Goal: Task Accomplishment & Management: Complete application form

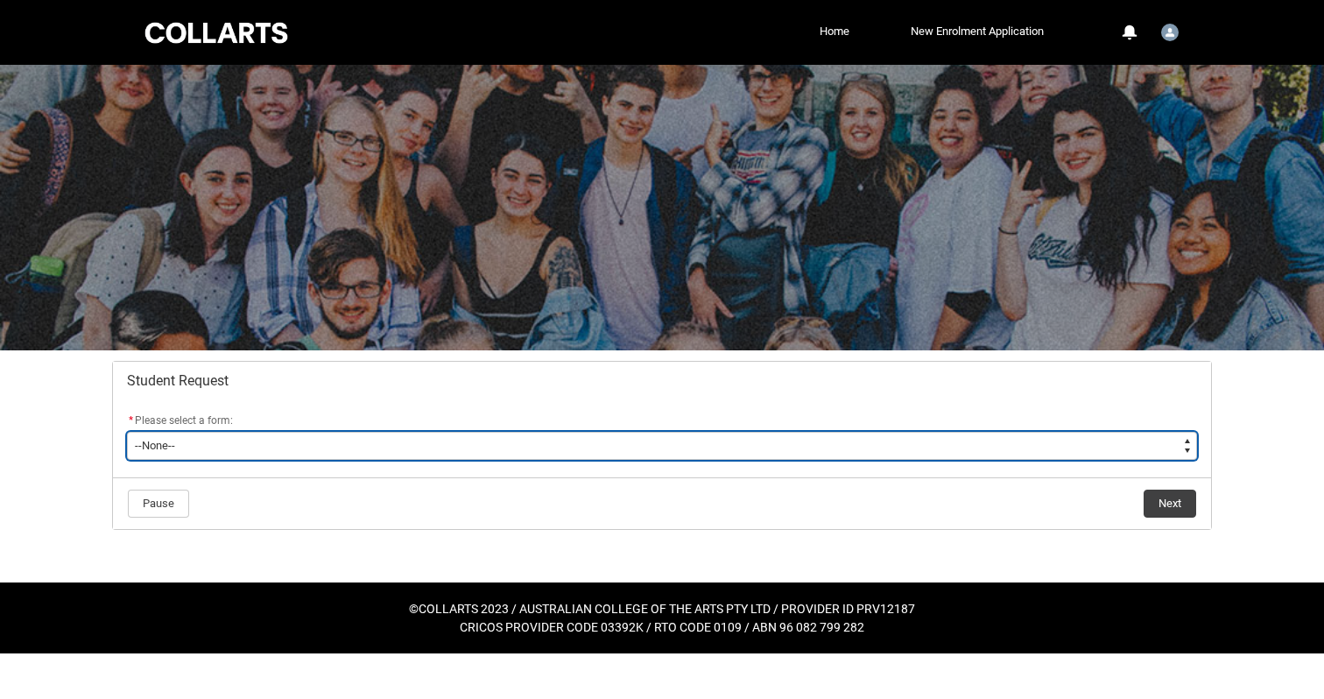
click at [442, 446] on select "--None-- Academic Transcript Application to Appeal Assignment Extension Change …" at bounding box center [662, 446] width 1070 height 28
type lightning-select "Assignment_Extension_Choice"
click at [127, 432] on select "--None-- Academic Transcript Application to Appeal Assignment Extension Change …" at bounding box center [662, 446] width 1070 height 28
select select "Assignment_Extension_Choice"
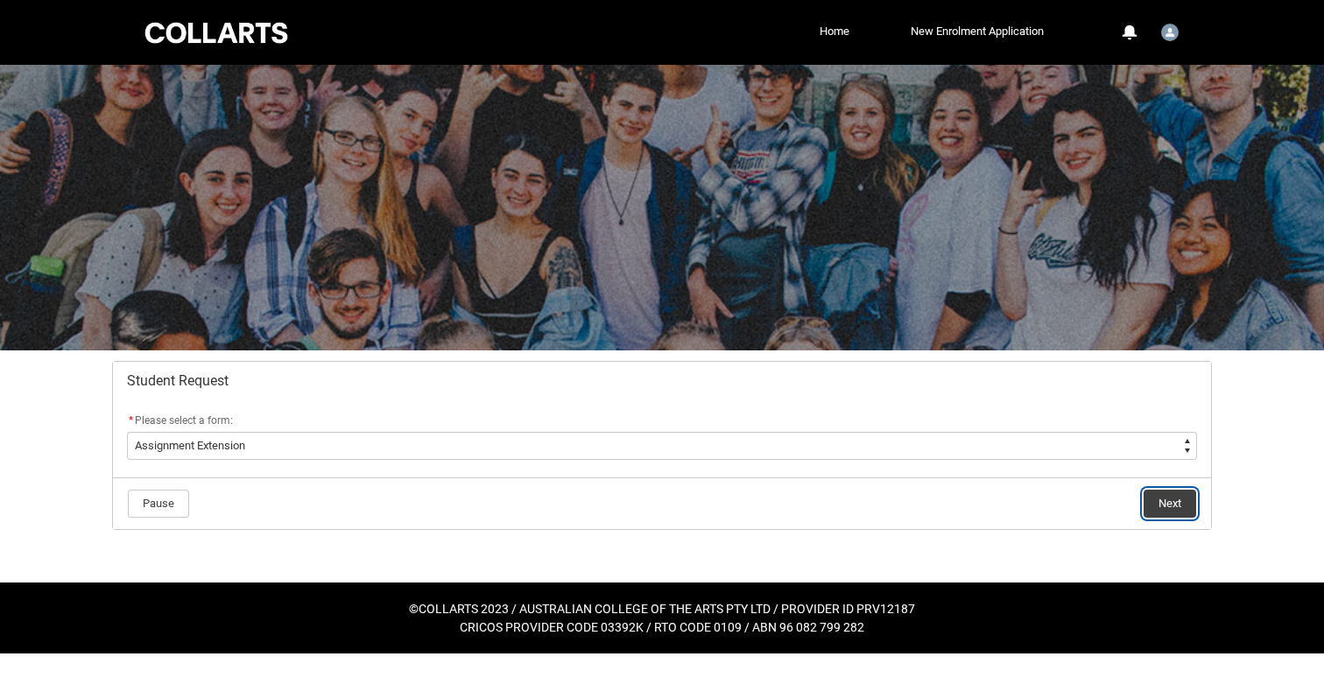
click at [1174, 500] on button "Next" at bounding box center [1169, 503] width 53 height 28
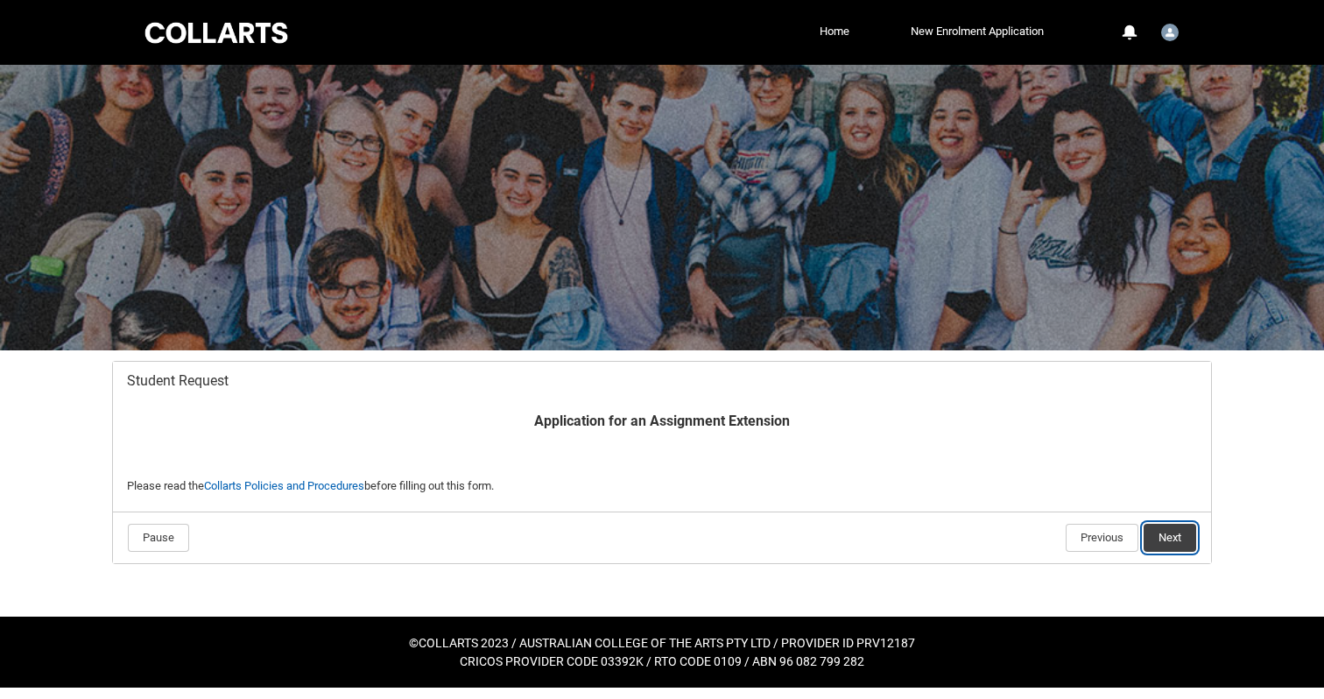
click at [1162, 531] on button "Next" at bounding box center [1169, 538] width 53 height 28
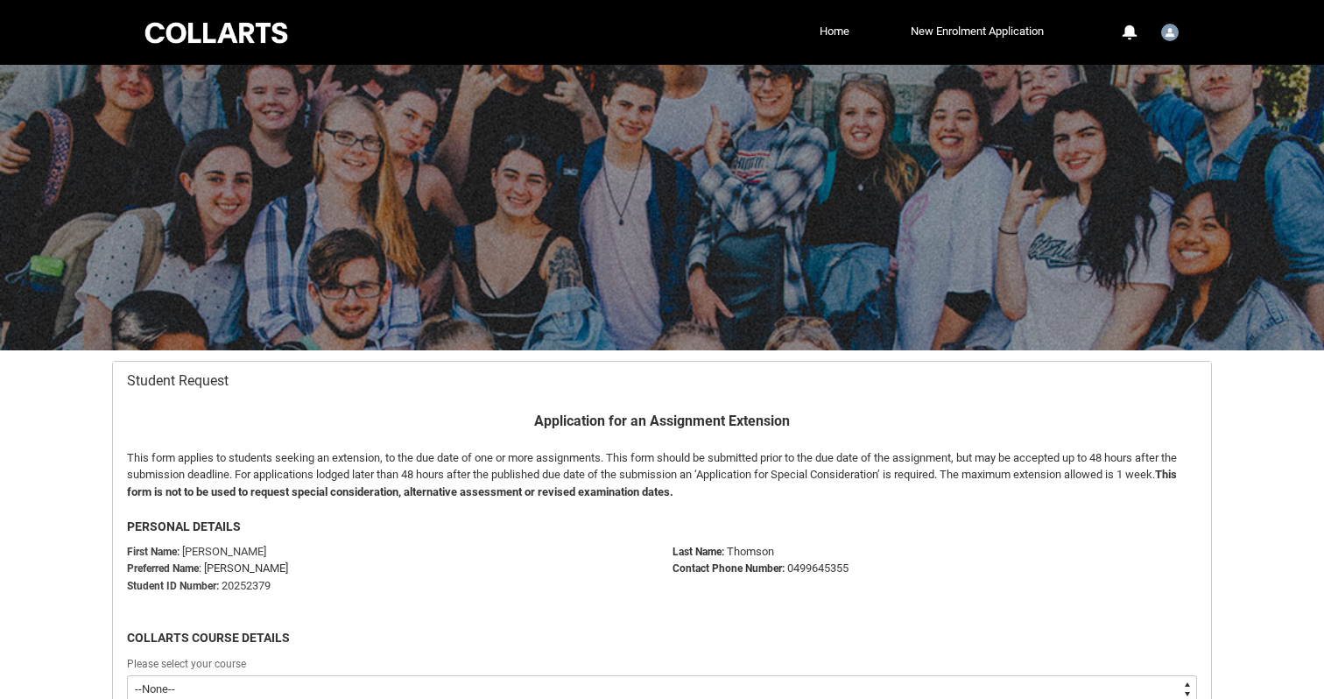
scroll to position [186, 0]
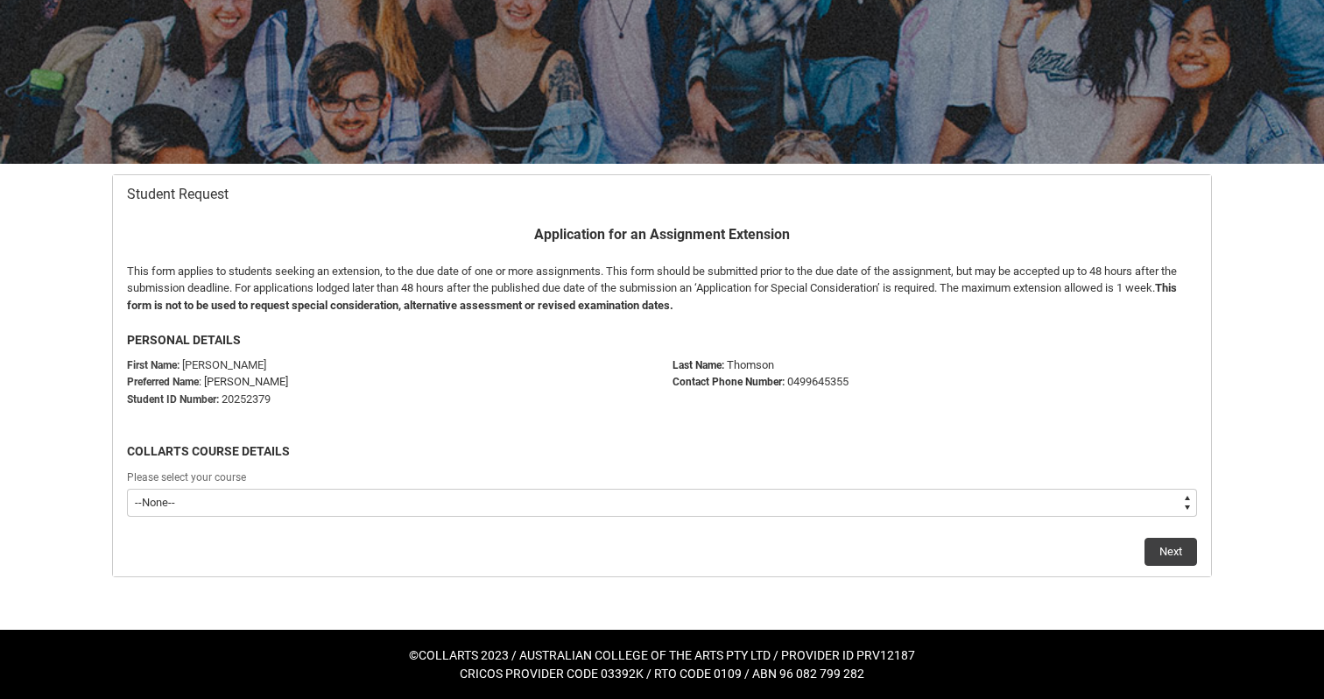
click at [1144, 502] on select "--None-- Bachelor of Music Production V2" at bounding box center [662, 503] width 1070 height 28
type lightning-select "recordPicklist_ProgramEnrollment.a0jOZ000002uSDOYA2"
click at [127, 489] on select "--None-- Bachelor of Music Production V2" at bounding box center [662, 503] width 1070 height 28
select select "recordPicklist_ProgramEnrollment.a0jOZ000002uSDOYA2"
click at [1159, 545] on button "Next" at bounding box center [1170, 552] width 53 height 28
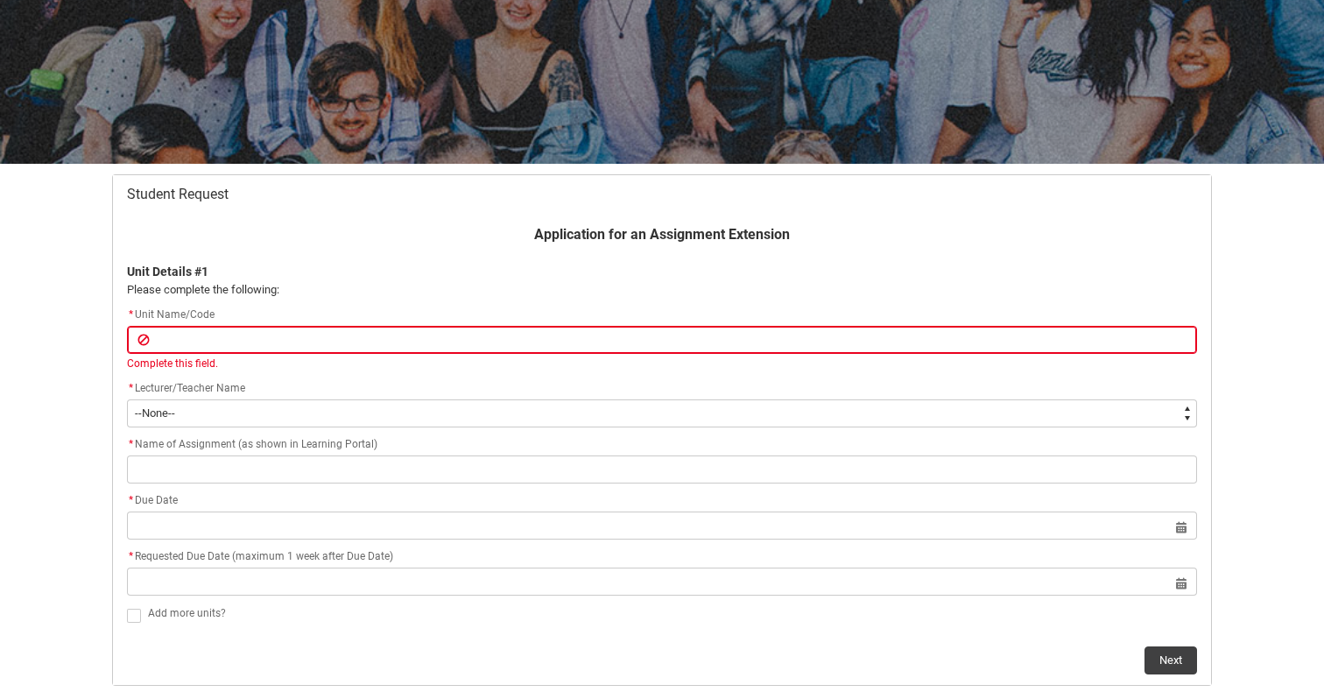
click at [719, 196] on h2 "Student Request" at bounding box center [662, 195] width 1070 height 18
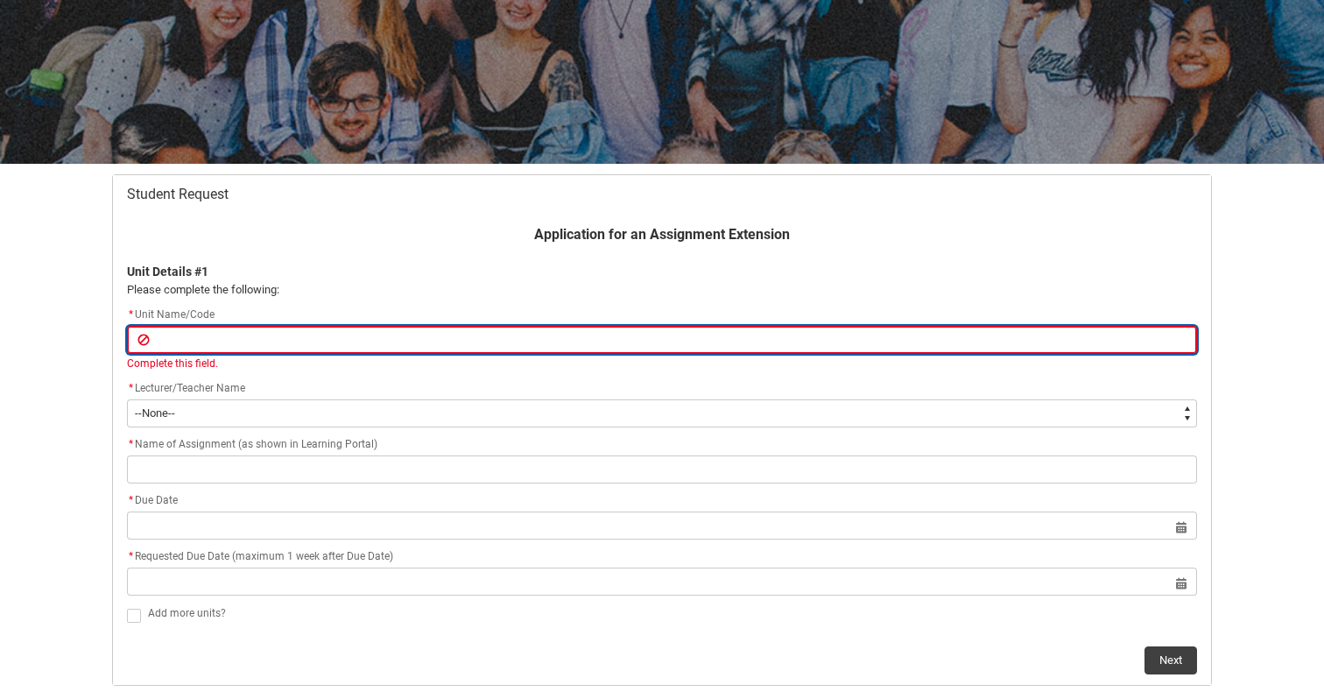
click at [545, 340] on input "Redu_Student_Request flow" at bounding box center [662, 340] width 1070 height 28
paste input "MPRSPR3"
type lightning-primitive-input-simple "MPRSPR3"
type input "MPRSPR3"
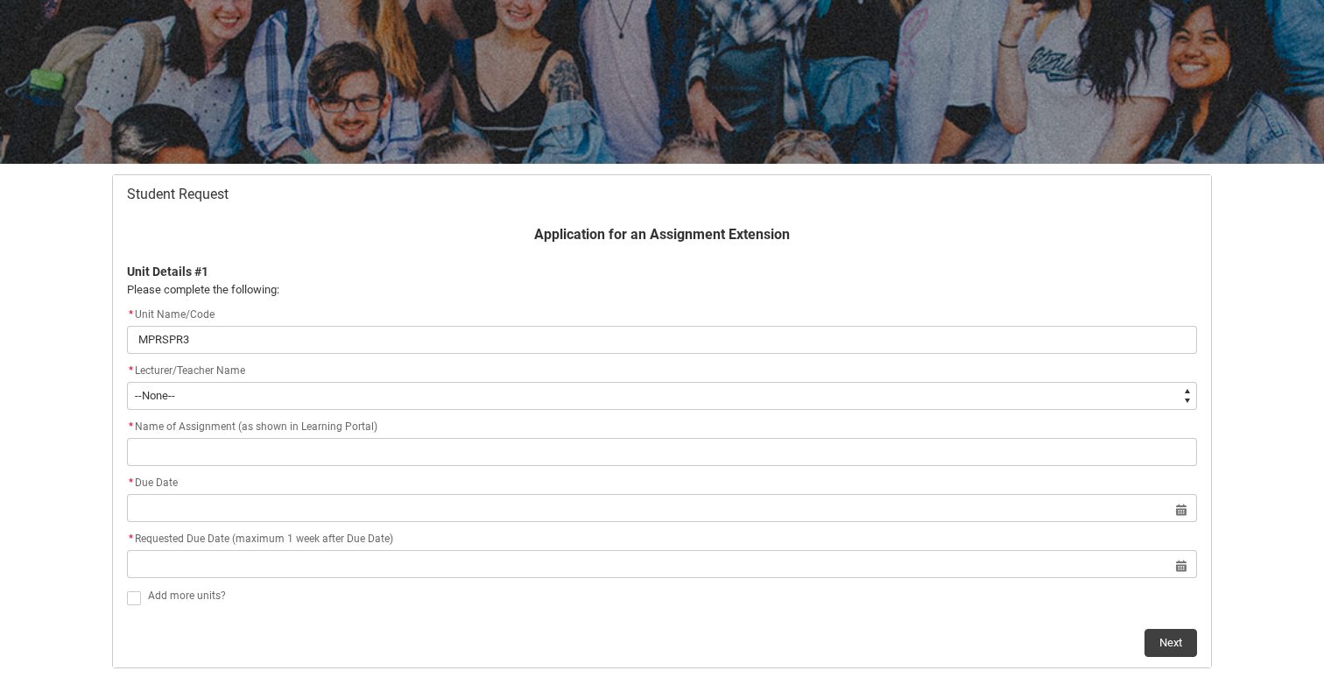
click at [557, 393] on div "* Lecturer/Teacher Name * --None-- Aaron Walker Adam King Adam McKenzie Adriana…" at bounding box center [662, 385] width 1070 height 49
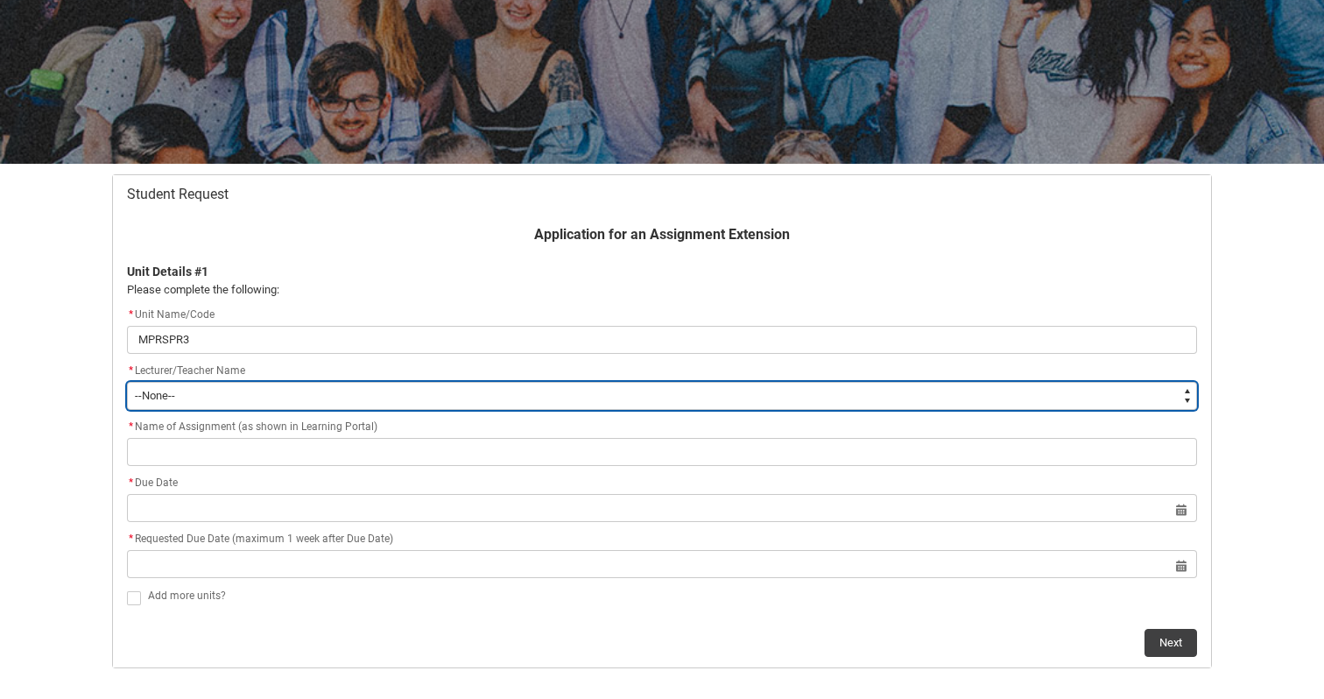
click at [559, 404] on select "--None-- Aaron Walker Adam King Adam McKenzie Adriana Perri Adrienne Couper-Smi…" at bounding box center [662, 396] width 1070 height 28
click at [559, 383] on select "--None-- Aaron Walker Adam King Adam McKenzie Adriana Perri Adrienne Couper-Smi…" at bounding box center [662, 396] width 1070 height 28
type lightning-select "Faculty_NamefromNtoZ.0035g00000b9Aa7AAE"
click at [127, 382] on select "--None-- Aaron Walker Adam King Adam McKenzie Adriana Perri Adrienne Couper-Smi…" at bounding box center [662, 396] width 1070 height 28
select select "Faculty_NamefromNtoZ.0035g00000b9Aa7AAE"
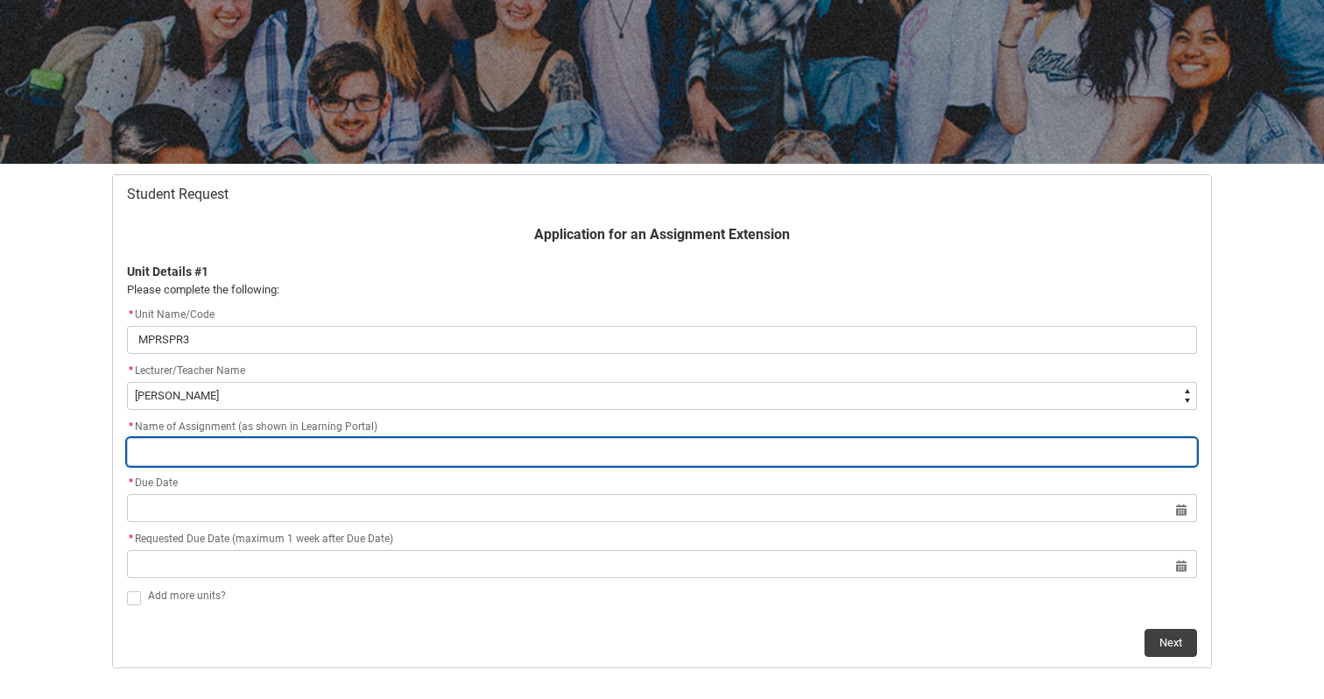
click at [432, 446] on input "Redu_Student_Request flow" at bounding box center [662, 452] width 1070 height 28
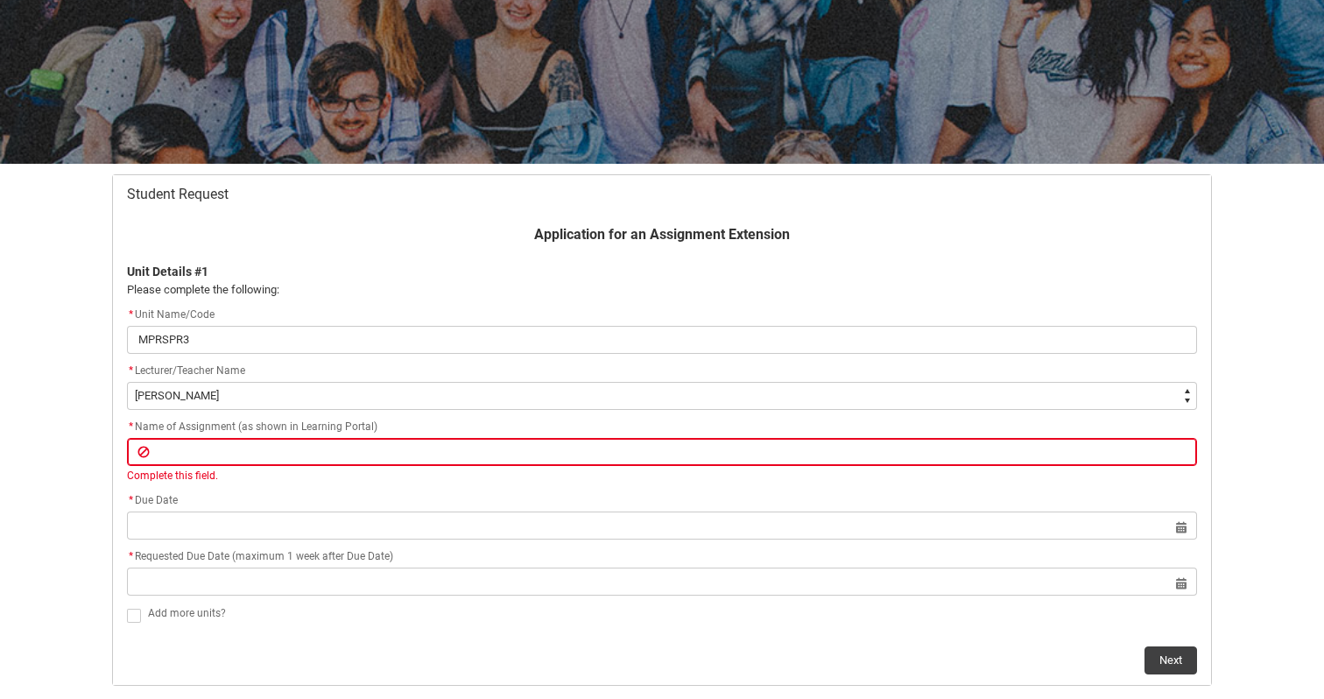
click at [460, 417] on div "* Name of Assignment (as shown in Learning Portal)" at bounding box center [662, 427] width 1070 height 21
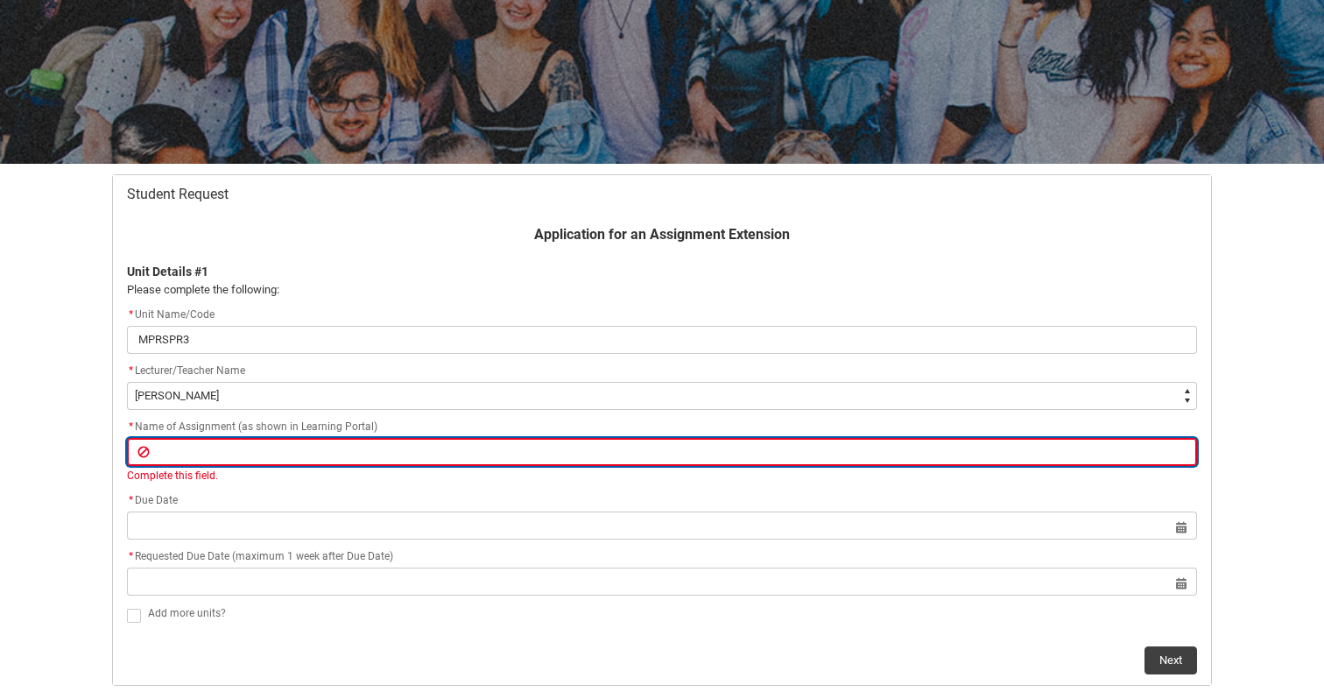
click at [504, 447] on input "Redu_Student_Request flow" at bounding box center [662, 452] width 1070 height 28
paste input "Assessment 1 - Reference Song Deconstruction"
type lightning-primitive-input-simple "Assessment 1 - Reference Song Deconstruction"
type input "Assessment 1 - Reference Song Deconstruction"
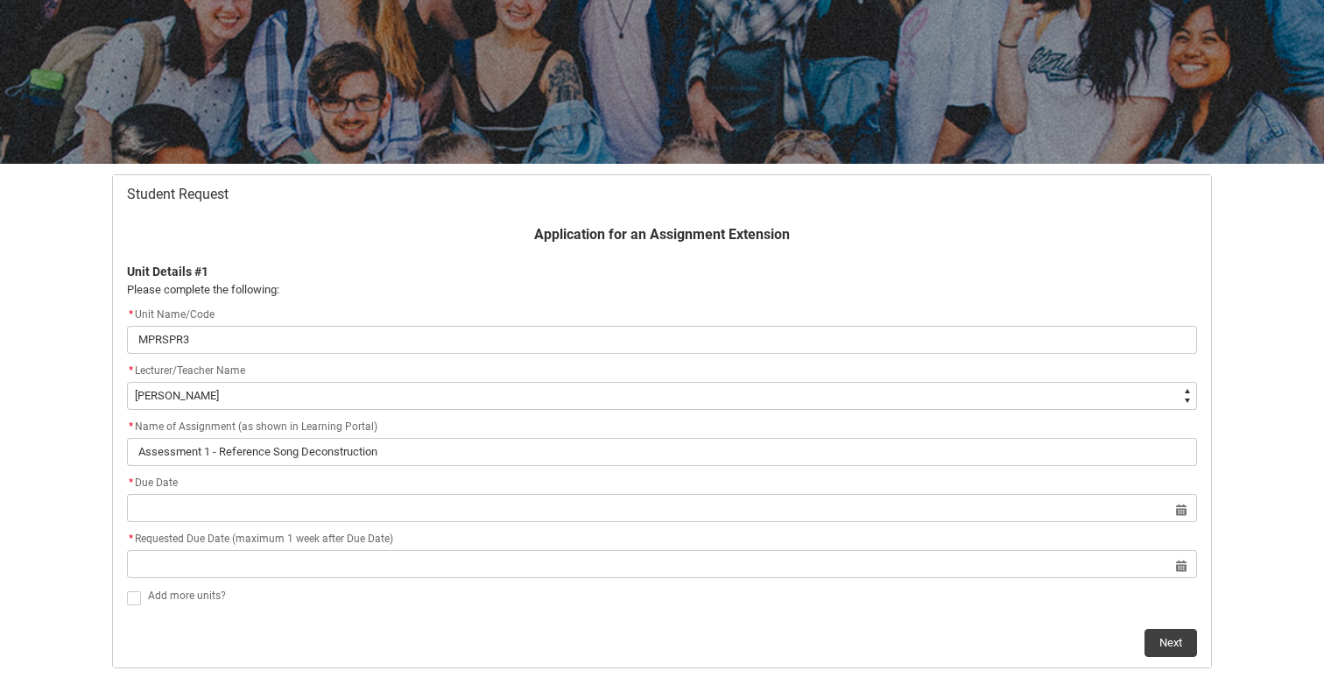
click at [516, 539] on div "Application for an Assignment Extension Unit Details #1 Please complete the fol…" at bounding box center [661, 440] width 1091 height 432
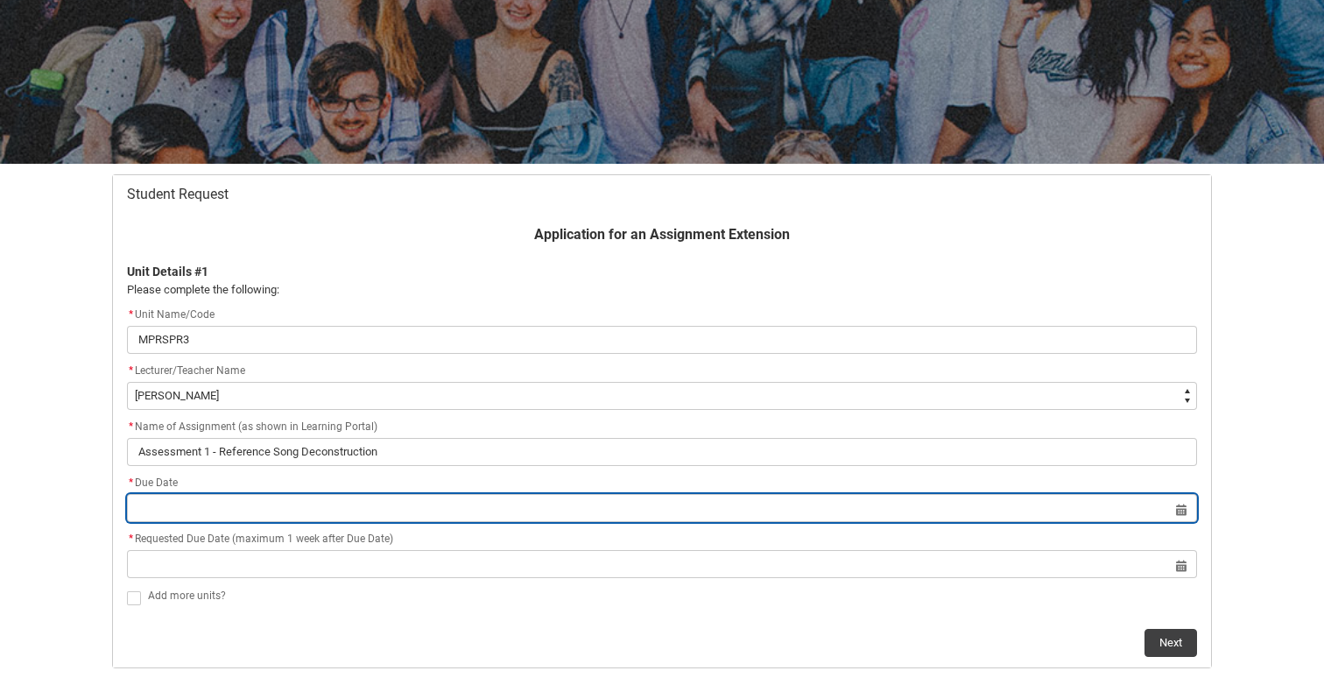
click at [517, 508] on input "Redu_Student_Request flow" at bounding box center [662, 508] width 1070 height 28
select select "2025"
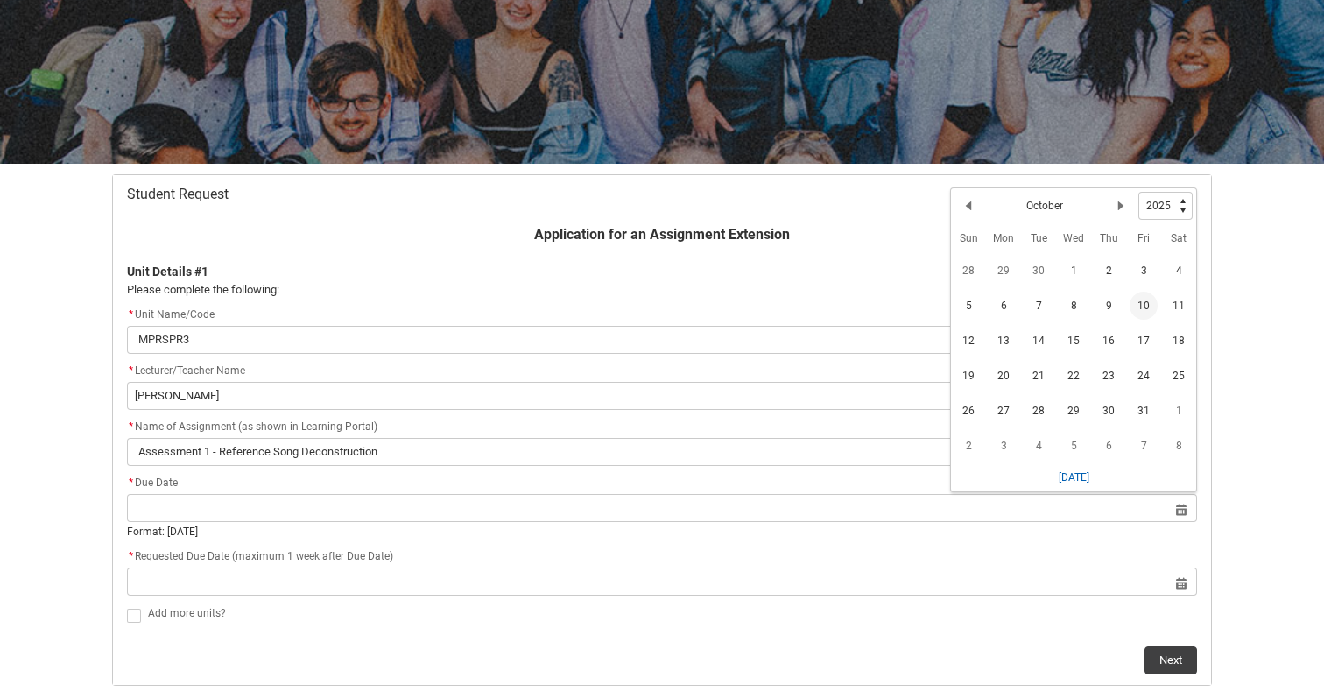
click at [1140, 304] on span "10" at bounding box center [1143, 306] width 28 height 28
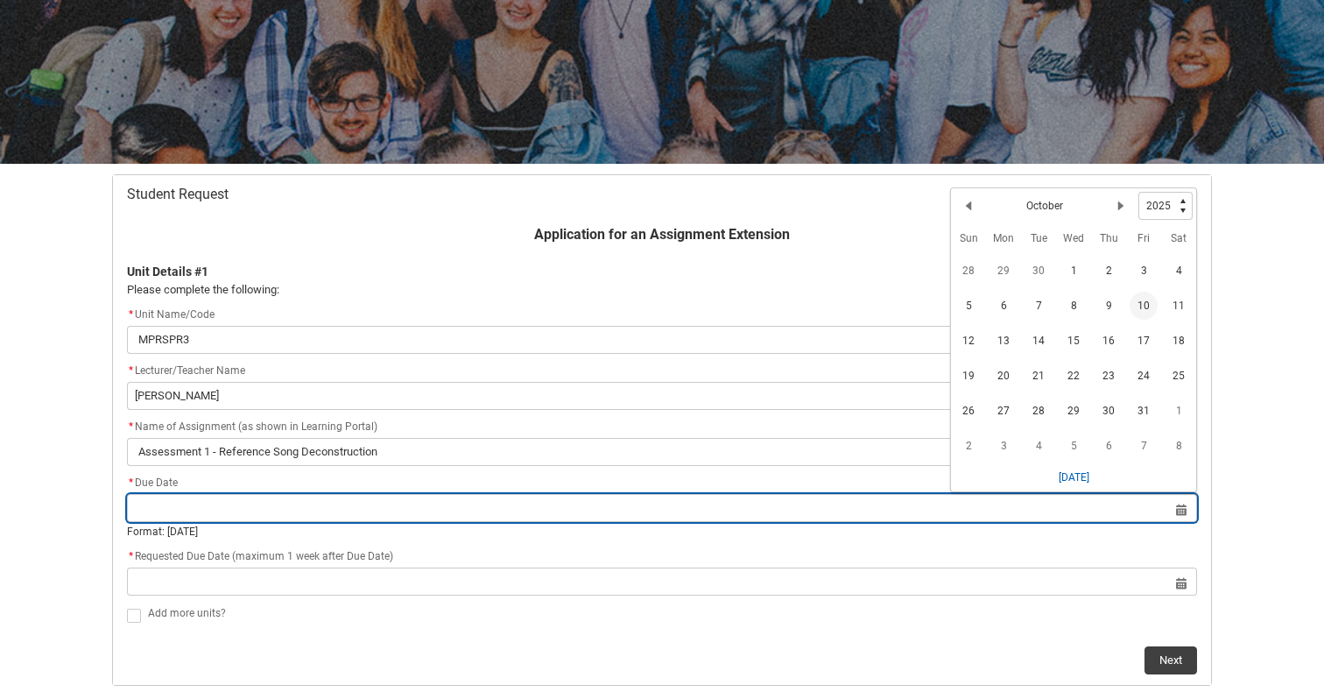
type lightning-datepicker "2025-10-10"
type lightning-input "2025-10-10"
type input "10 Oct 2025"
click at [1180, 511] on input "10 Oct 2025" at bounding box center [662, 508] width 1070 height 28
select select "2025"
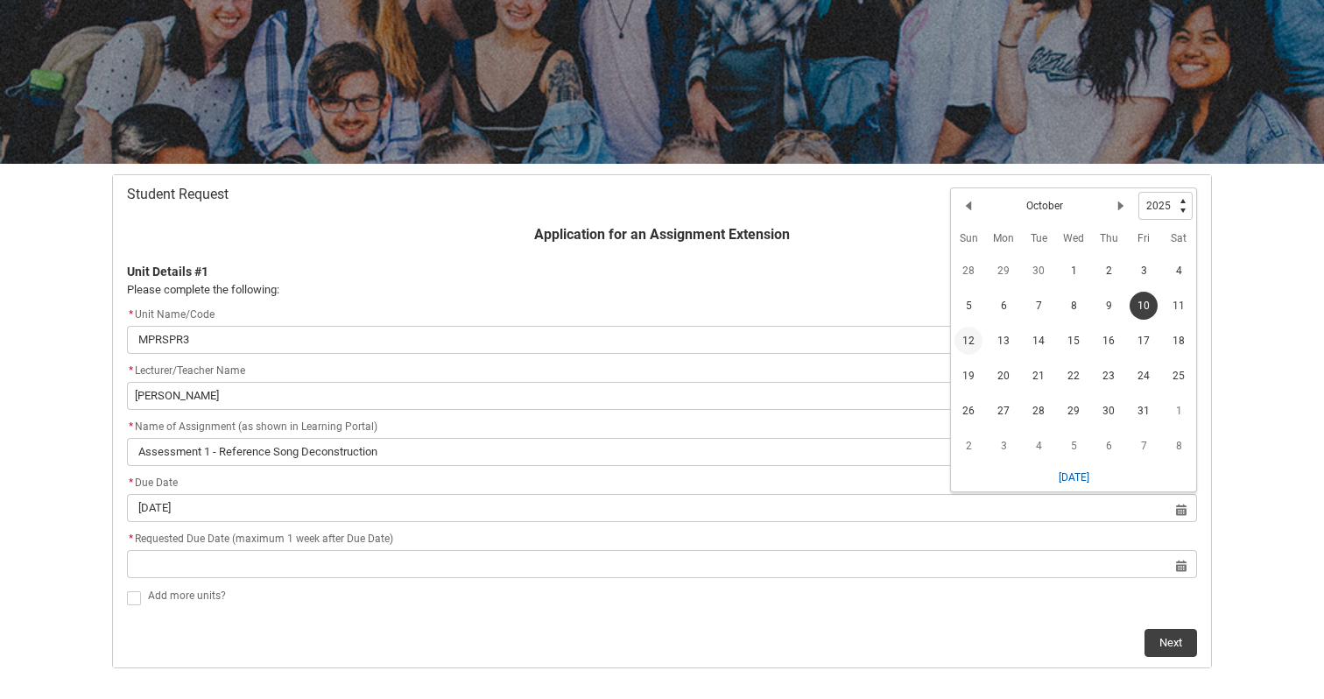
click at [968, 347] on span "12" at bounding box center [968, 341] width 28 height 28
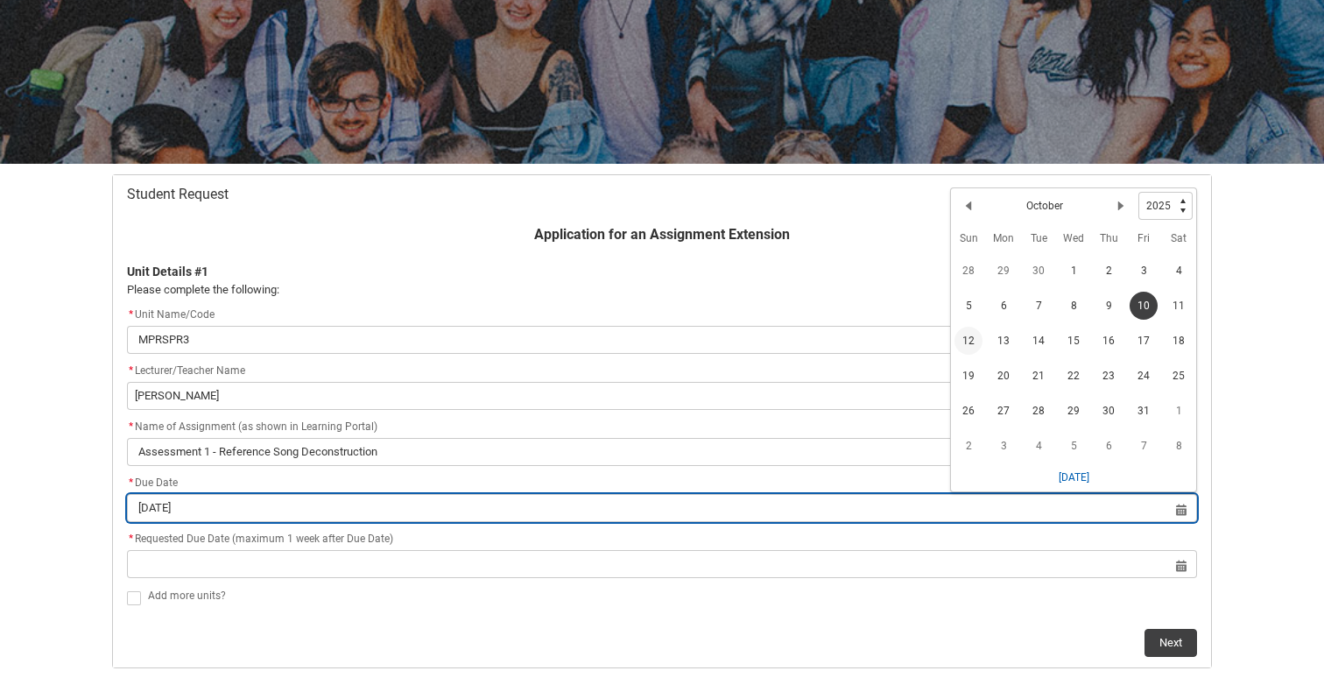
type lightning-datepicker "2025-10-12"
type lightning-input "2025-10-12"
type input "12 Oct 2025"
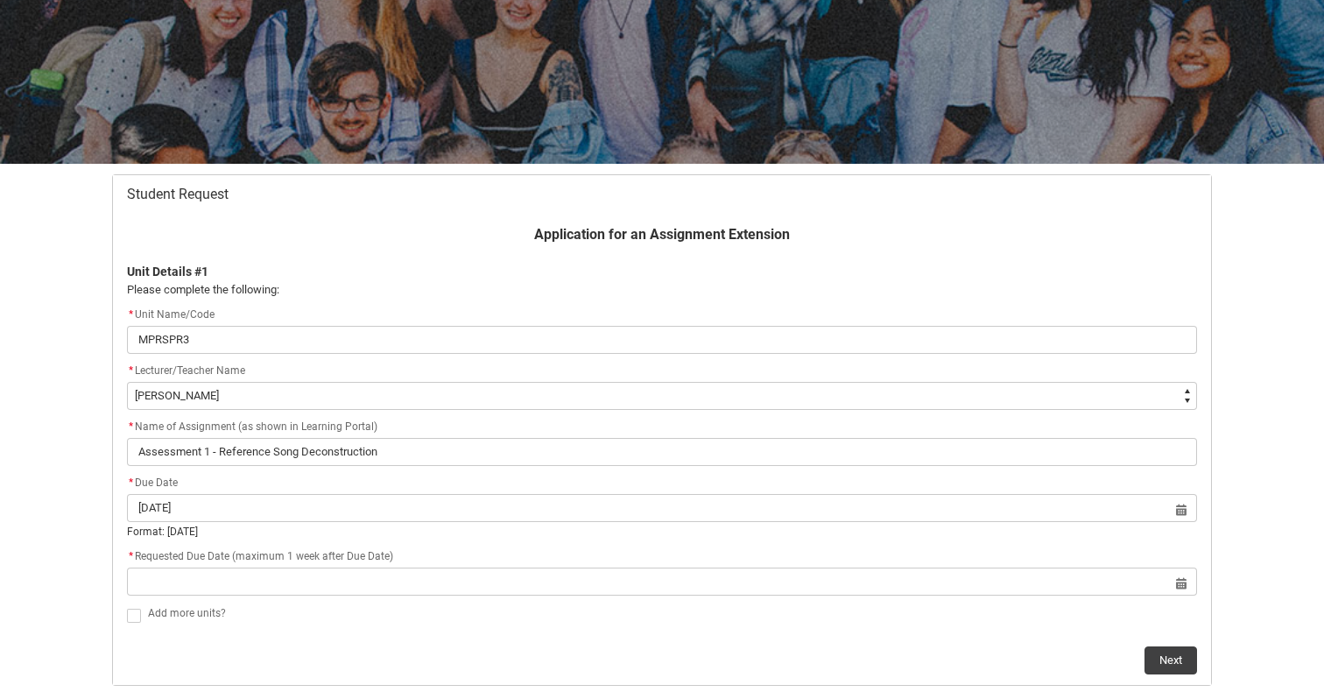
click at [791, 566] on div "* Requested Due Date (maximum 1 week after Due Date)" at bounding box center [662, 556] width 1070 height 21
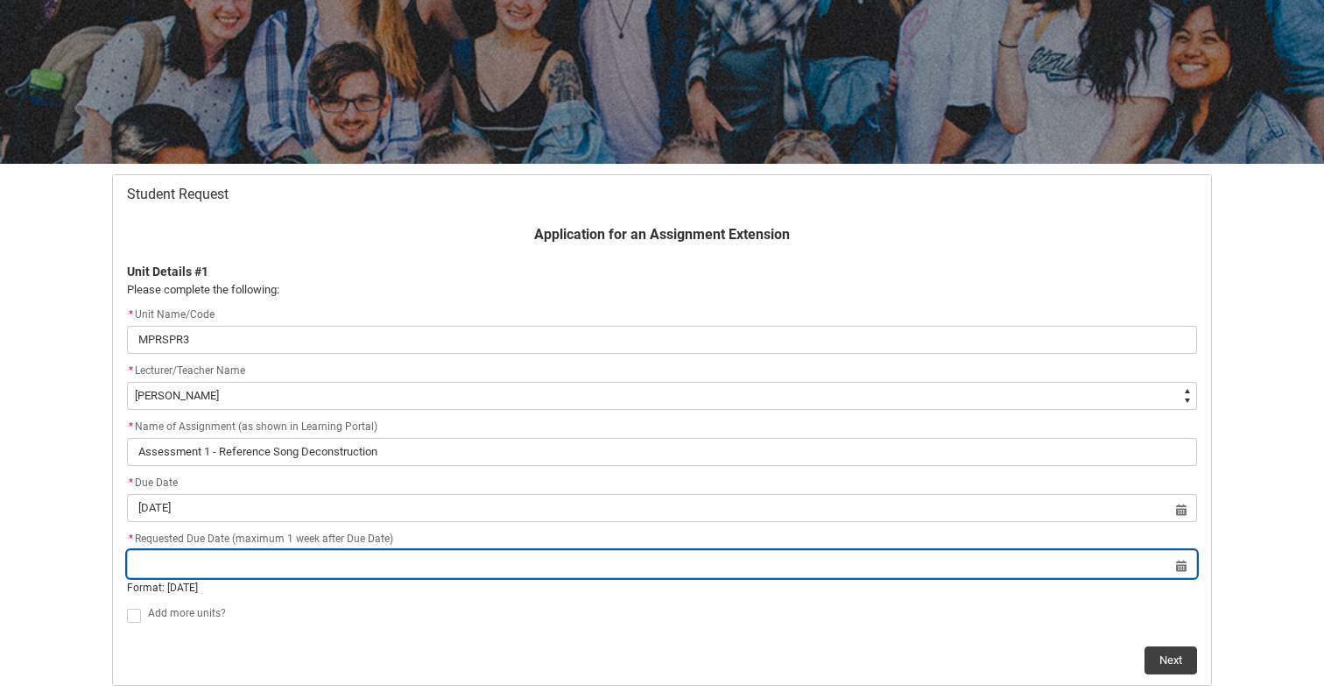
click at [788, 560] on input "Redu_Student_Request flow" at bounding box center [662, 564] width 1070 height 28
select select "2025"
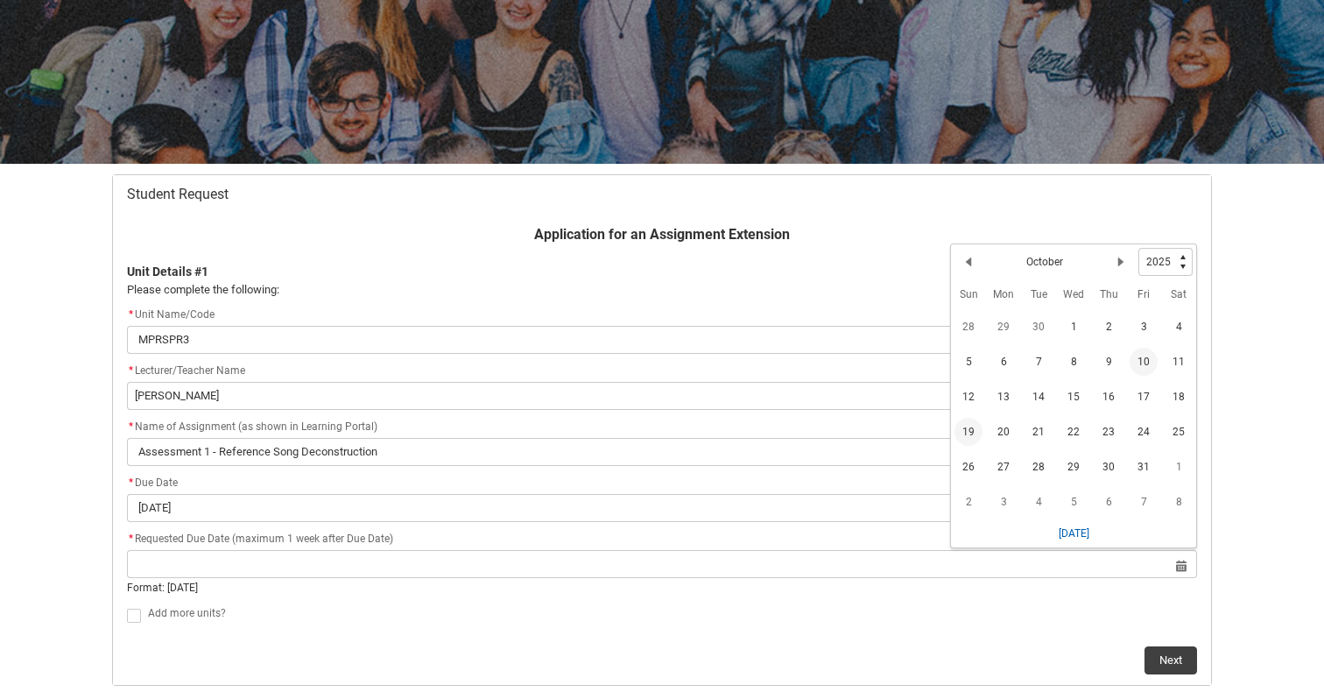
click at [968, 422] on span "19" at bounding box center [968, 432] width 28 height 28
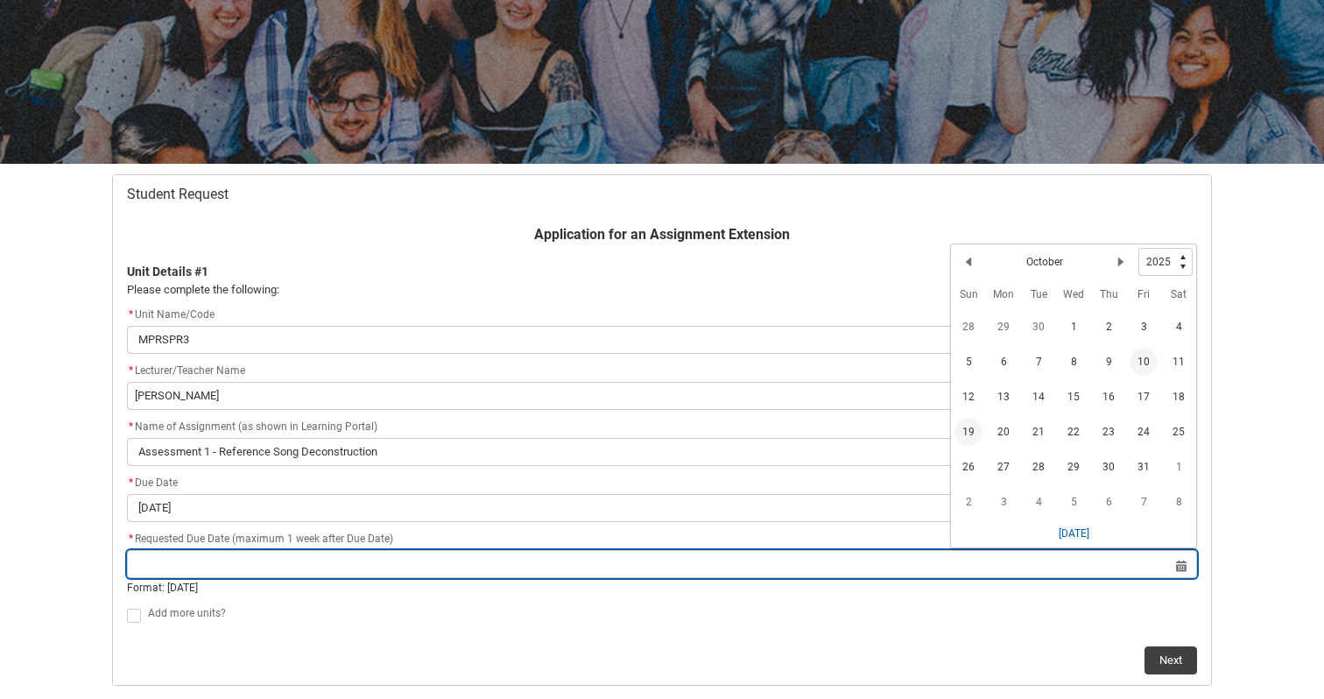
type lightning-datepicker "2025-10-19"
type lightning-input "2025-10-19"
type input "19 Oct 2025"
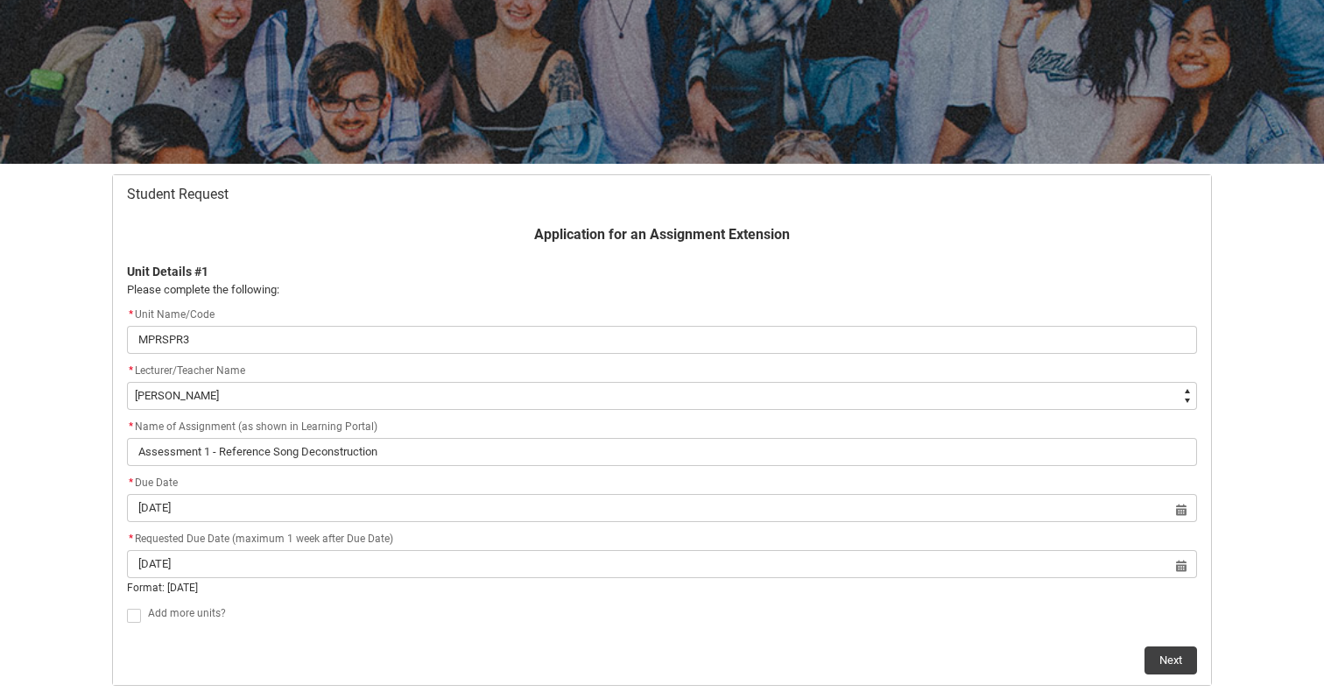
click at [197, 609] on span "Add more units?" at bounding box center [187, 613] width 78 height 12
click at [200, 594] on span "Add more units?" at bounding box center [187, 595] width 78 height 12
checkbox input "true"
click at [1187, 635] on button "Next" at bounding box center [1170, 643] width 53 height 28
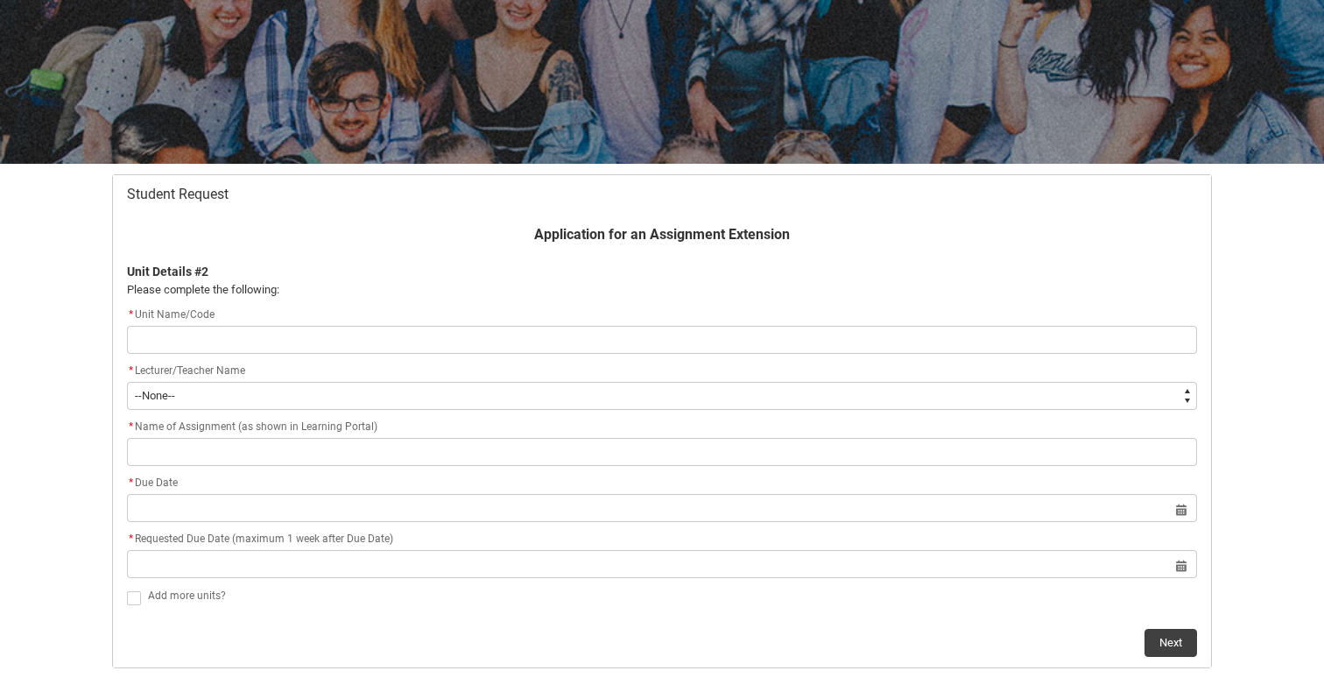
click at [840, 109] on div at bounding box center [662, 20] width 1324 height 285
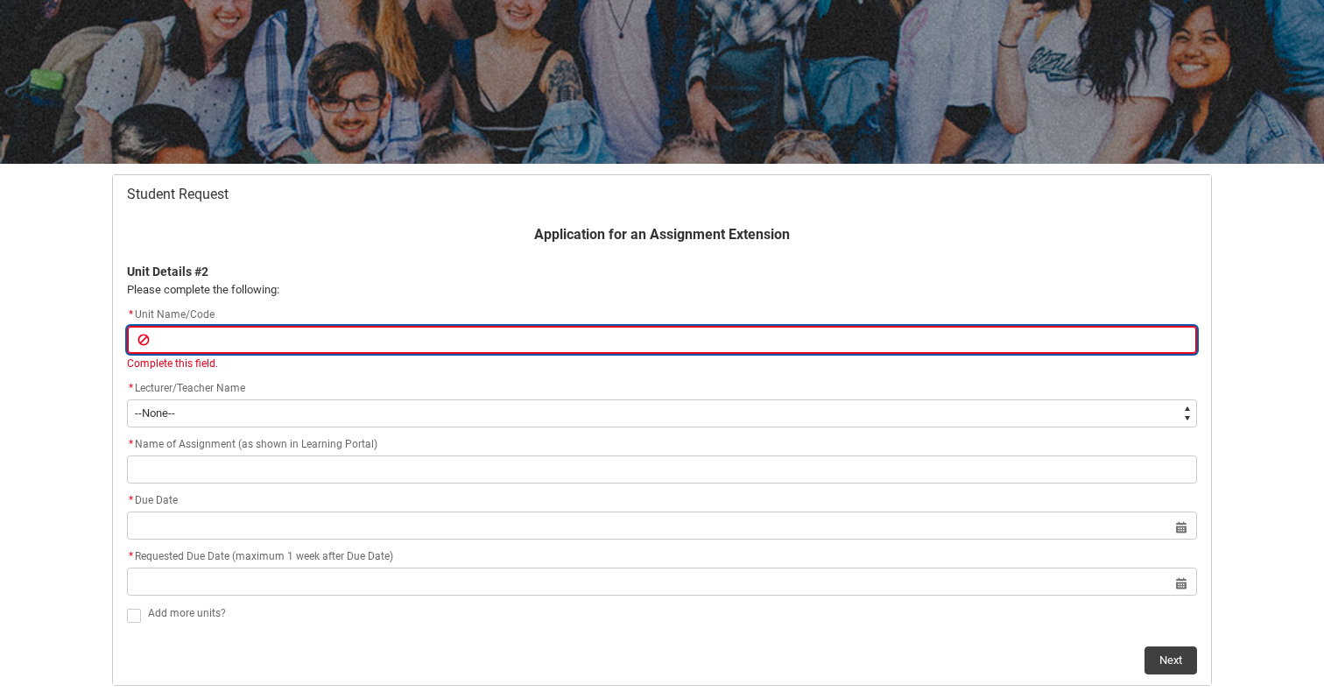
click at [501, 338] on input "Redu_Student_Request flow" at bounding box center [662, 340] width 1070 height 28
paste input "MPRMMI3"
type lightning-primitive-input-simple "MPRMMI3"
type input "MPRMMI3"
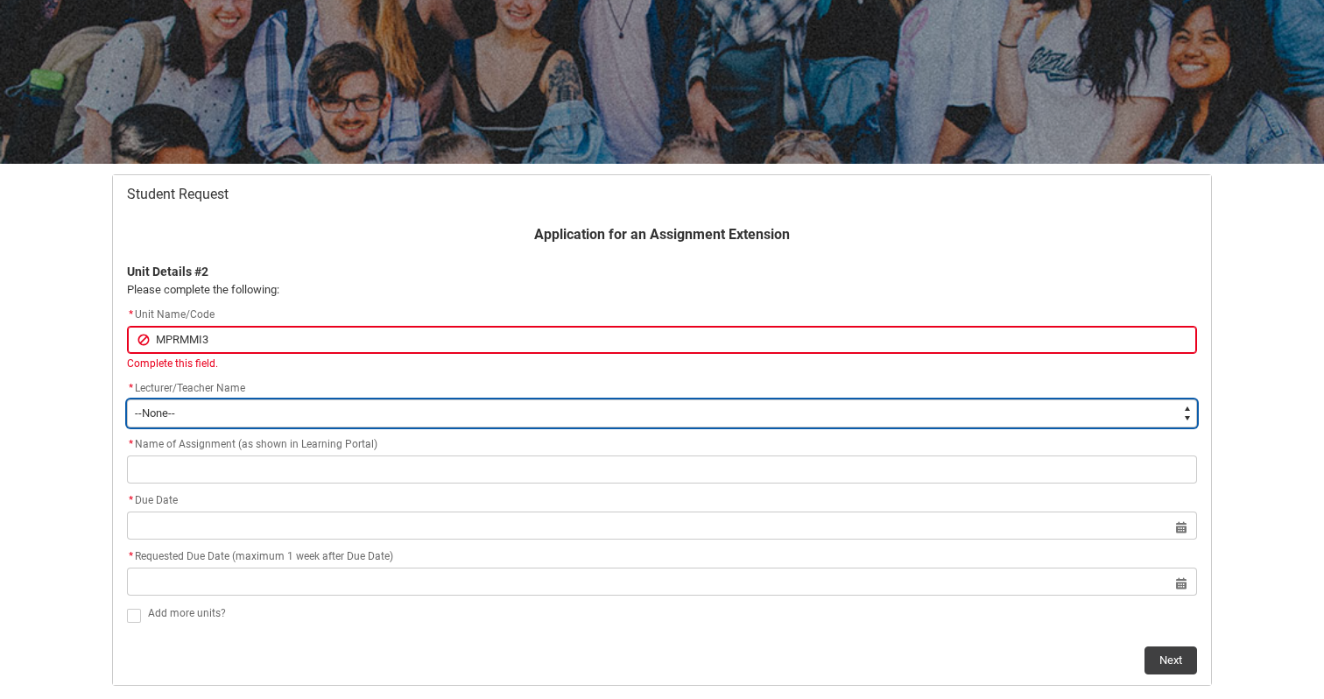
click at [509, 402] on select "--None-- Aaron Walker Adam King Adam McKenzie Adriana Perri Adrienne Couper-Smi…" at bounding box center [662, 413] width 1070 height 28
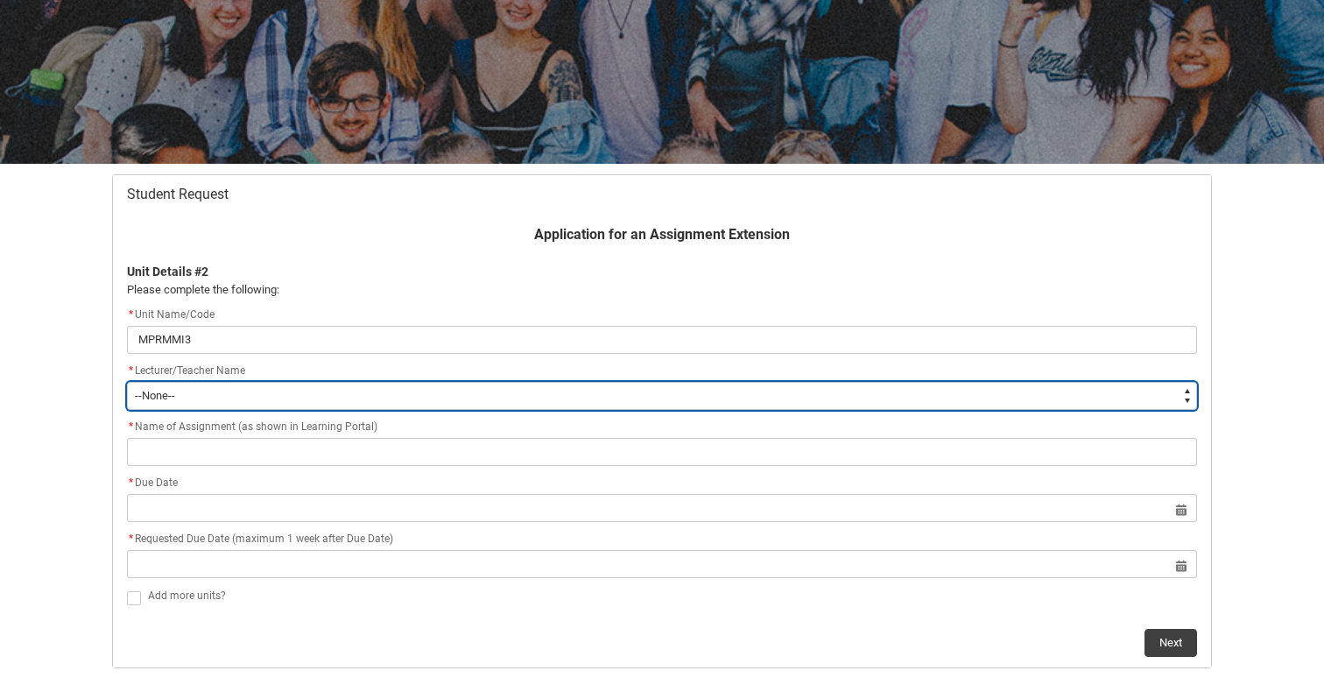
type lightning-select "Faculty_NamefromAtoM.0035g00000b9AYsAAM"
click at [127, 382] on select "--None-- Aaron Walker Adam King Adam McKenzie Adriana Perri Adrienne Couper-Smi…" at bounding box center [662, 396] width 1070 height 28
select select "Faculty_NamefromAtoM.0035g00000b9AYsAAM"
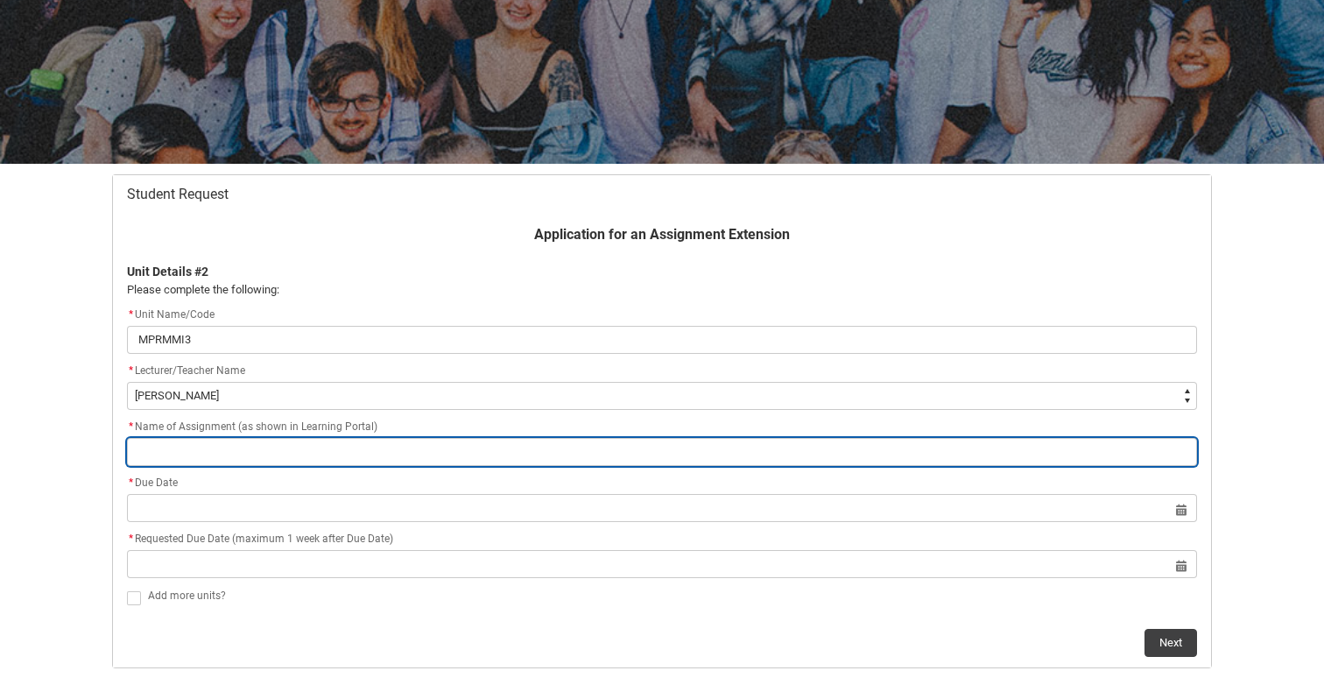
click at [405, 445] on input "Redu_Student_Request flow" at bounding box center [662, 452] width 1070 height 28
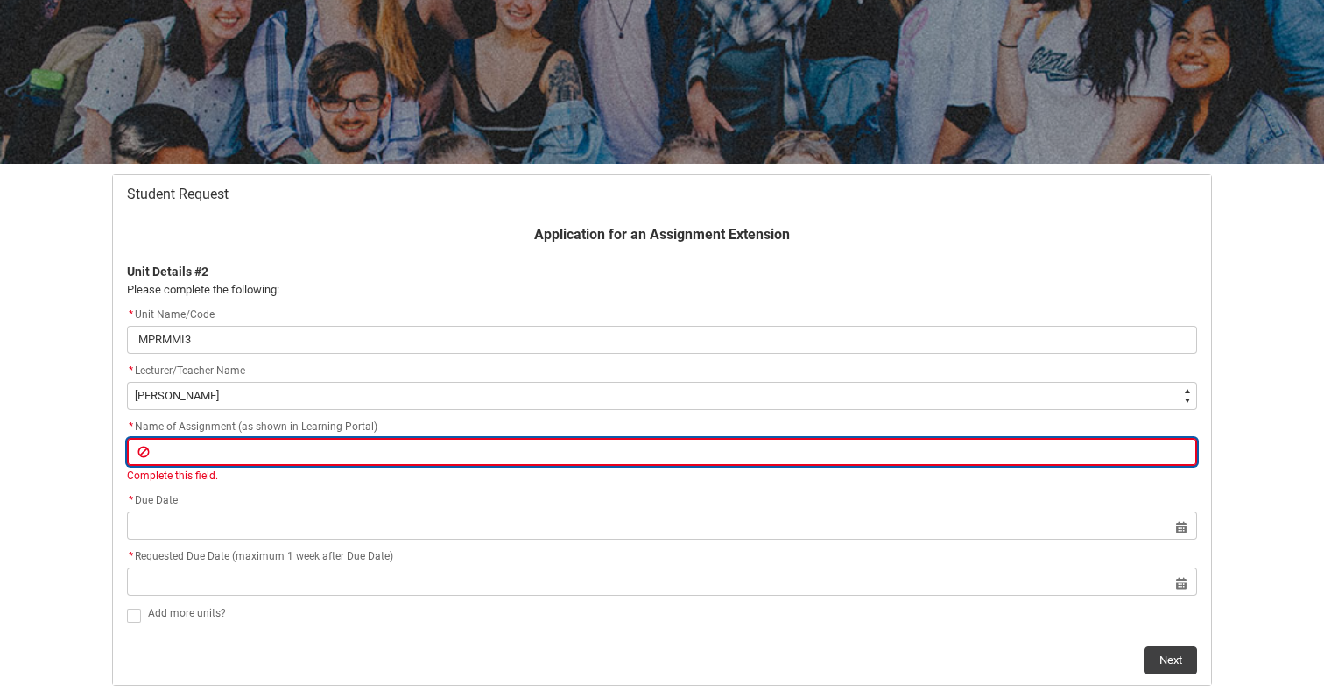
paste input "Assignment 1 - Case Study"
type lightning-primitive-input-simple "Assignment 1 - Case Study"
type input "Assignment 1 - Case Study"
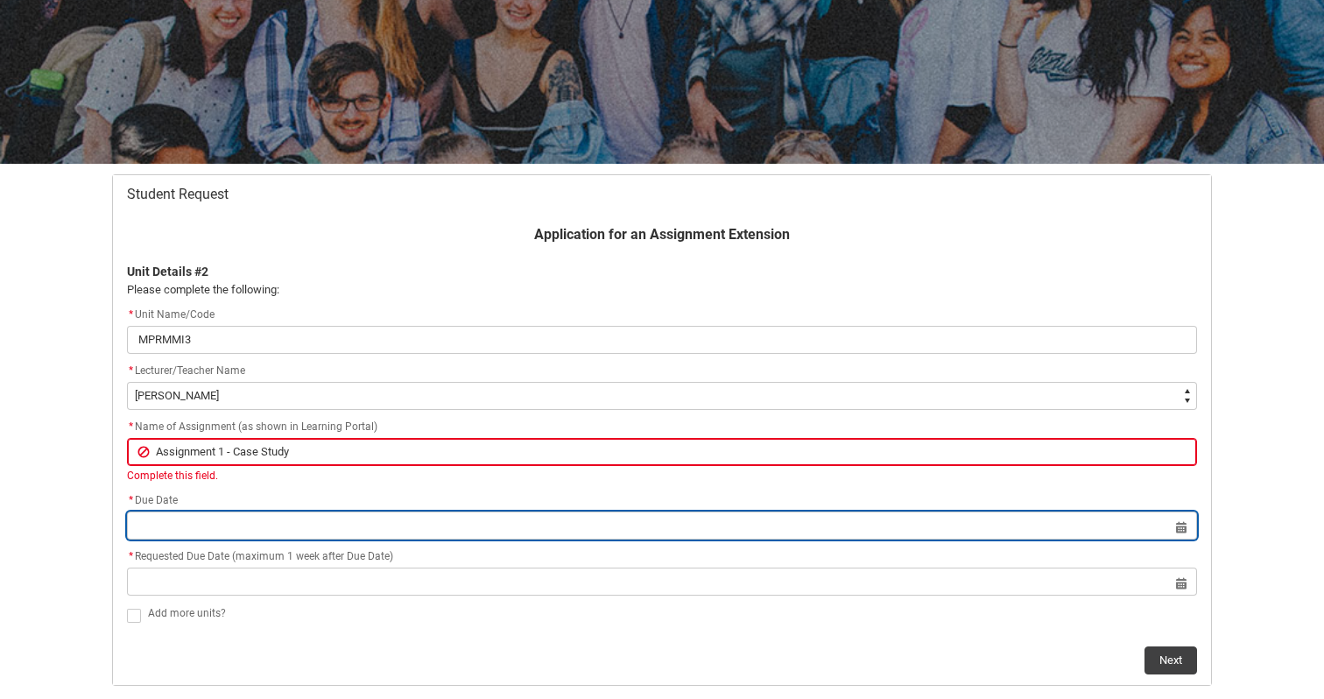
click at [460, 521] on input "Redu_Student_Request flow" at bounding box center [662, 525] width 1070 height 28
select select "2025"
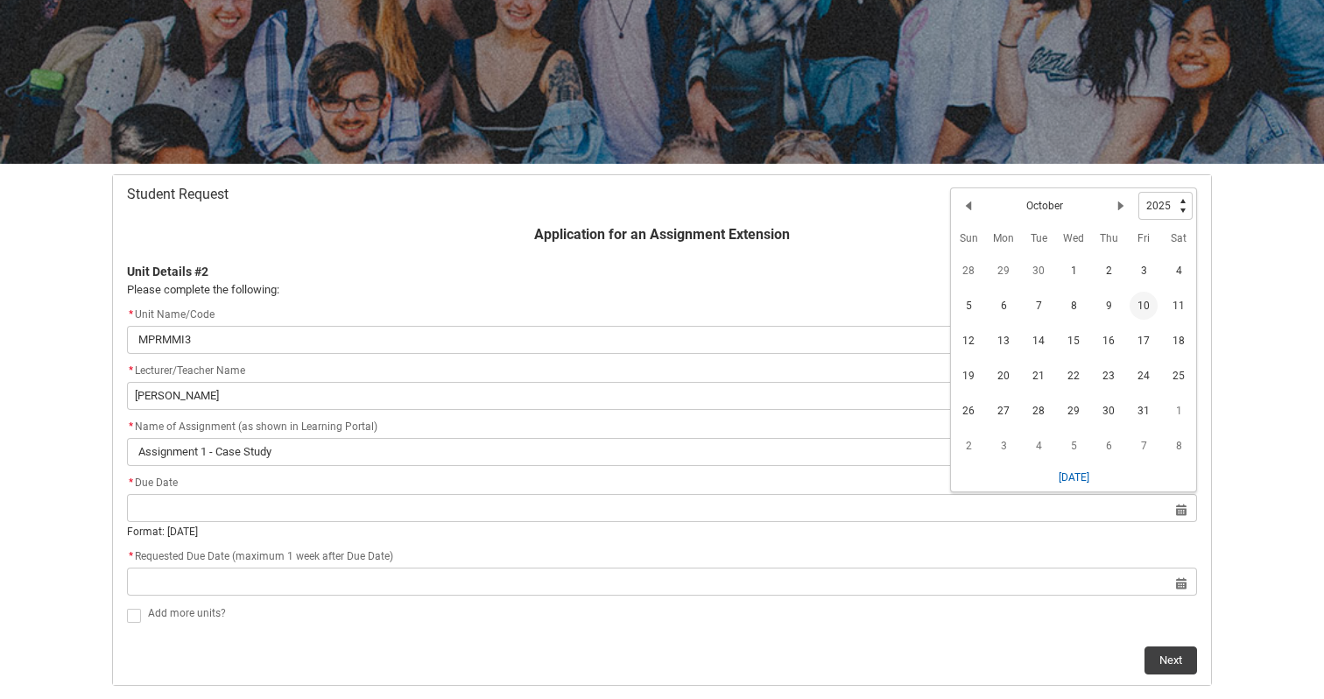
click at [1149, 305] on span "10" at bounding box center [1143, 306] width 28 height 28
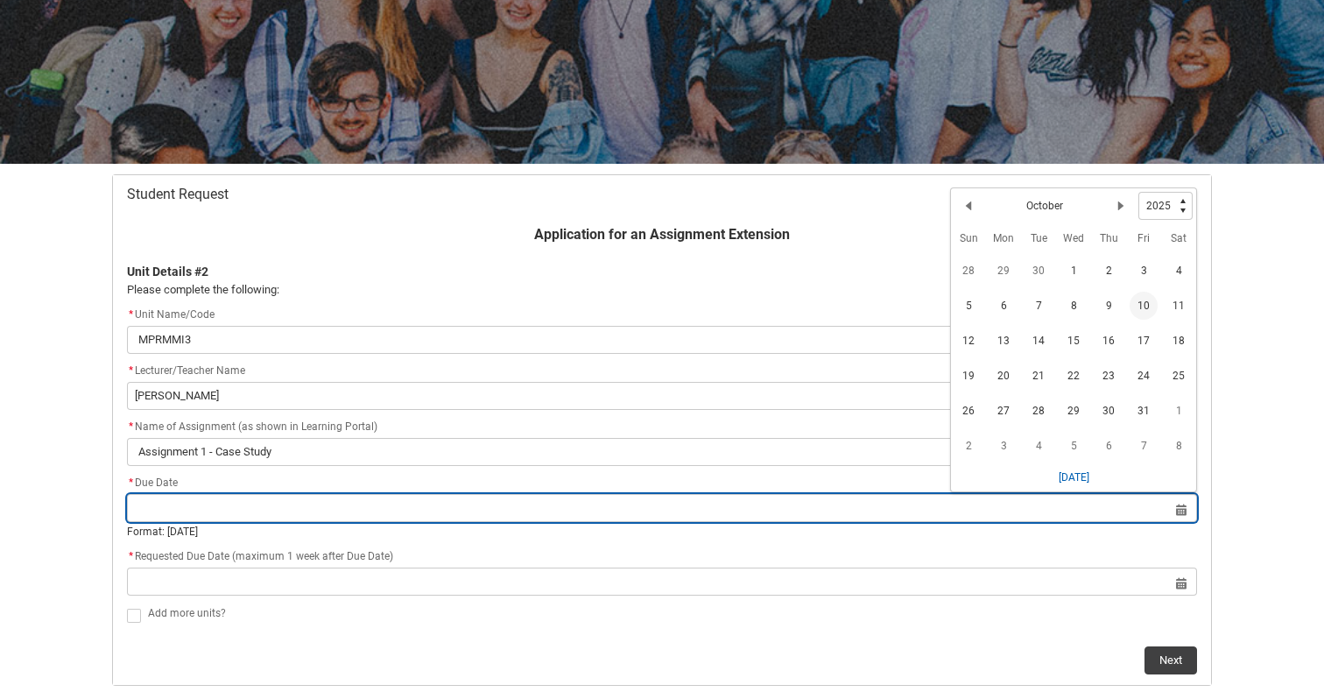
type lightning-datepicker "2025-10-10"
type lightning-input "2025-10-10"
type input "10 Oct 2025"
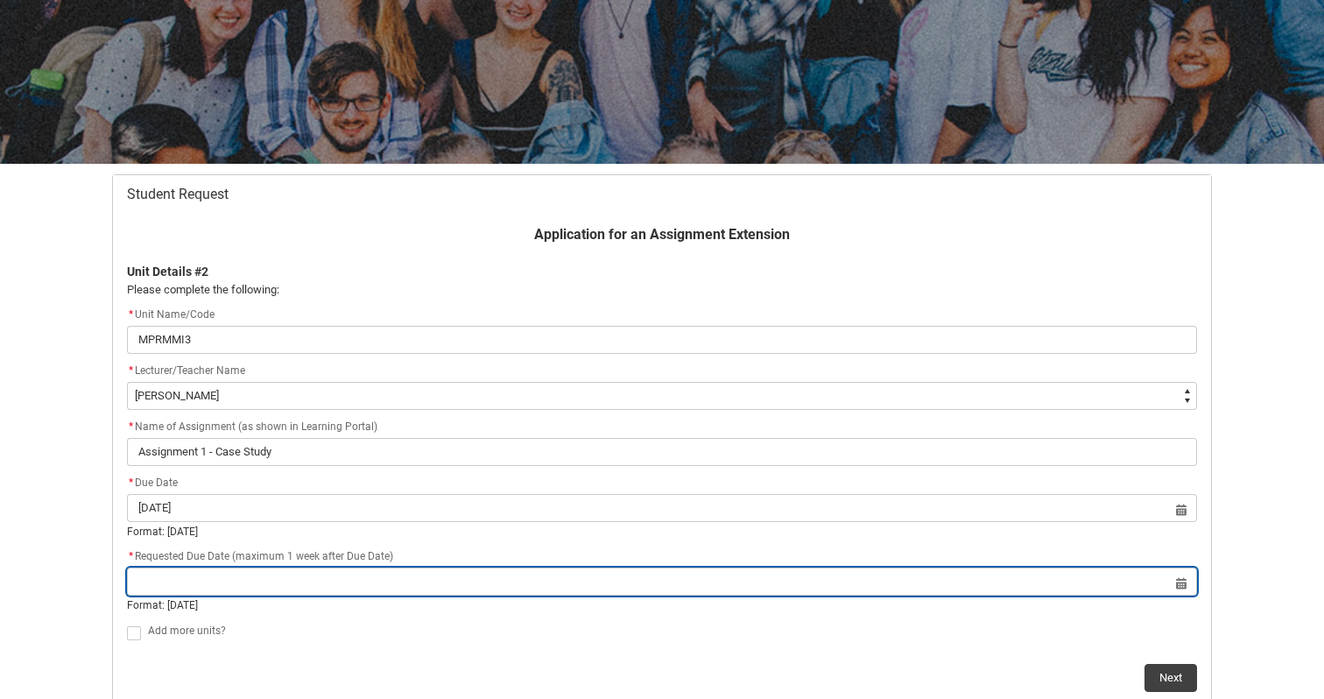
click at [987, 587] on input "Redu_Student_Request flow" at bounding box center [662, 581] width 1070 height 28
select select "2025"
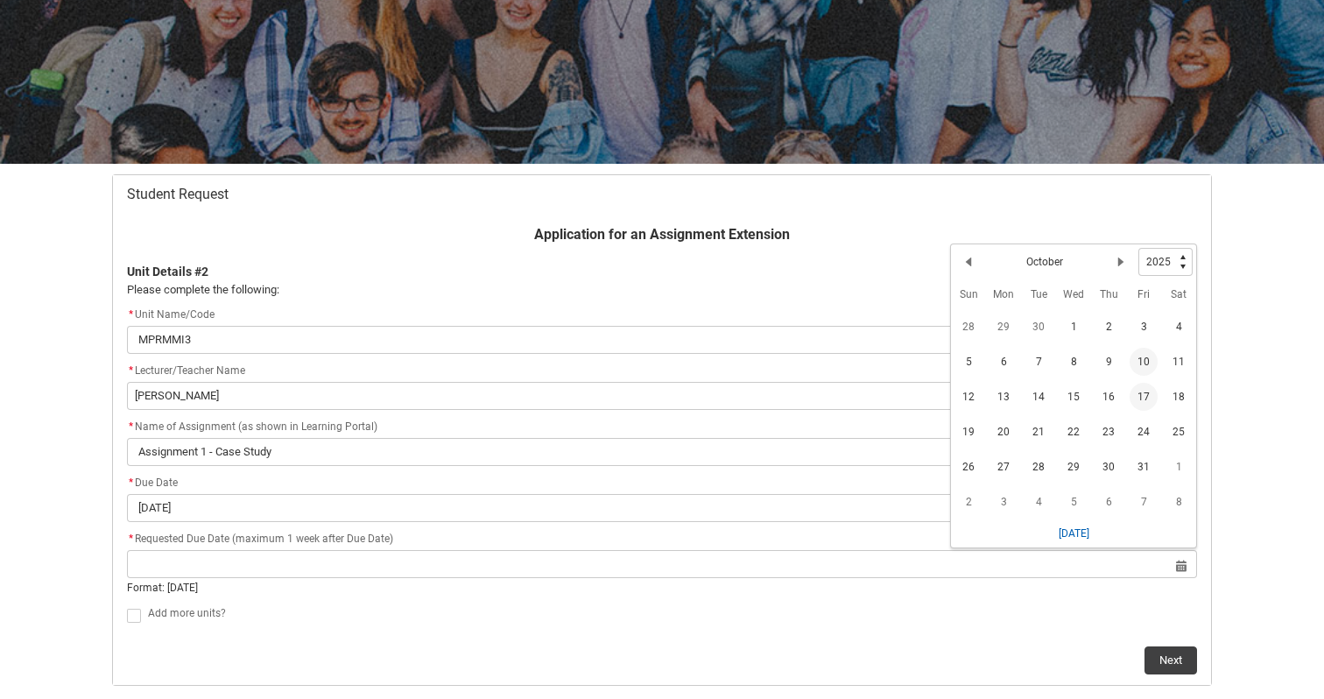
click at [1138, 392] on span "17" at bounding box center [1143, 397] width 28 height 28
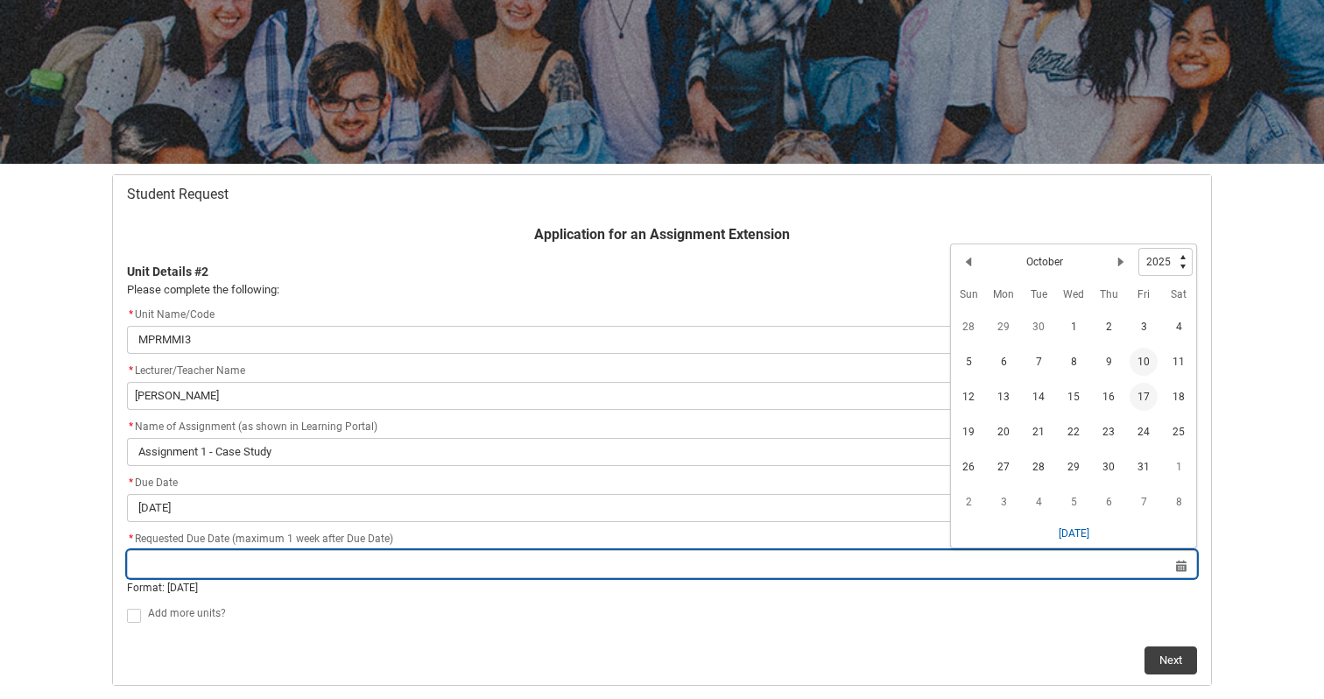
type lightning-datepicker "2025-10-17"
type lightning-input "2025-10-17"
type input "17 Oct 2025"
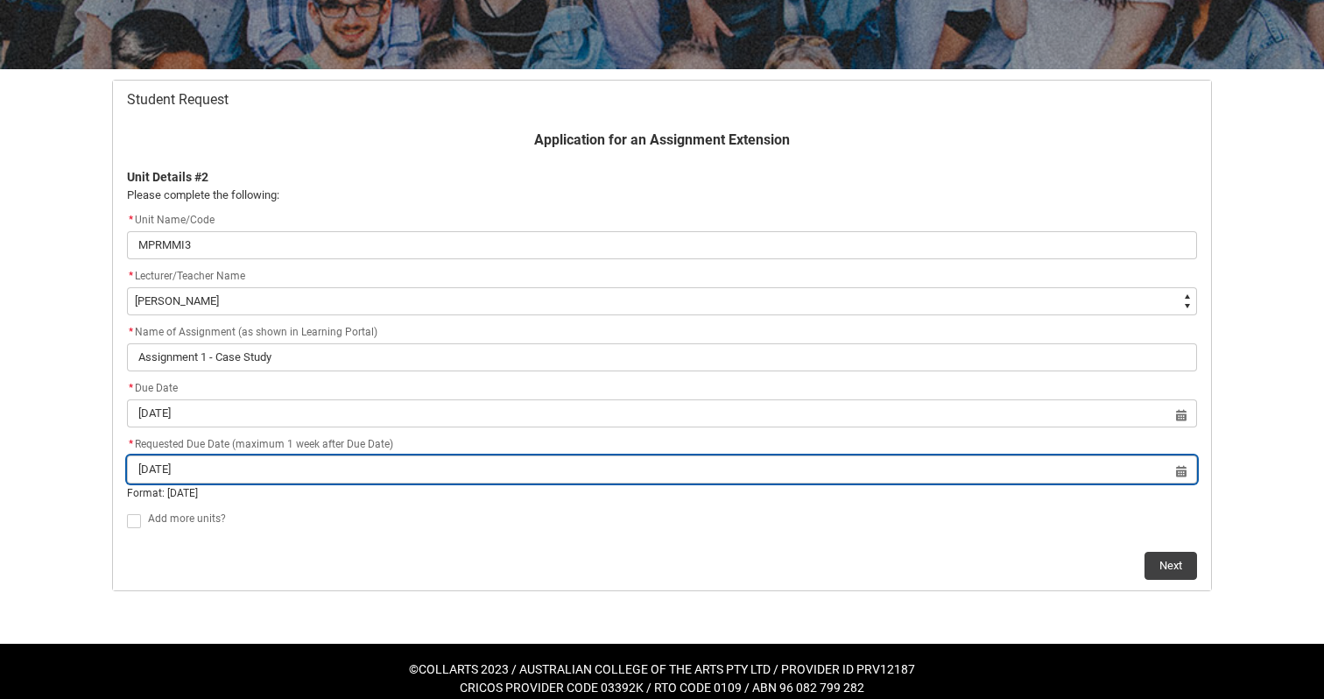
scroll to position [296, 0]
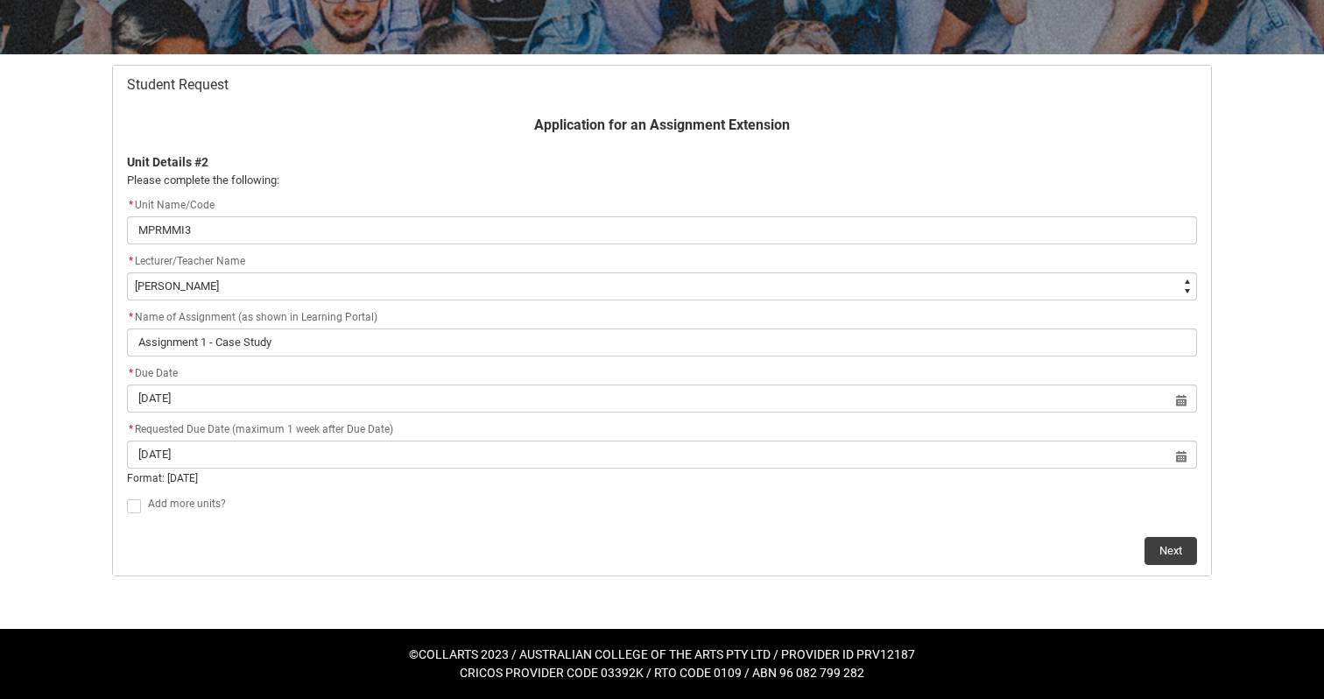
click at [186, 502] on span "Add more units?" at bounding box center [187, 503] width 78 height 12
checkbox input "true"
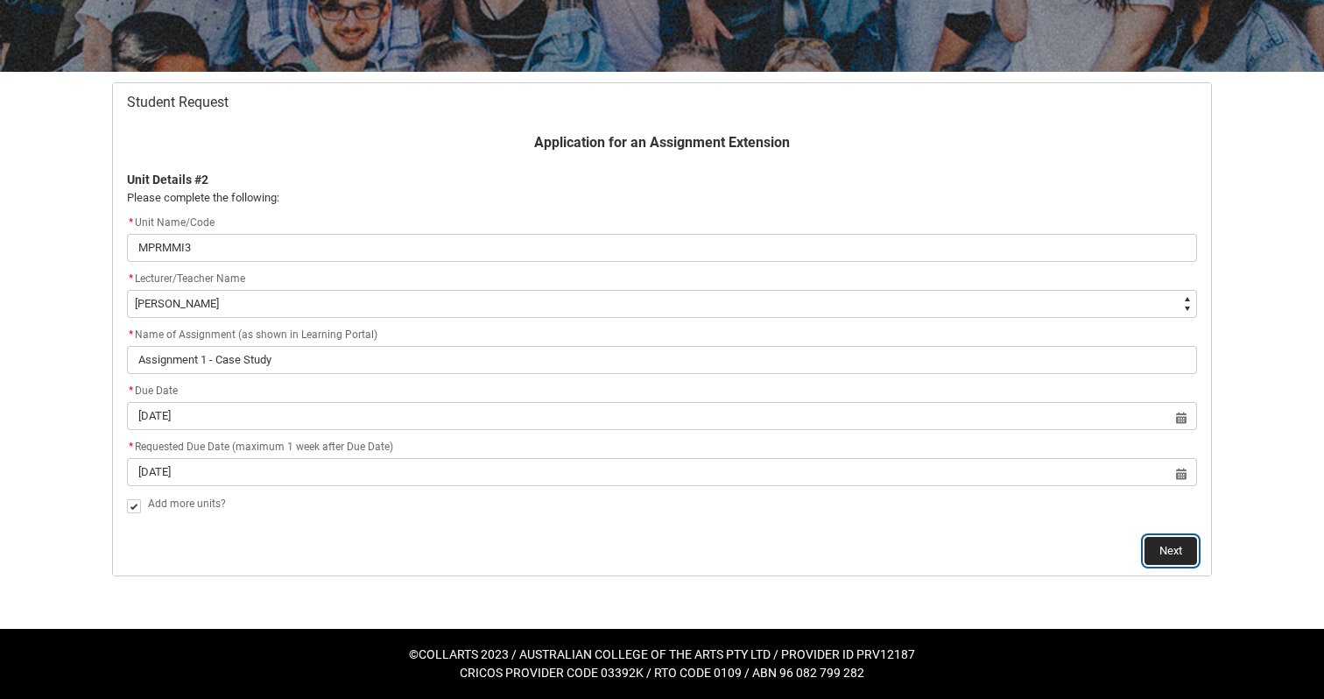
click at [1192, 553] on button "Next" at bounding box center [1170, 551] width 53 height 28
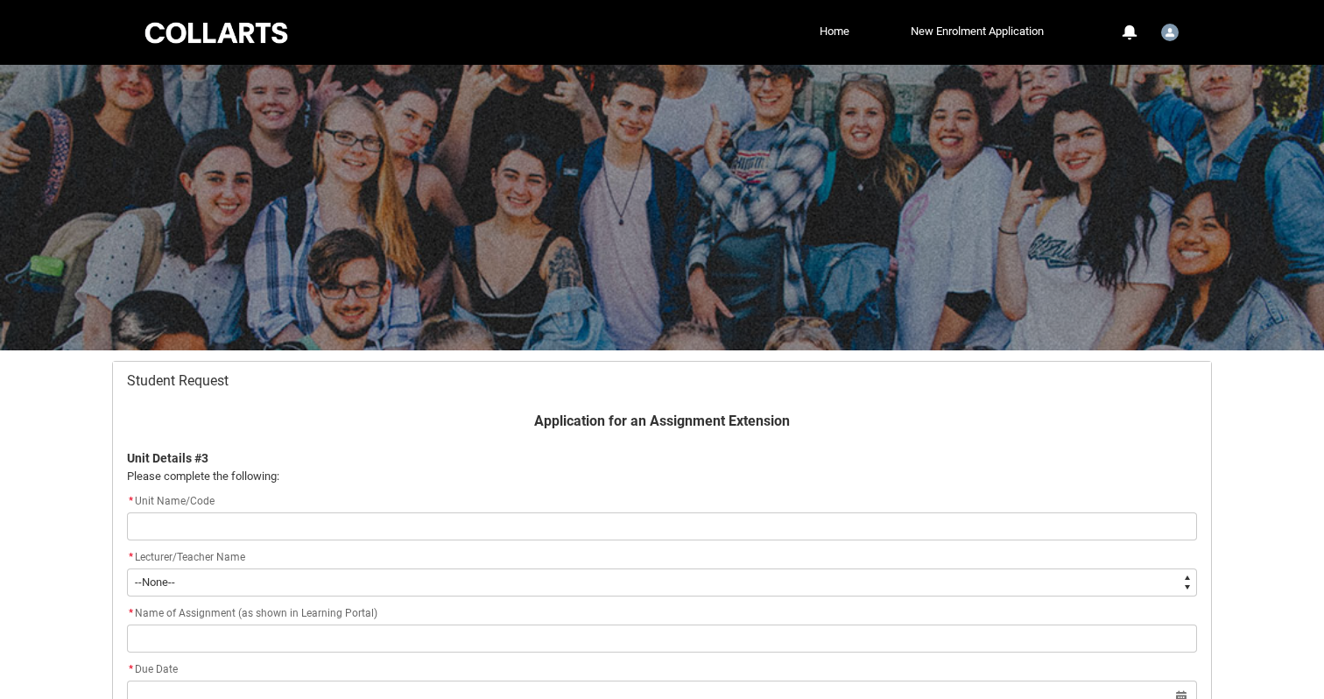
scroll to position [186, 0]
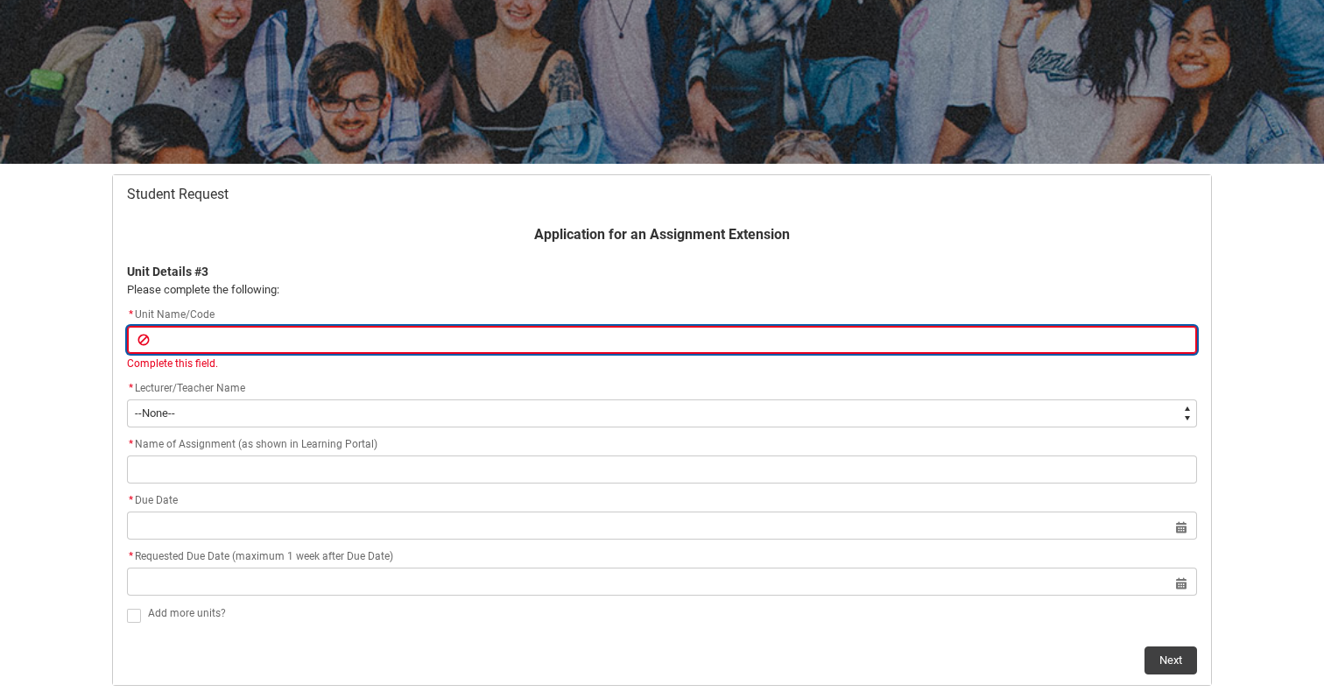
paste input "MPTB3"
type lightning-primitive-input-simple "MPTB3"
type input "MPTB3"
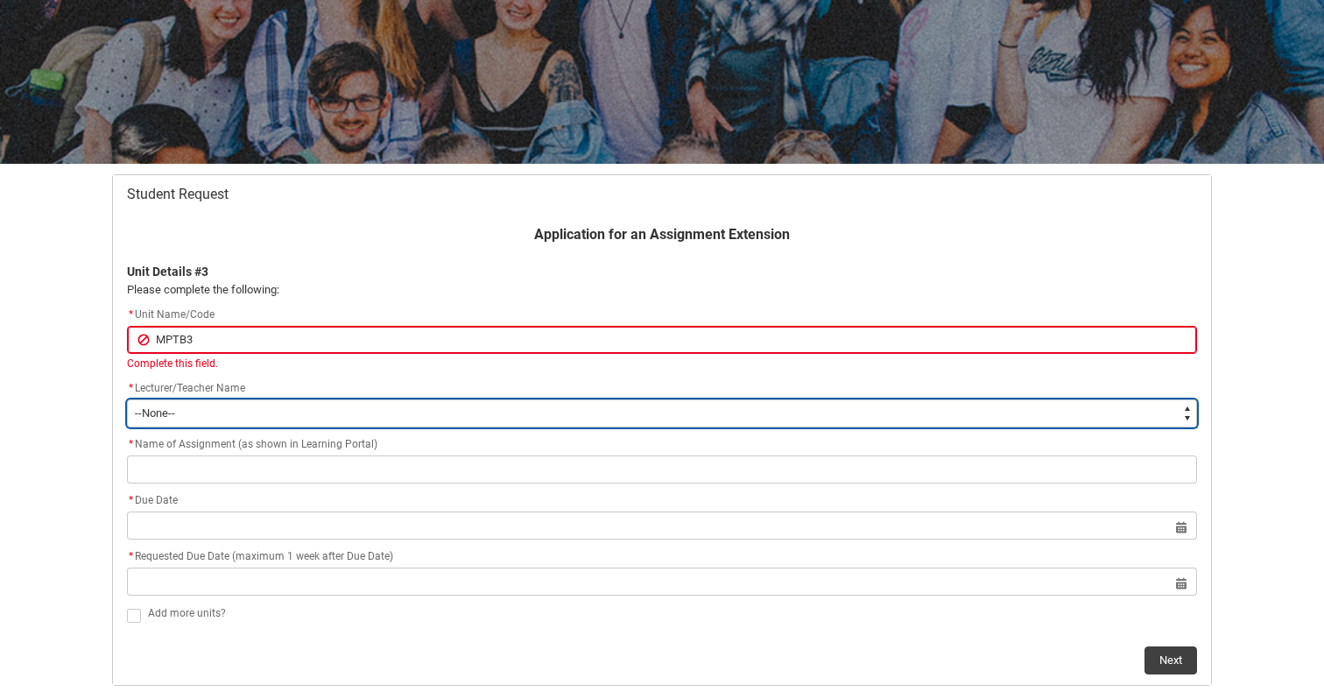
click at [595, 404] on select "--None-- Aaron Walker Adam King Adam McKenzie Adriana Perri Adrienne Couper-Smi…" at bounding box center [662, 413] width 1070 height 28
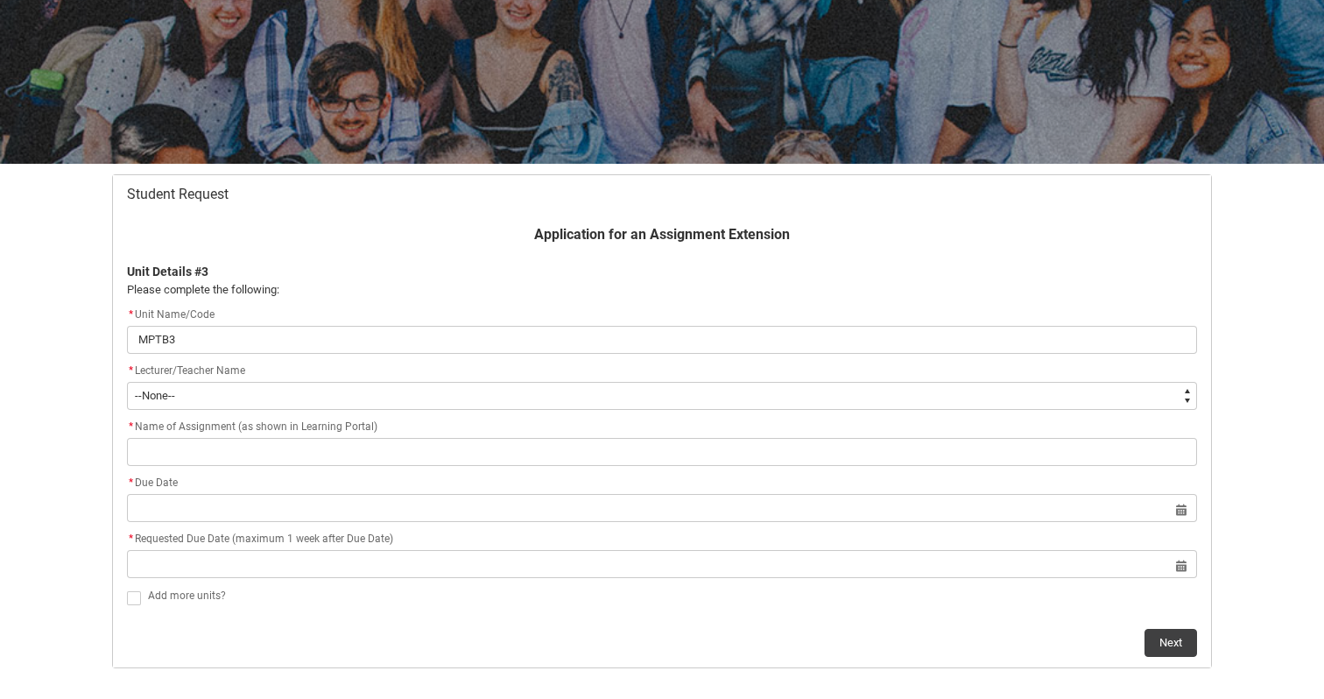
click at [846, 0] on html "Loading × Sorry to interrupt CSS Error Refresh Skip to Main Content Collarts Ed…" at bounding box center [662, 303] width 1324 height 978
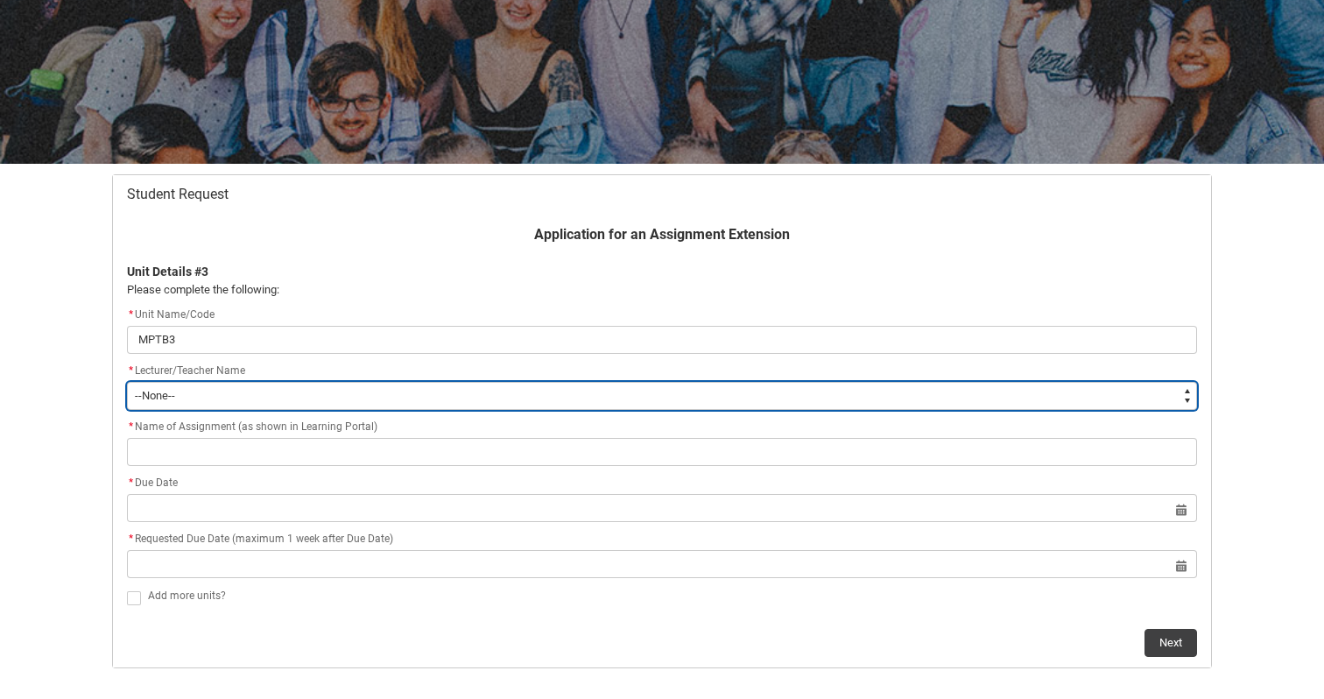
click at [557, 390] on select "--None-- Aaron Walker Adam King Adam McKenzie Adriana Perri Adrienne Couper-Smi…" at bounding box center [662, 396] width 1070 height 28
click at [514, 382] on select "--None-- Aaron Walker Adam King Adam McKenzie Adriana Perri Adrienne Couper-Smi…" at bounding box center [662, 396] width 1070 height 28
type lightning-select "Faculty_NamefromAtoM.0035g00000b9AYxAAM"
click at [127, 382] on select "--None-- Aaron Walker Adam King Adam McKenzie Adriana Perri Adrienne Couper-Smi…" at bounding box center [662, 396] width 1070 height 28
select select "Faculty_NamefromAtoM.0035g00000b9AYxAAM"
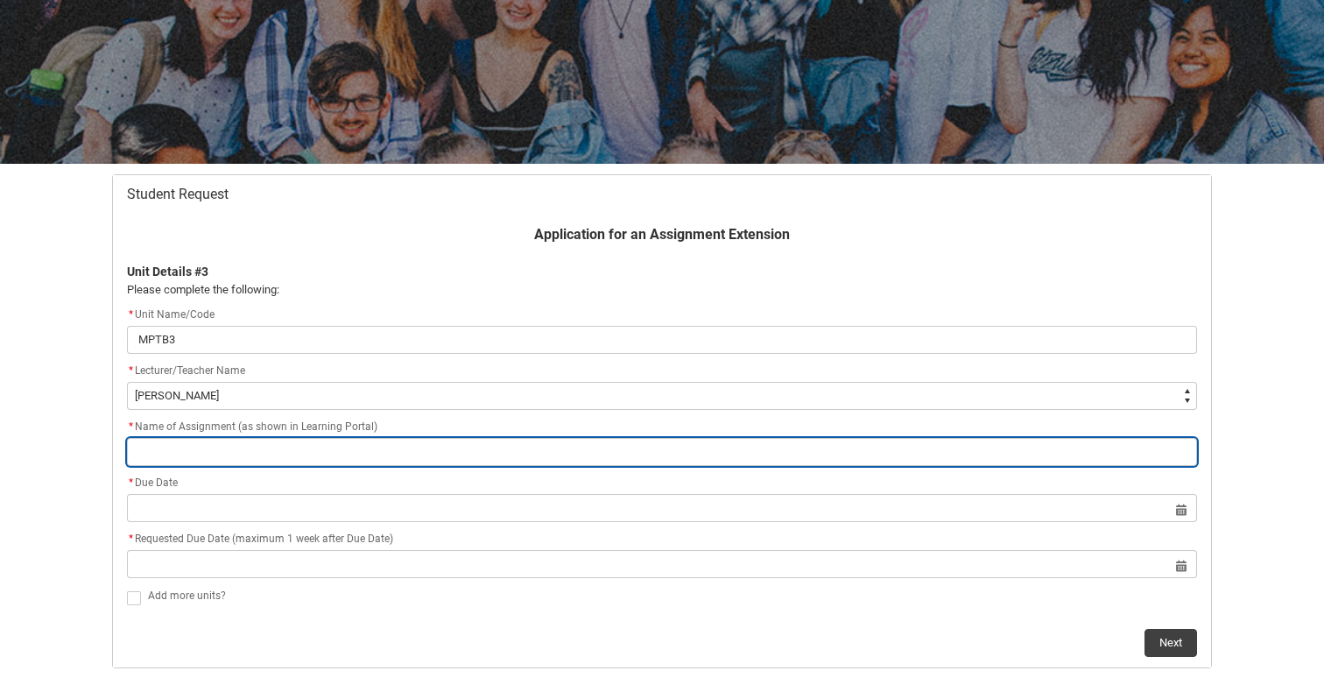
click at [355, 449] on input "Redu_Student_Request flow" at bounding box center [662, 452] width 1070 height 28
paste input "Assignment 1: Listening Blog - Post 1"
type lightning-primitive-input-simple "Assignment 1: Listening Blog - Post 1"
type input "Assignment 1: Listening Blog - Post 1"
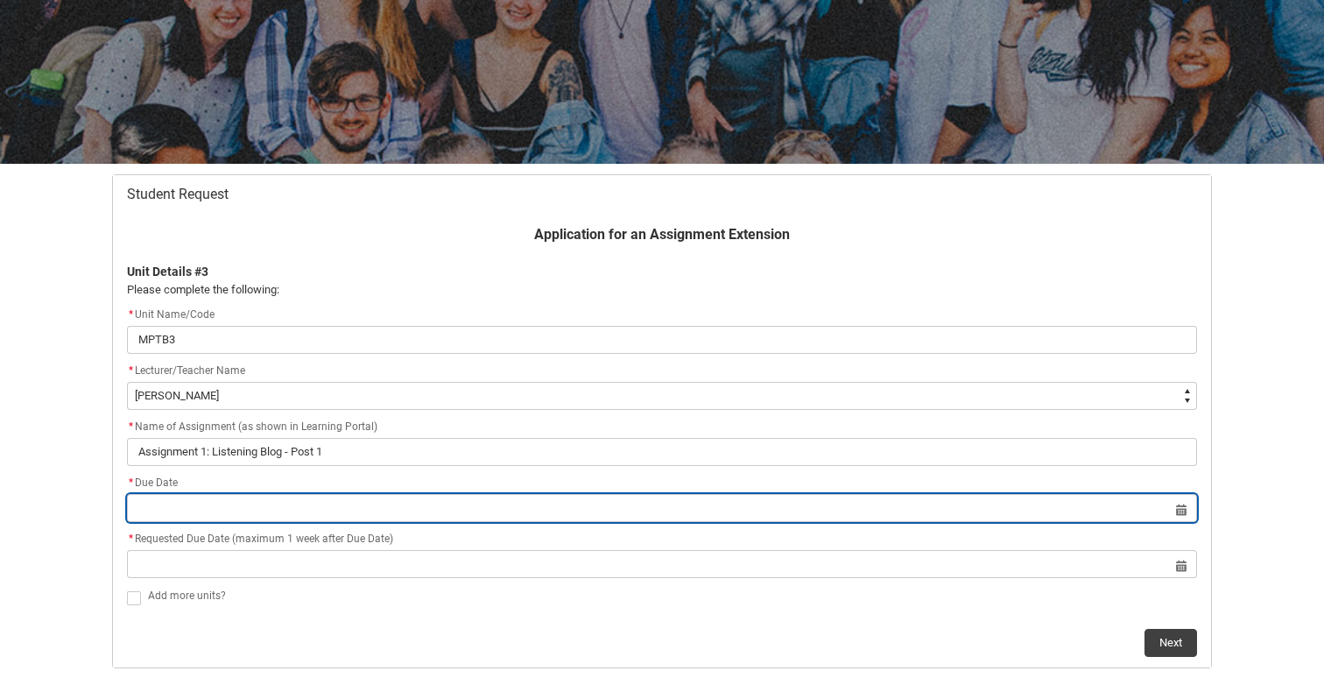
click at [371, 510] on input "Redu_Student_Request flow" at bounding box center [662, 508] width 1070 height 28
select select "2025"
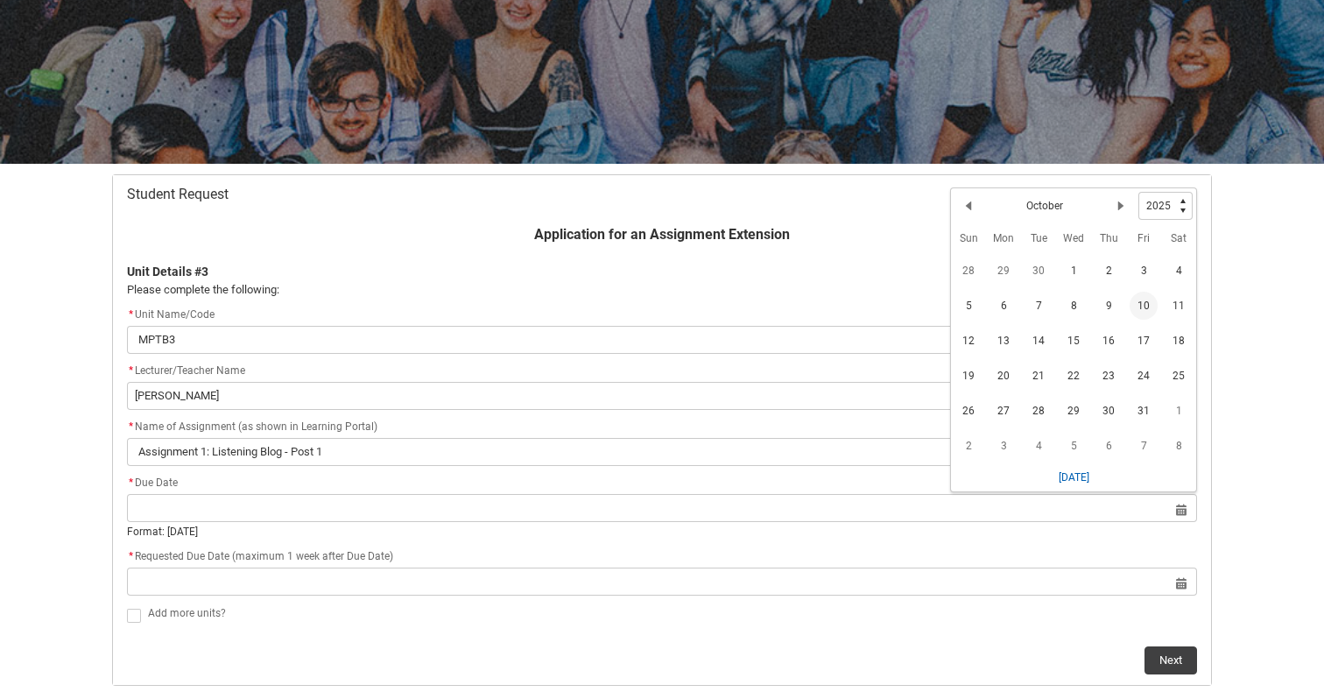
click at [1144, 299] on span "10" at bounding box center [1143, 306] width 28 height 28
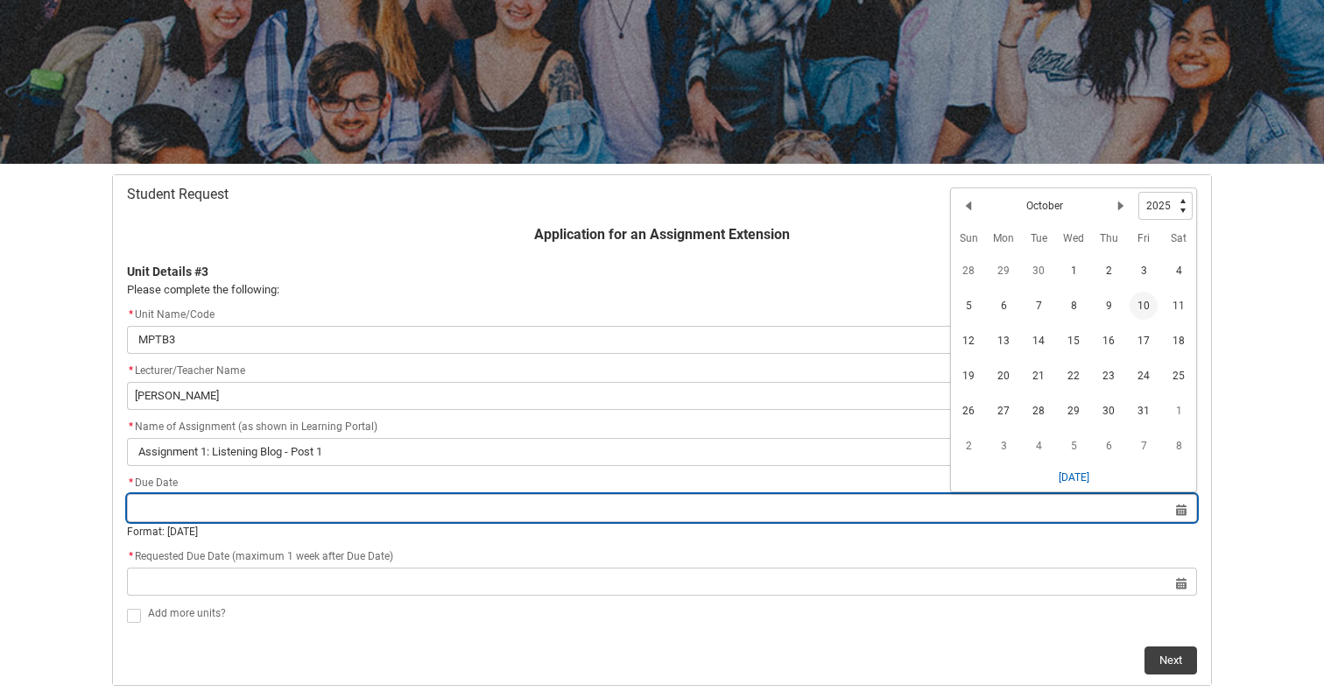
type lightning-datepicker "2025-10-10"
type lightning-input "2025-10-10"
type input "10 Oct 2025"
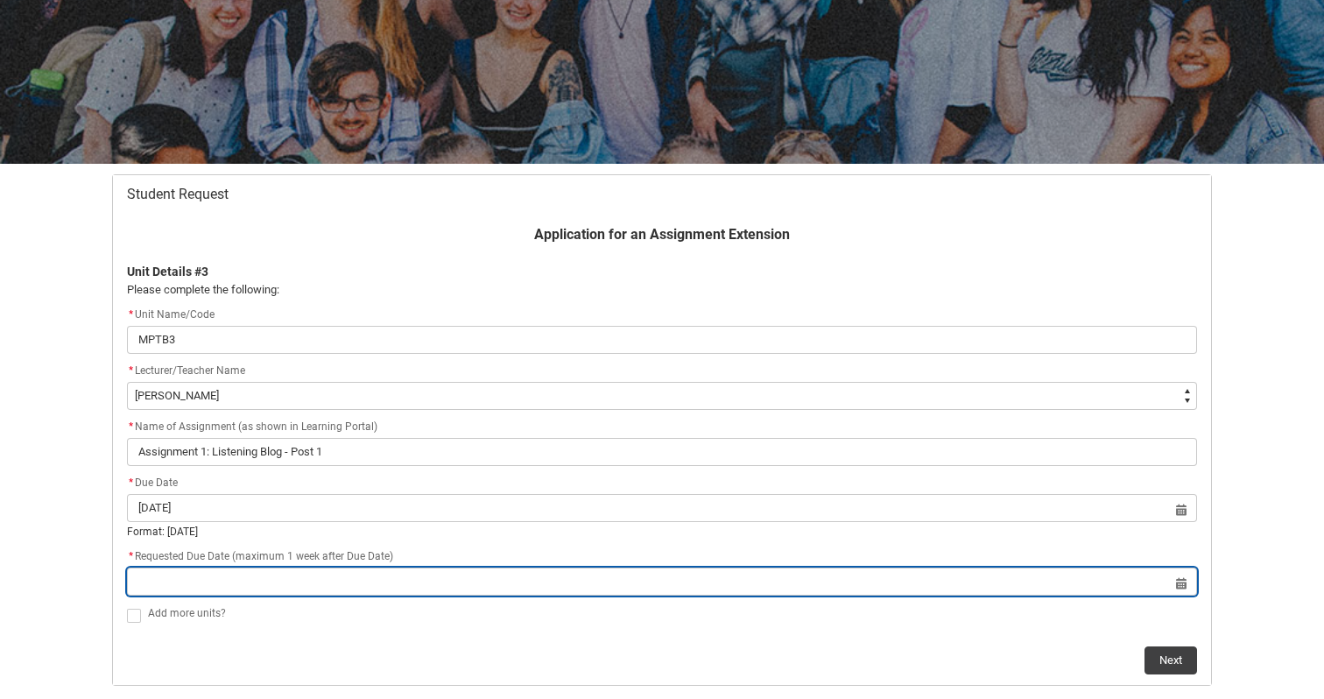
click at [997, 585] on input "Redu_Student_Request flow" at bounding box center [662, 581] width 1070 height 28
select select "2025"
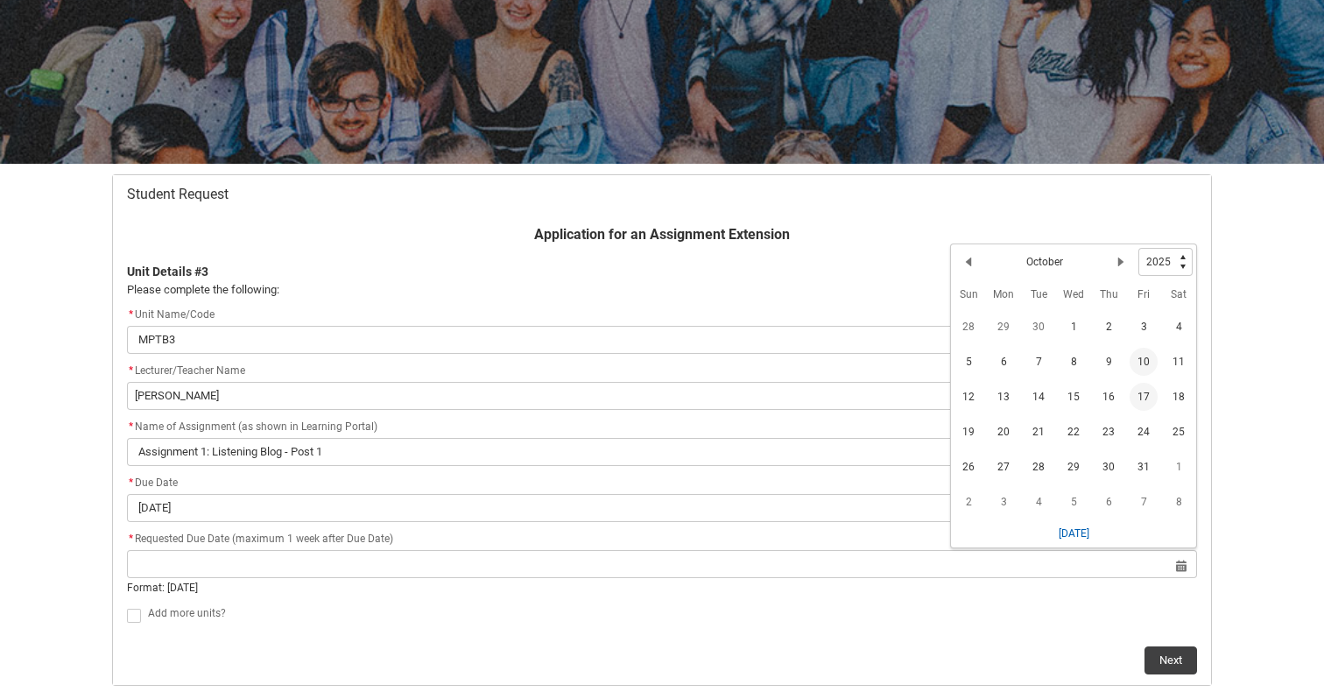
click at [1136, 398] on span "17" at bounding box center [1143, 397] width 28 height 28
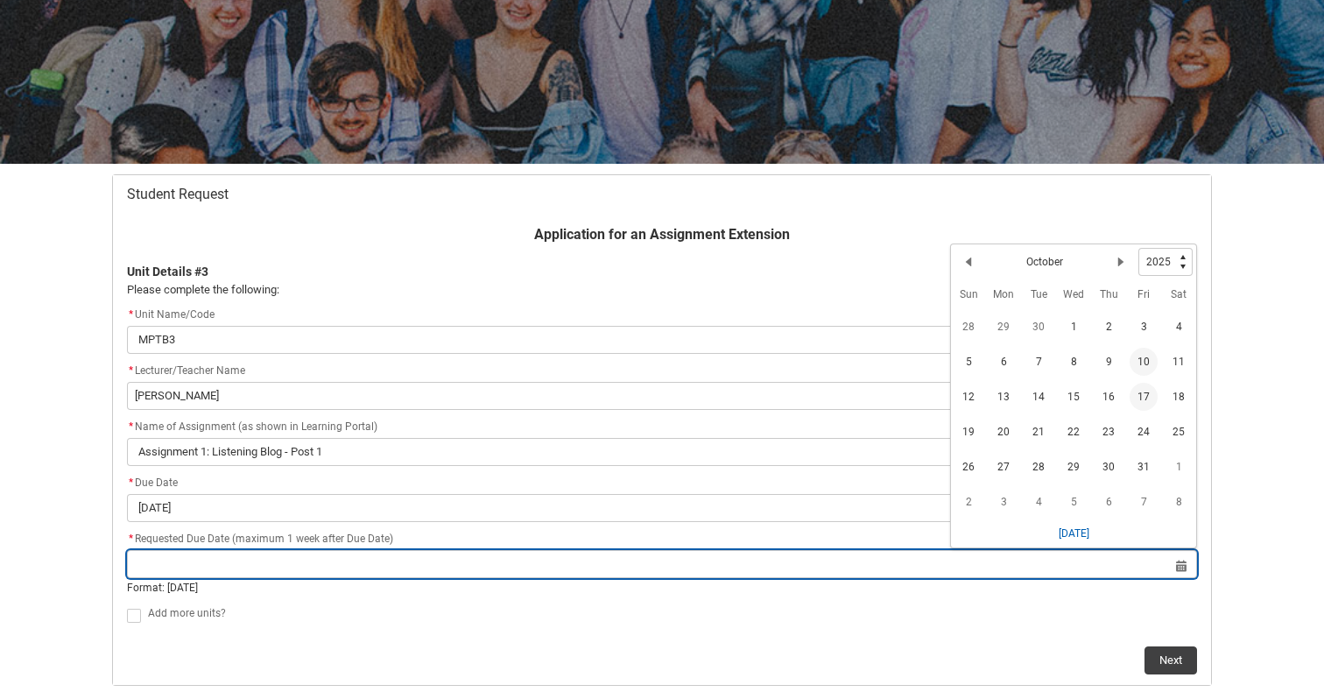
type lightning-datepicker "2025-10-17"
type lightning-input "2025-10-17"
type input "17 Oct 2025"
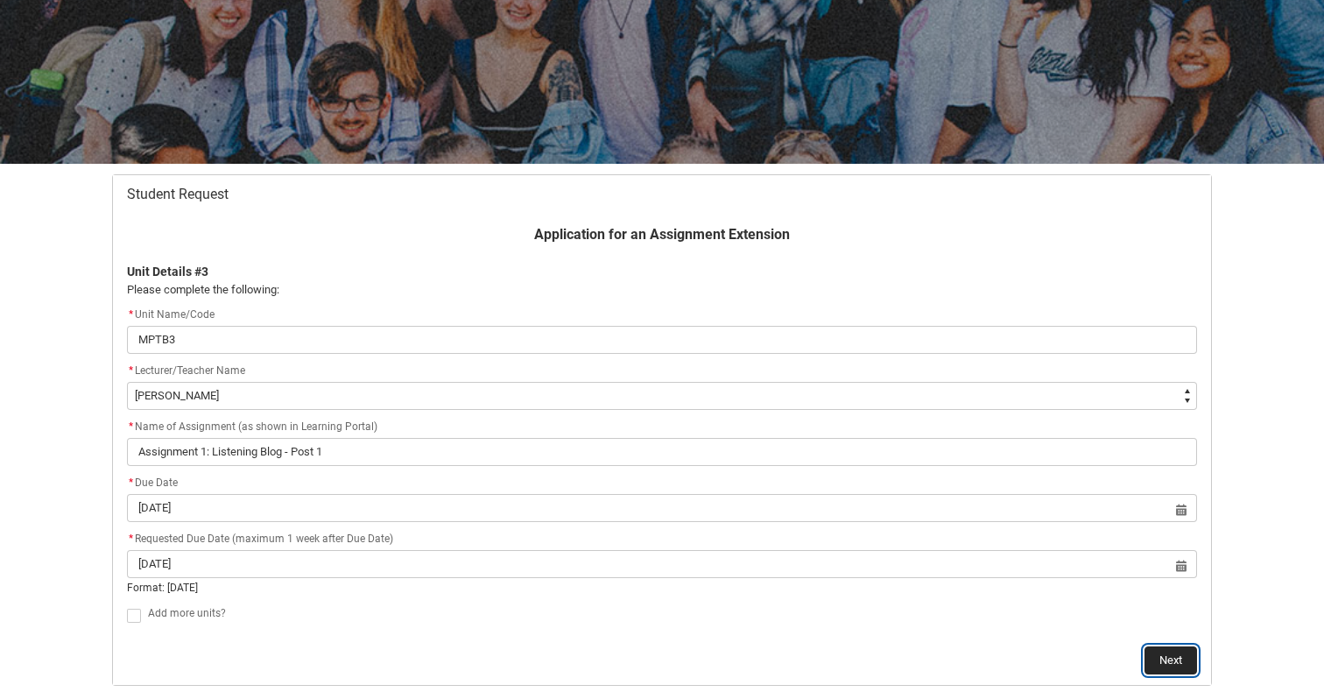
click at [1177, 660] on button "Next" at bounding box center [1170, 660] width 53 height 28
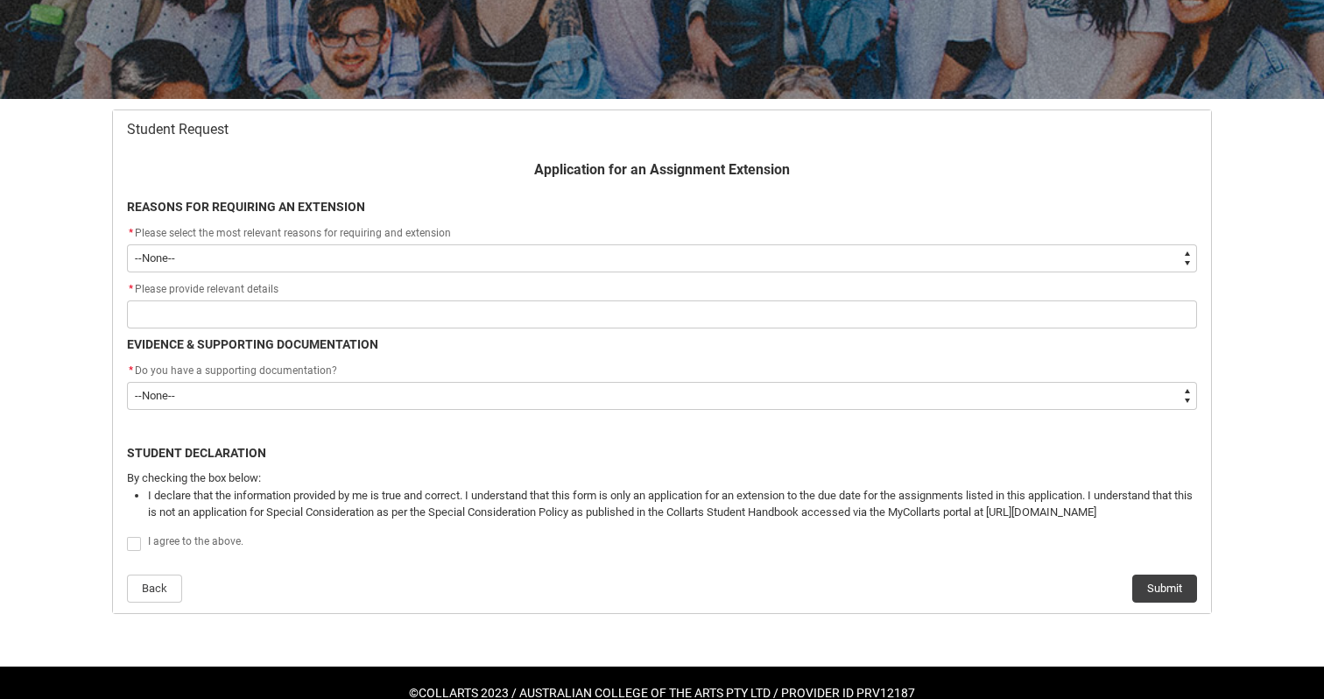
scroll to position [290, 0]
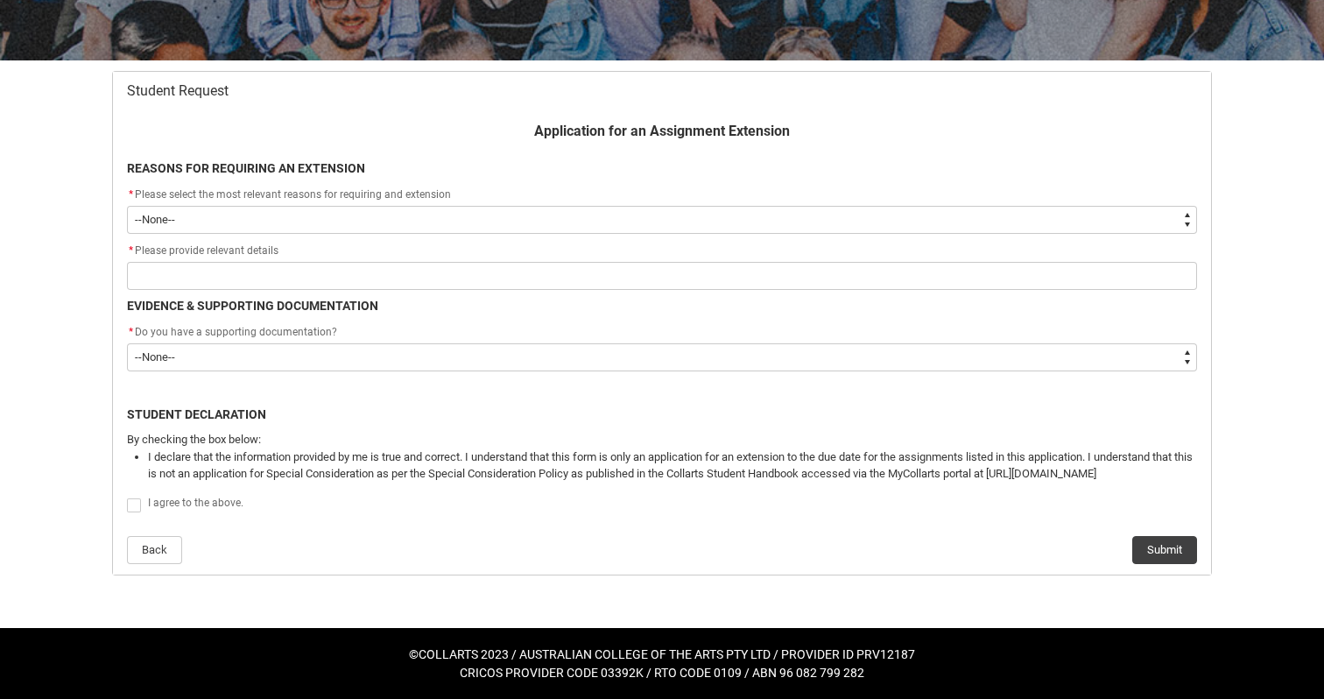
click at [591, 219] on select "--None-- Medical Reasons Work obligations Family obligations Academic Difficult…" at bounding box center [662, 220] width 1070 height 28
type lightning-select "choice_AssignmentExtension_Reason_Academic"
click at [127, 206] on select "--None-- Medical Reasons Work obligations Family obligations Academic Difficult…" at bounding box center [662, 220] width 1070 height 28
select select "choice_AssignmentExtension_Reason_Academic"
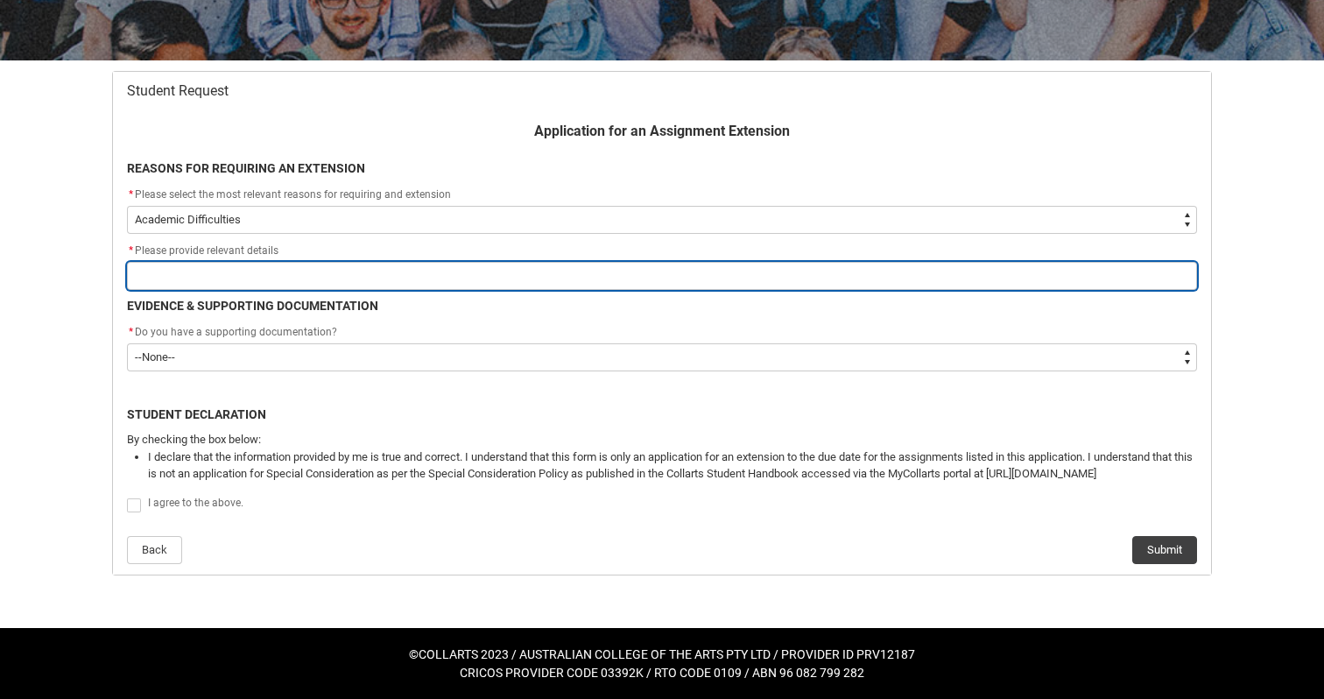
click at [513, 265] on input "Redu_Student_Request flow" at bounding box center [662, 276] width 1070 height 28
type lightning-primitive-input-simple "I"
type input "I"
type lightning-primitive-input-simple "I"
type input "I"
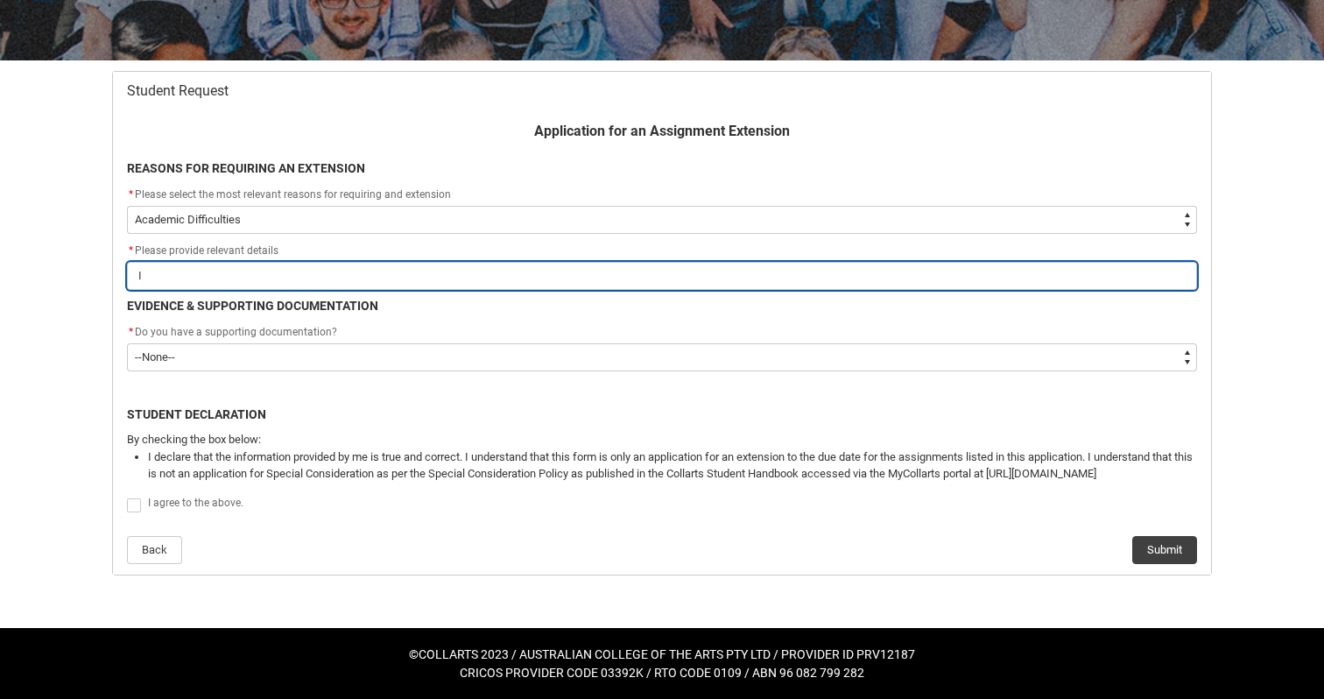
type lightning-primitive-input-simple "I h"
type input "I h"
type lightning-primitive-input-simple "I ha"
type input "I ha"
type lightning-primitive-input-simple "I hav"
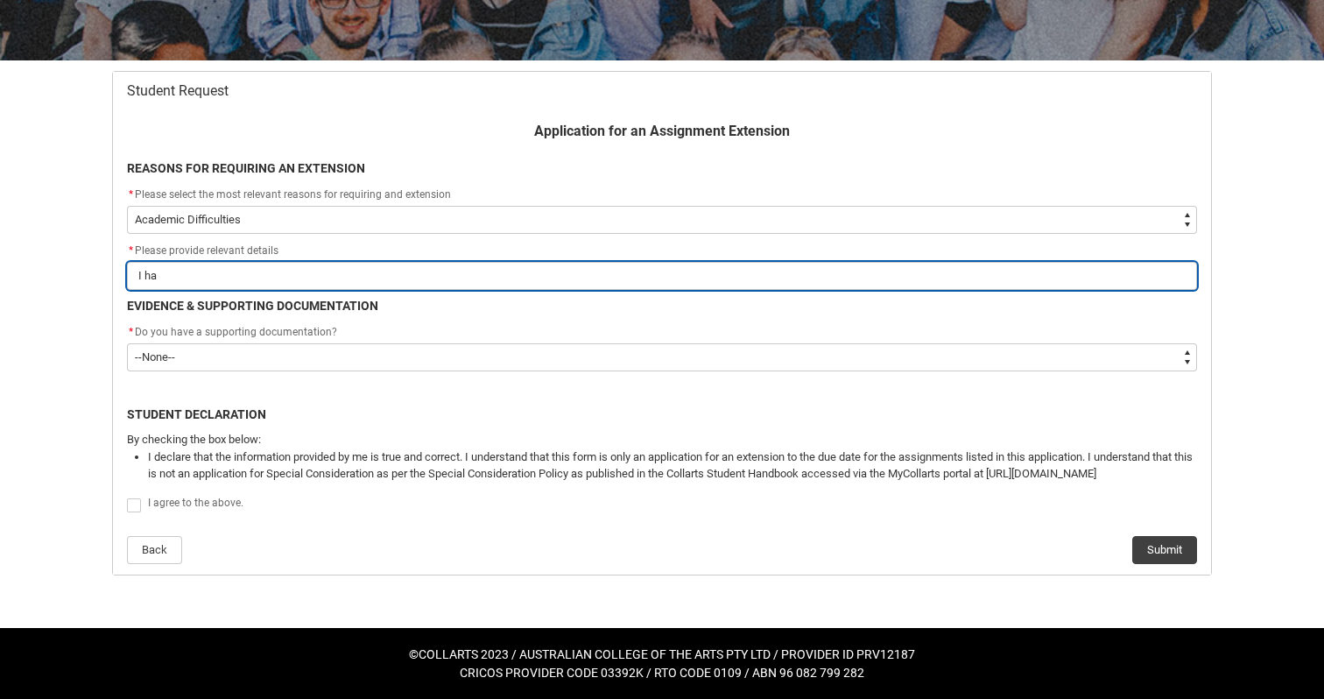
type input "I hav"
type lightning-primitive-input-simple "I have"
type input "I have"
type lightning-primitive-input-simple "I have"
type input "I have"
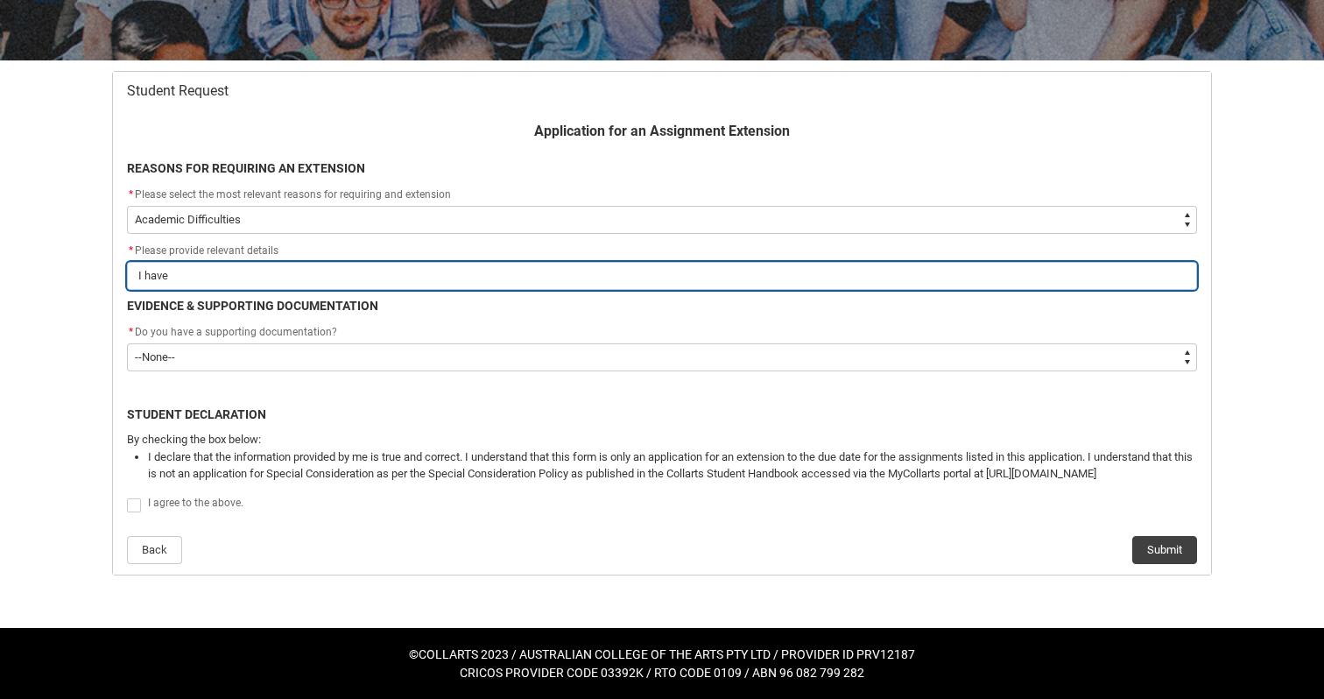
type lightning-primitive-input-simple "I have a"
type input "I have a"
type lightning-primitive-input-simple "I have an"
type input "I have an"
type lightning-primitive-input-simple "I have an"
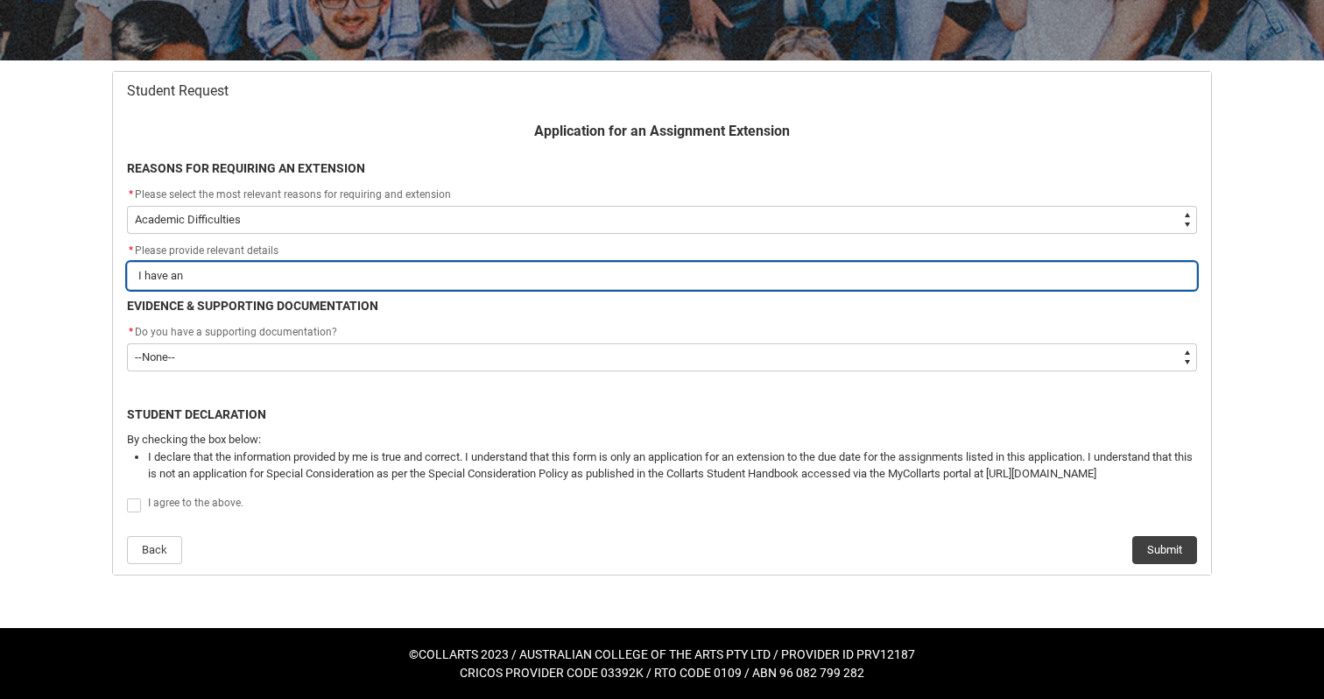
type input "I have an"
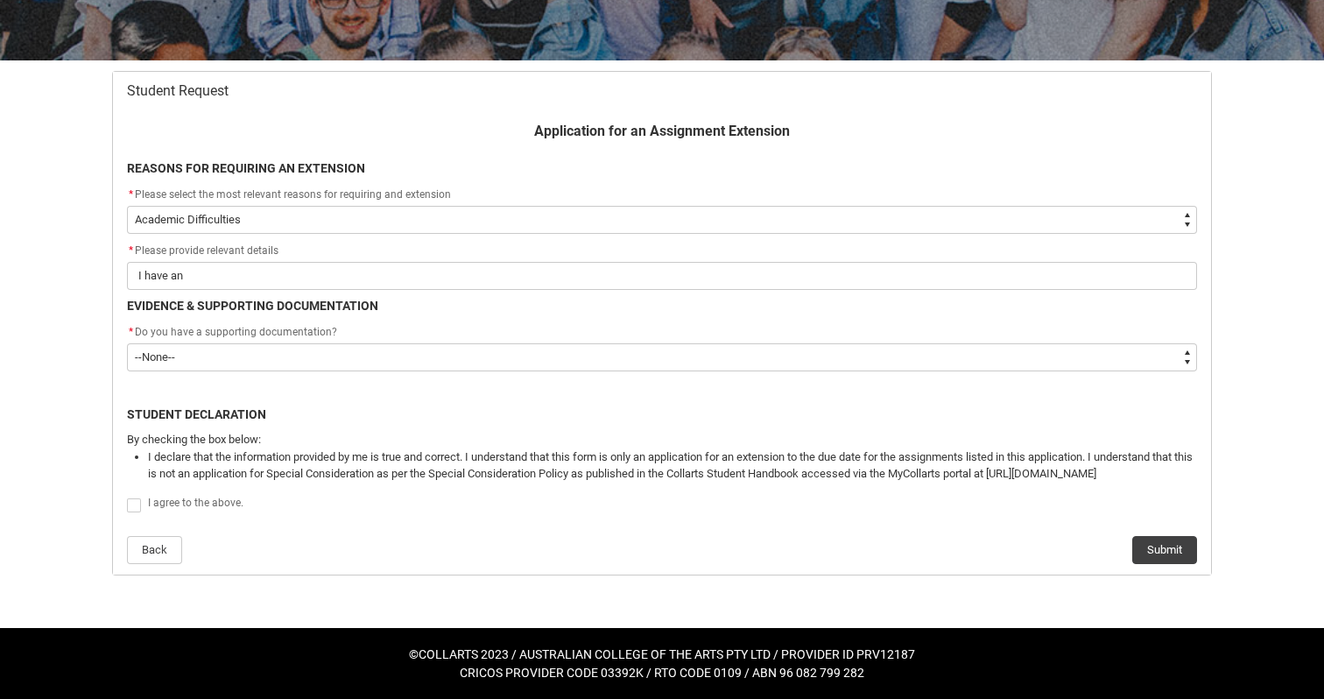
click at [537, 336] on div "* Do you have a supporting documentation?" at bounding box center [662, 332] width 1070 height 21
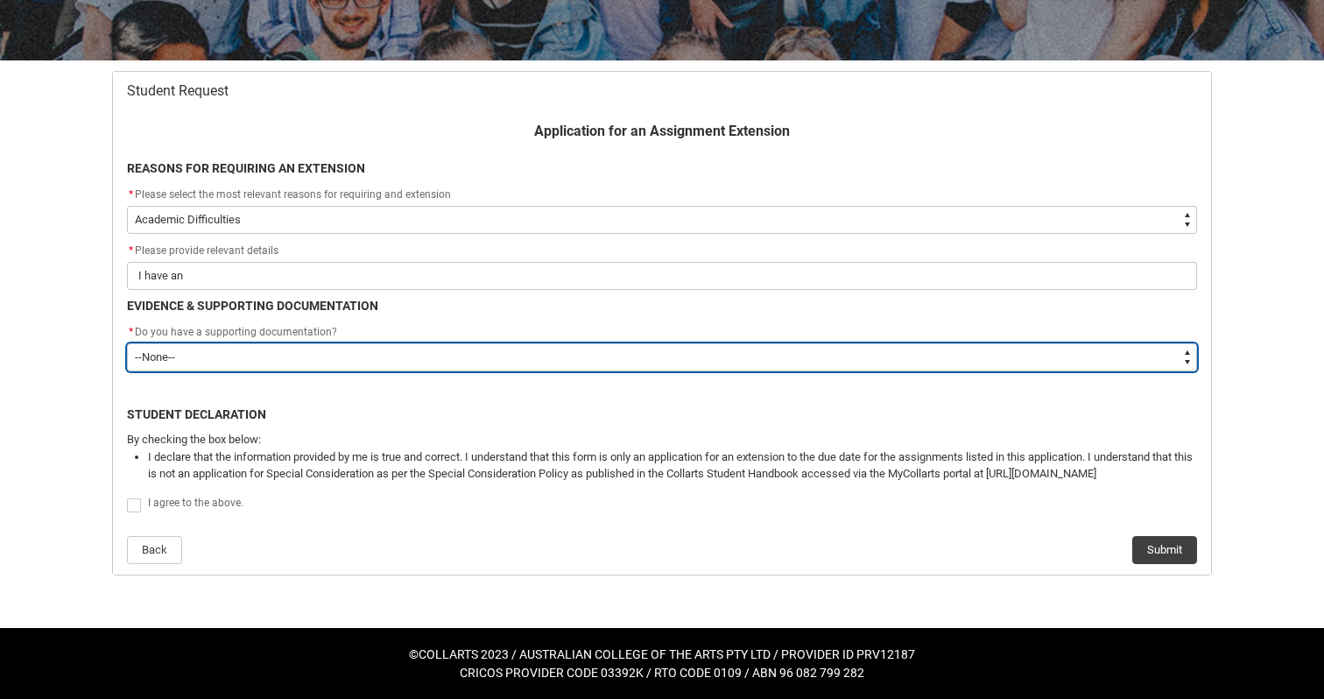
click at [532, 355] on select "--None-- Yes No" at bounding box center [662, 357] width 1070 height 28
type lightning-select "Yes"
click at [127, 343] on select "--None-- Yes No" at bounding box center [662, 357] width 1070 height 28
select select "Yes"
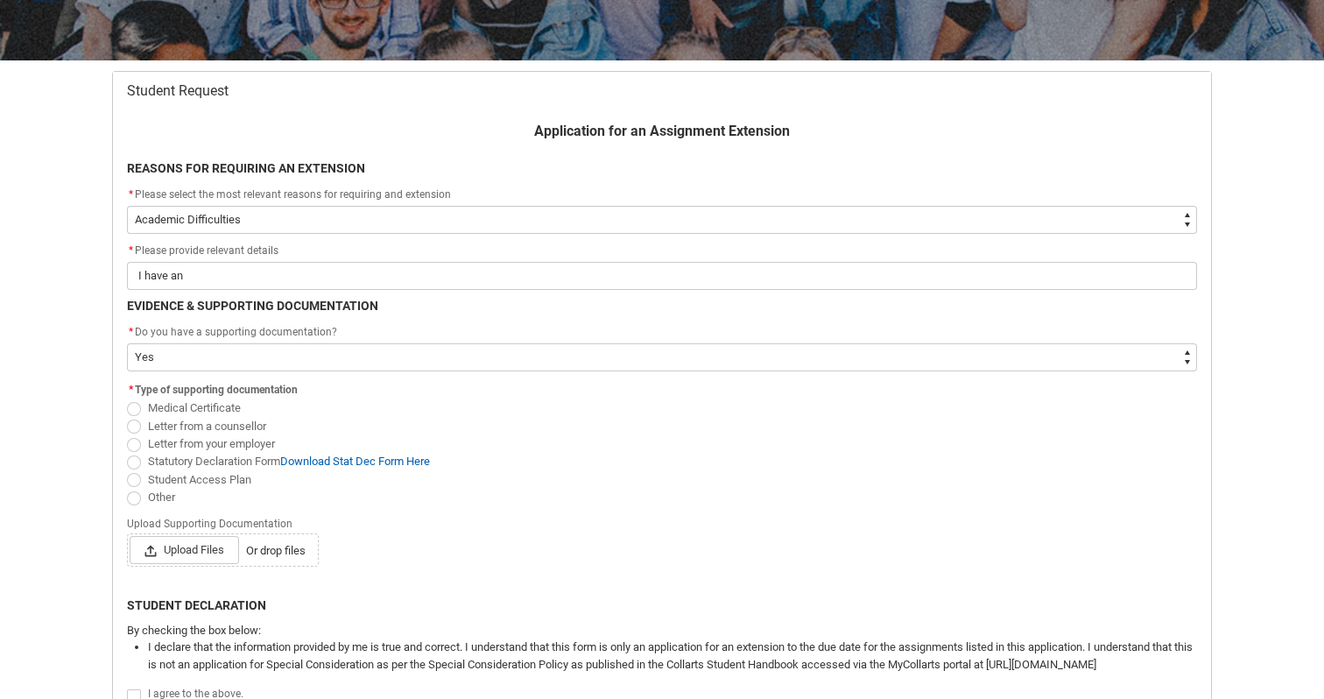
click at [241, 482] on span "Student Access Plan" at bounding box center [199, 479] width 103 height 13
click at [127, 470] on input "Student Access Plan" at bounding box center [126, 469] width 1 height 1
radio input "true"
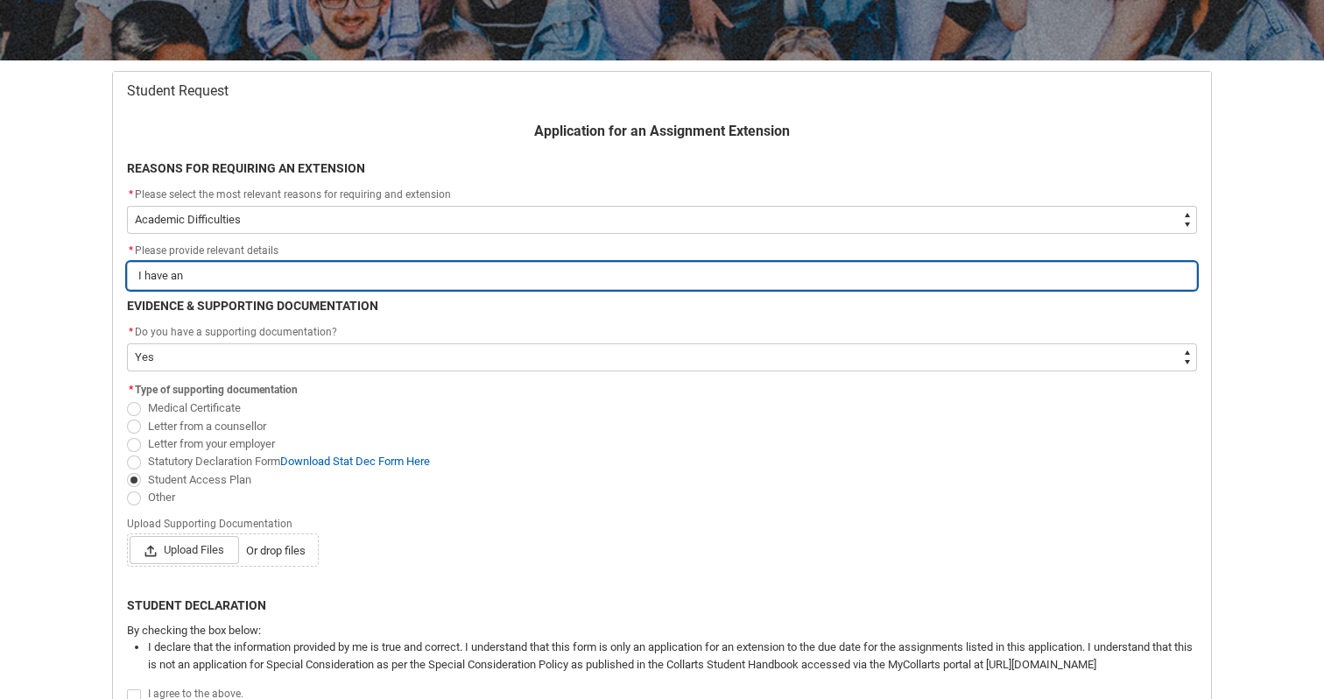
click at [255, 271] on input "I have an" at bounding box center [662, 276] width 1070 height 28
type lightning-primitive-input-simple "I have an"
type input "I have an"
type lightning-primitive-input-simple "I have an\"
type input "I have an\"
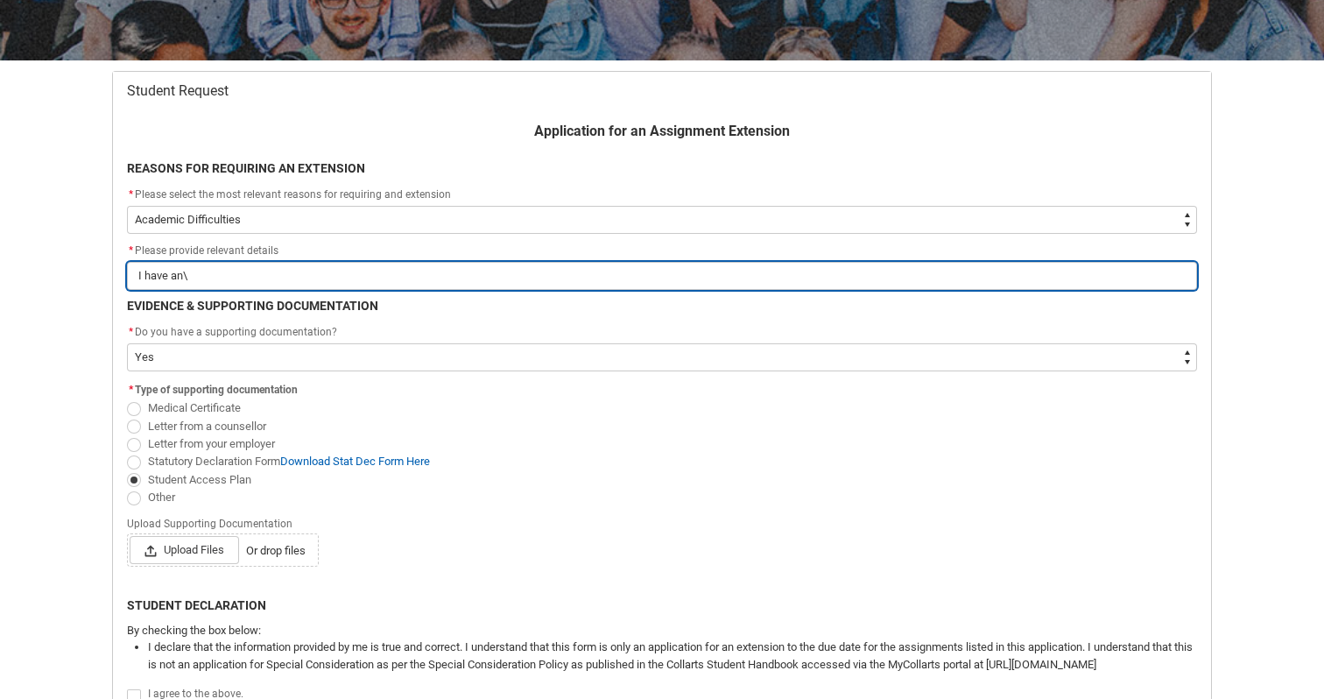
type lightning-primitive-input-simple "I have an\\"
type input "I have an\\"
type lightning-primitive-input-simple "I have an\"
type input "I have an\"
type lightning-primitive-input-simple "I have an"
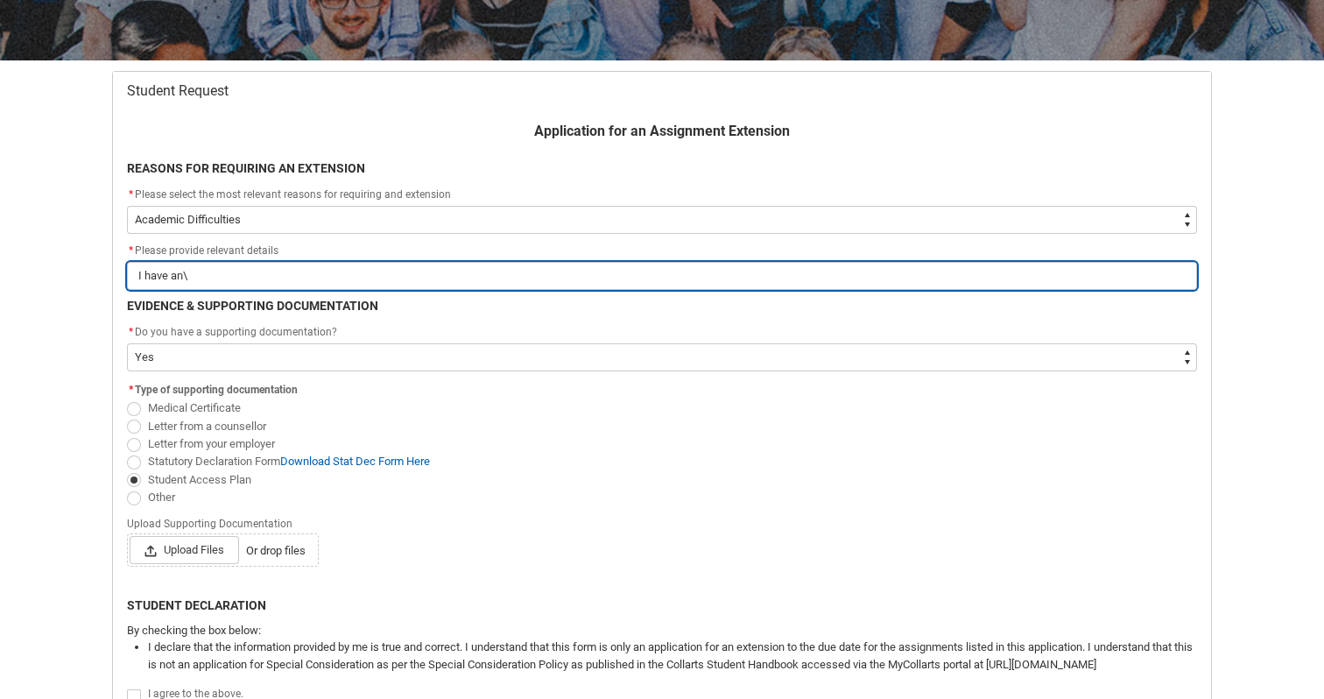
type input "I have an"
type lightning-primitive-input-simple "I have a"
type input "I have a"
type lightning-primitive-input-simple "I have a"
type input "I have a"
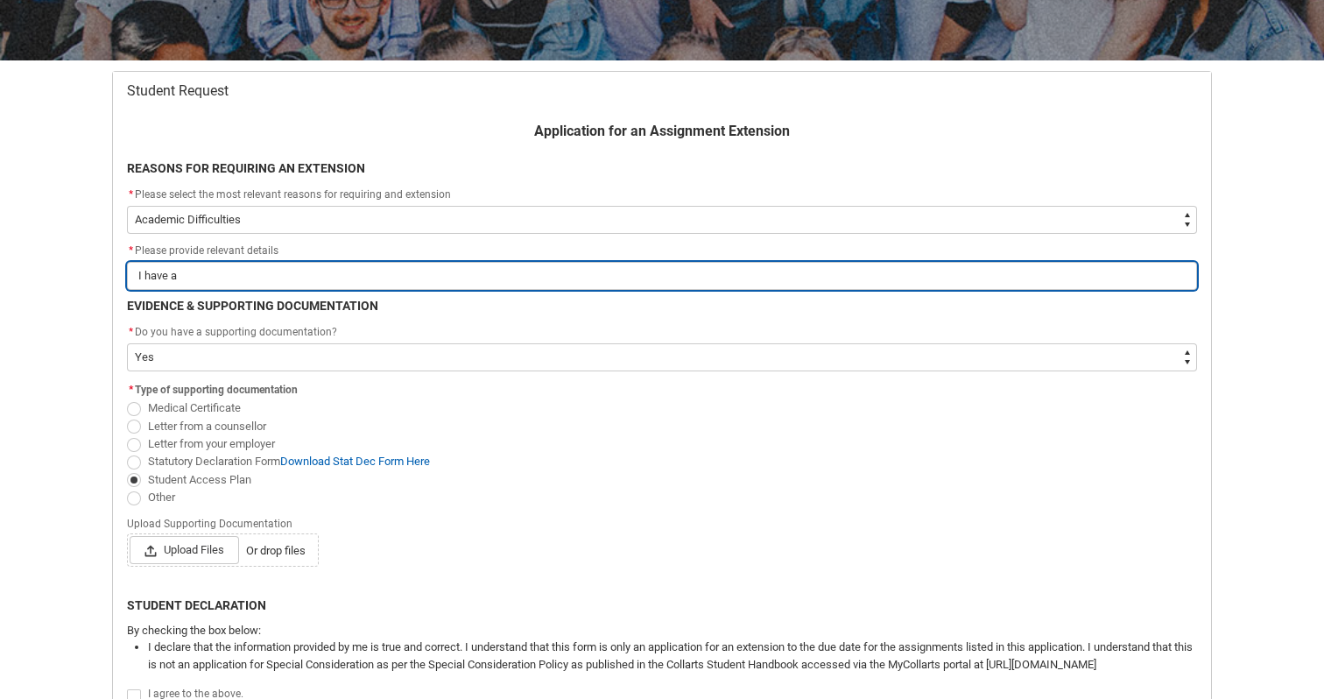
type lightning-primitive-input-simple "I have a S"
type input "I have a S"
type lightning-primitive-input-simple "I have a St"
type input "I have a St"
type lightning-primitive-input-simple "I have a Stu"
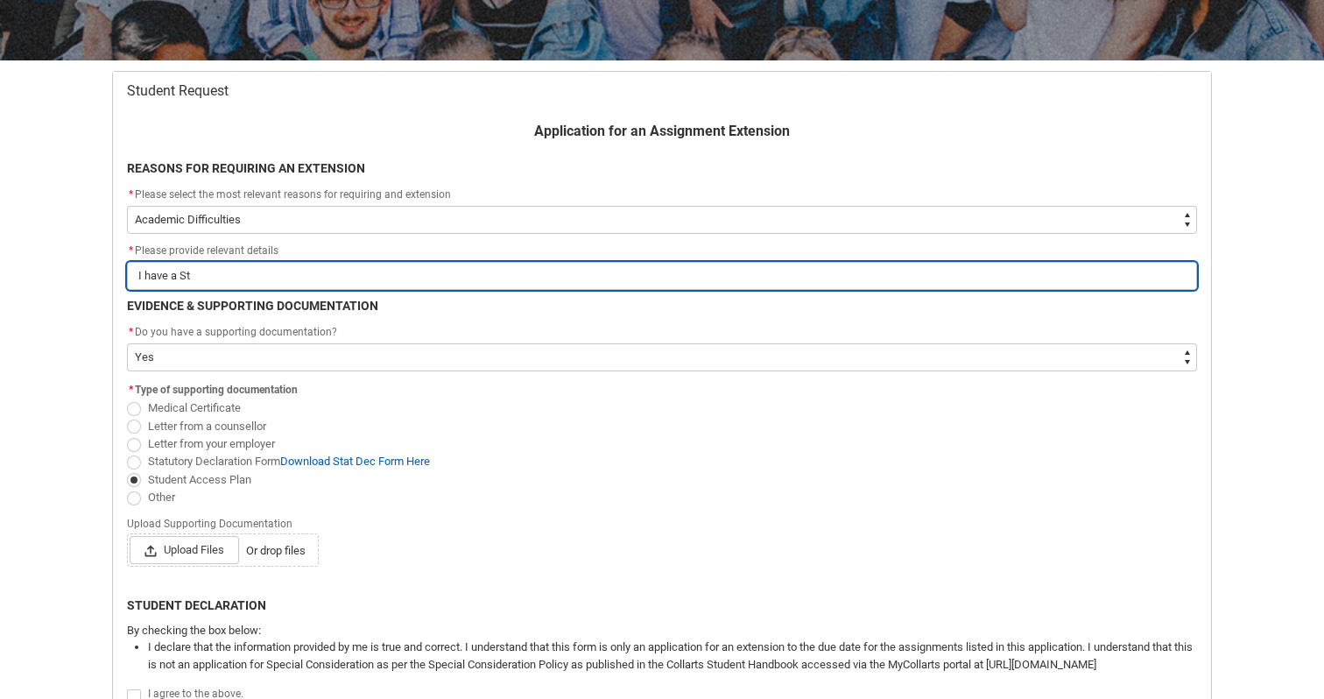
type input "I have a Stu"
type lightning-primitive-input-simple "I have a Stud"
type input "I have a Stud"
type lightning-primitive-input-simple "I have a Stude"
type input "I have a Stude"
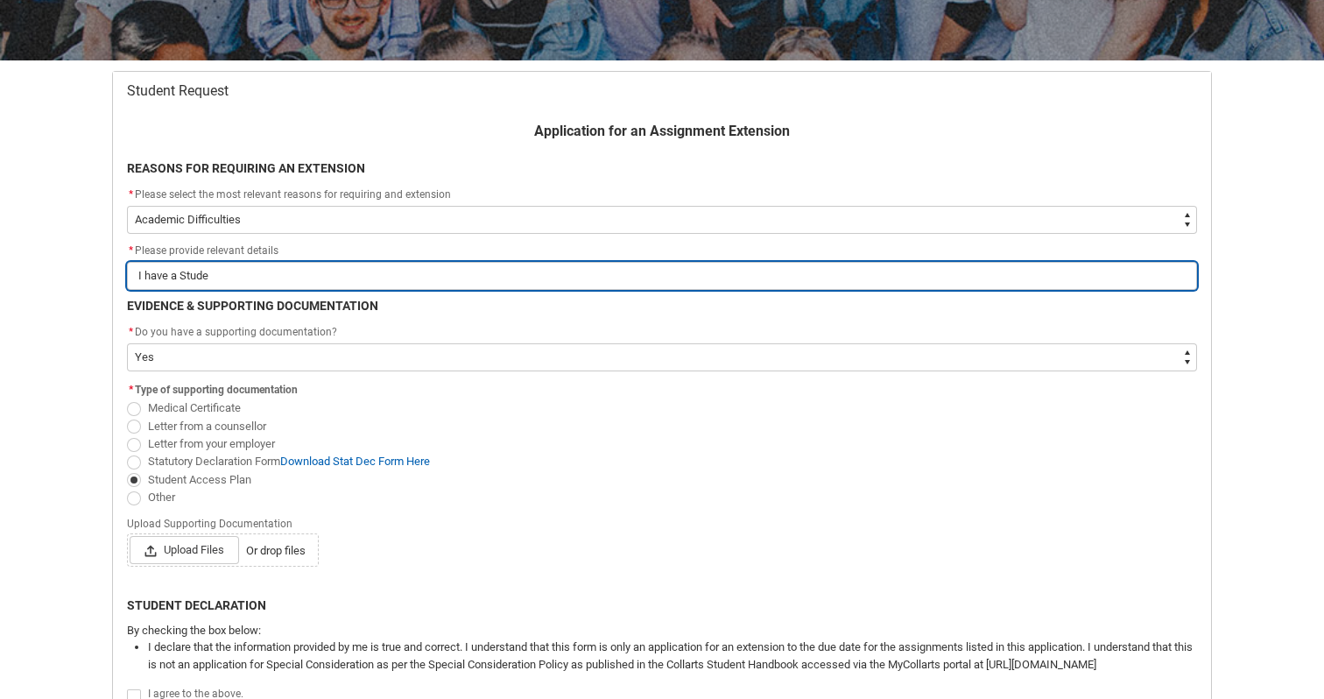
type lightning-primitive-input-simple "I have a Studen"
type input "I have a Studen"
type lightning-primitive-input-simple "I have a Student"
type input "I have a Student"
type lightning-primitive-input-simple "I have a Student"
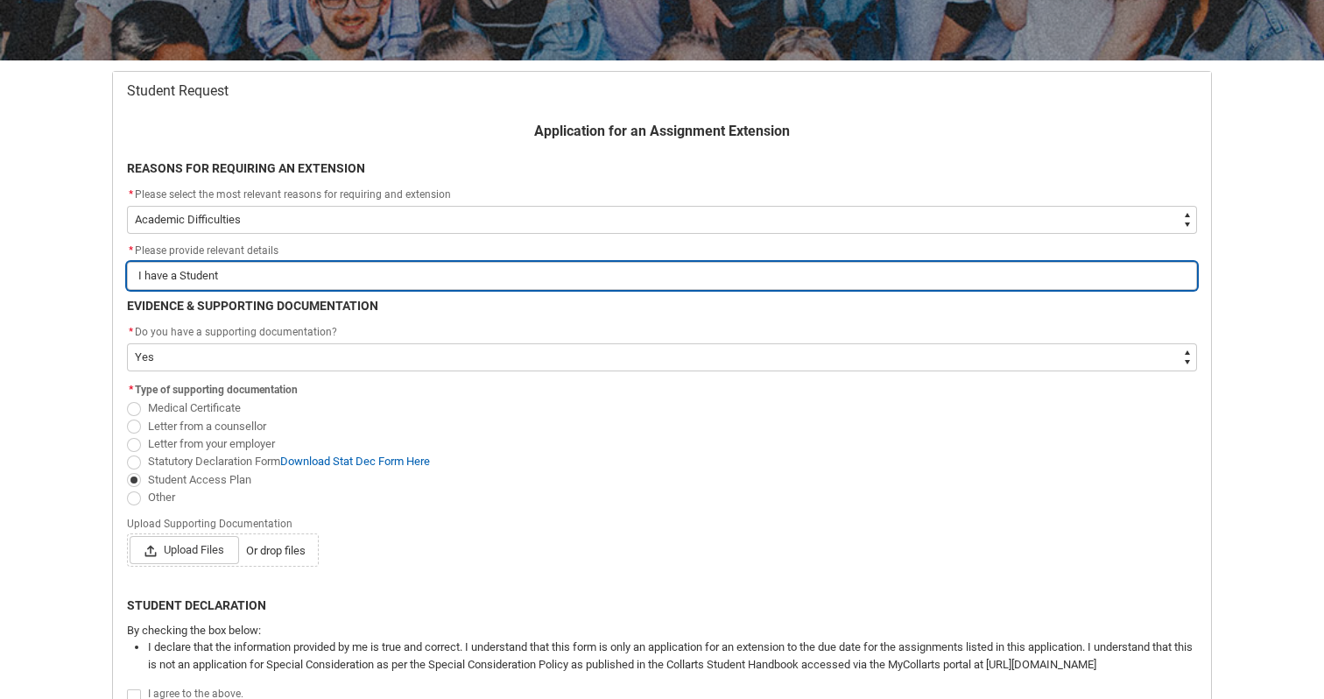
type input "I have a Student"
type lightning-primitive-input-simple "I have a Student A"
type input "I have a Student A"
type lightning-primitive-input-simple "I have a Student Ac"
type input "I have a Student Ac"
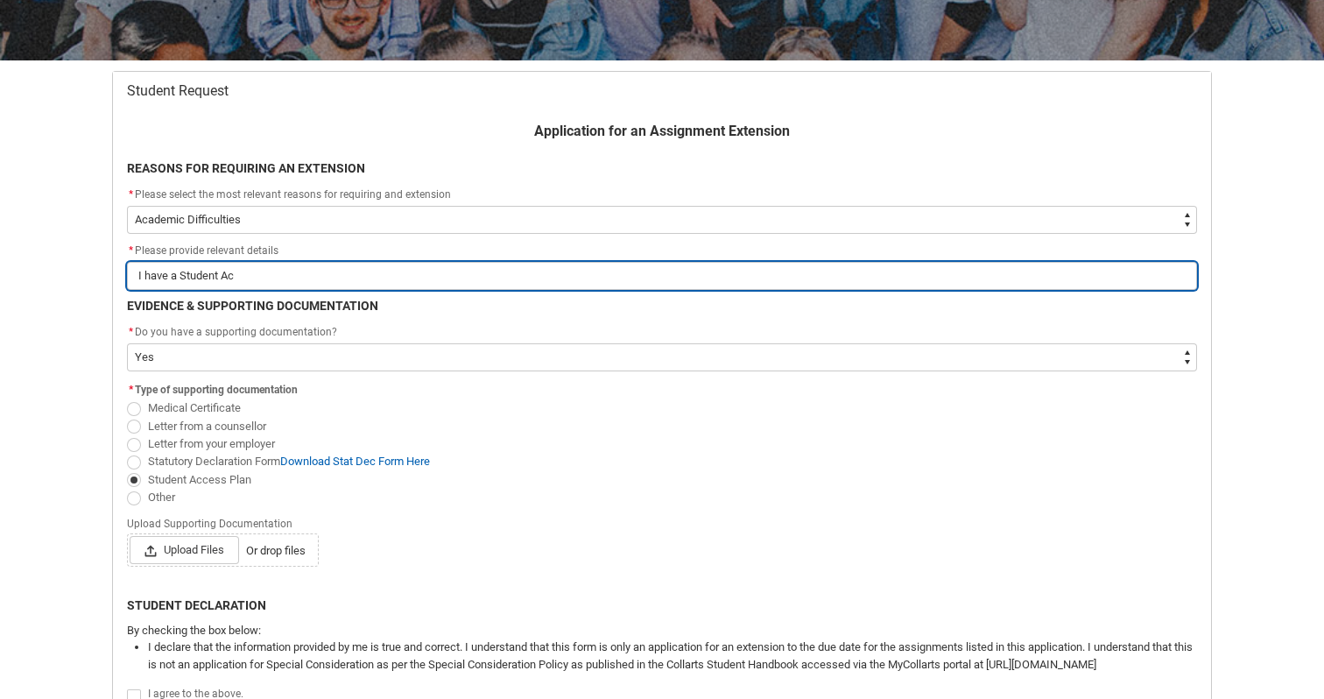
type lightning-primitive-input-simple "I have a Student Ace"
type input "I have a Student Ace"
type lightning-primitive-input-simple "I have a Student Aces"
type input "I have a Student Aces"
type lightning-primitive-input-simple "I have a Student Acess"
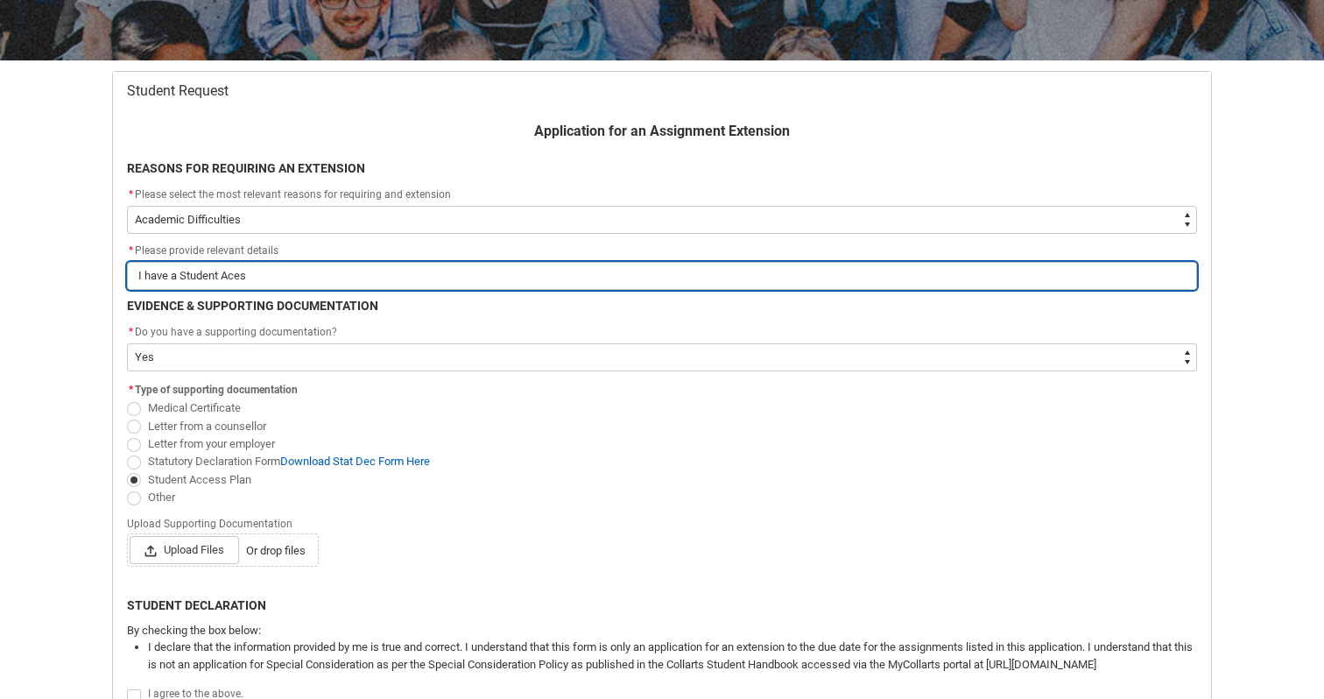
type input "I have a Student Acess"
type lightning-primitive-input-simple "I have a Student Acess"
type input "I have a Student Acess"
type lightning-primitive-input-simple "I have a Student Acess"
type input "I have a Student Acess"
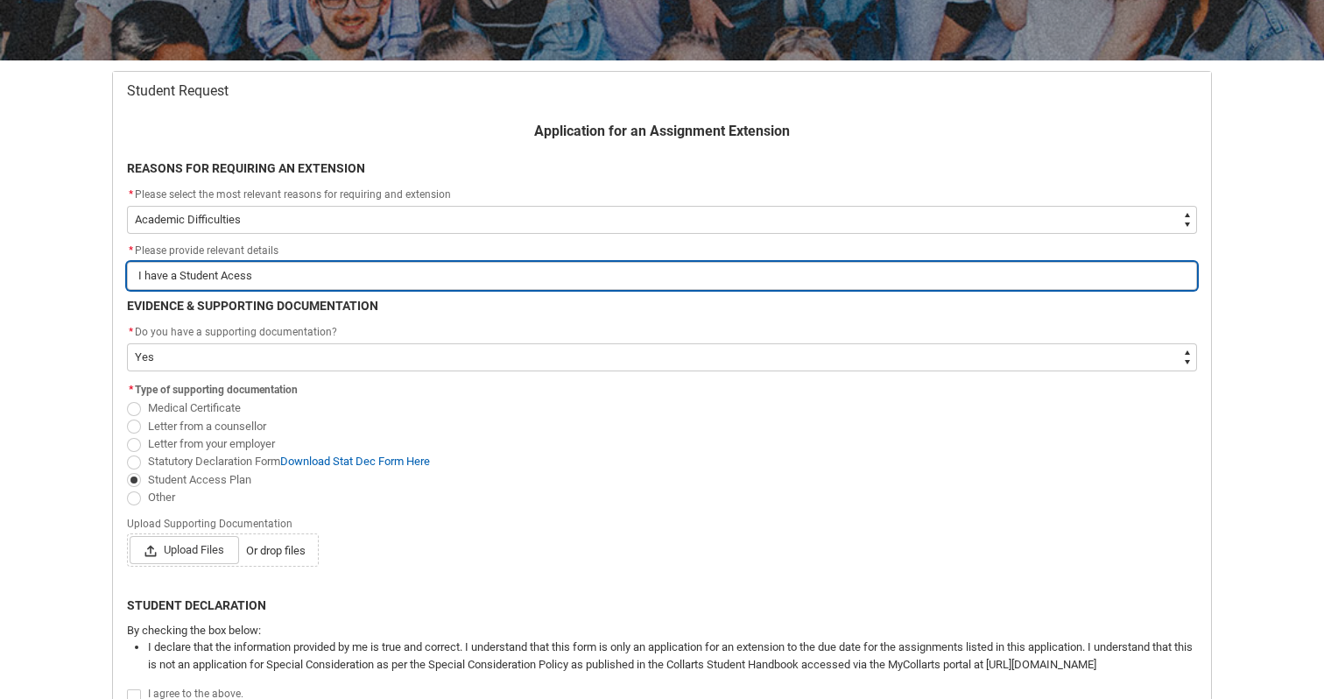
type lightning-primitive-input-simple "I have a Student Aces"
type input "I have a Student Aces"
type lightning-primitive-input-simple "I have a Student Ace"
type input "I have a Student Ace"
type lightning-primitive-input-simple "I have a Student Ac"
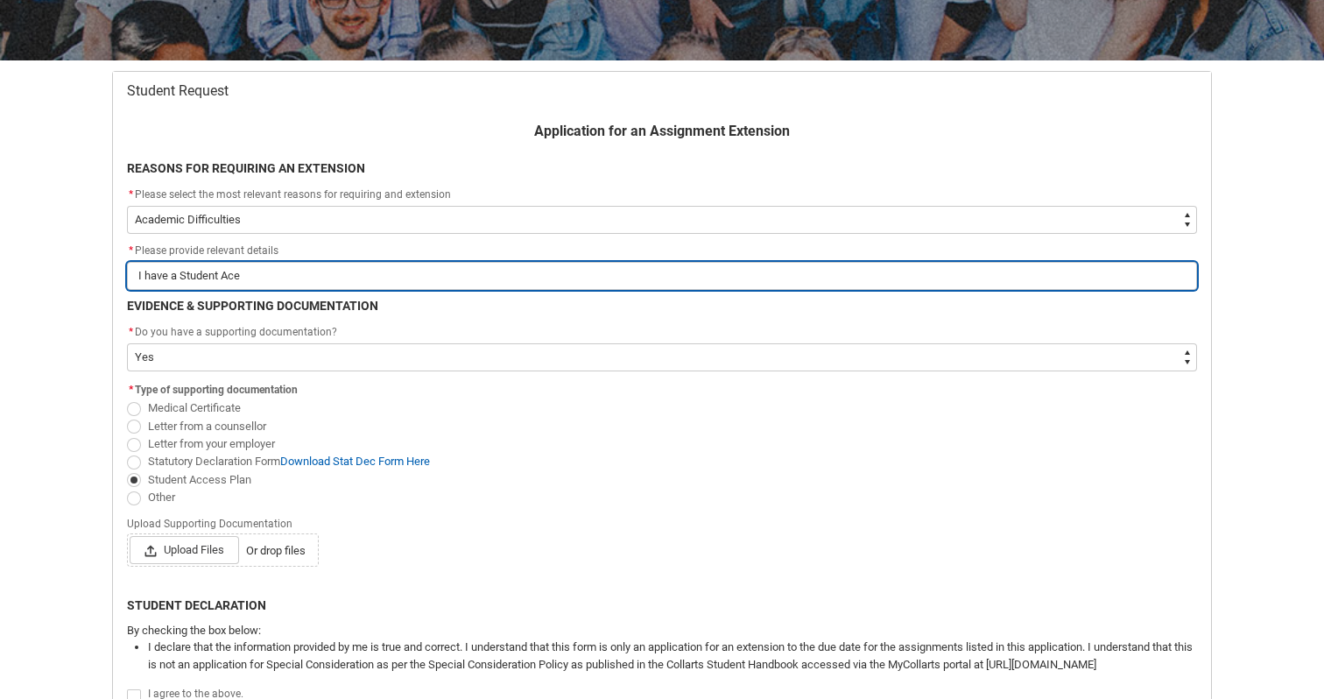
type input "I have a Student Ac"
type lightning-primitive-input-simple "I have a Student Acc"
type input "I have a Student Acc"
type lightning-primitive-input-simple "I have a Student Acce"
type input "I have a Student Acce"
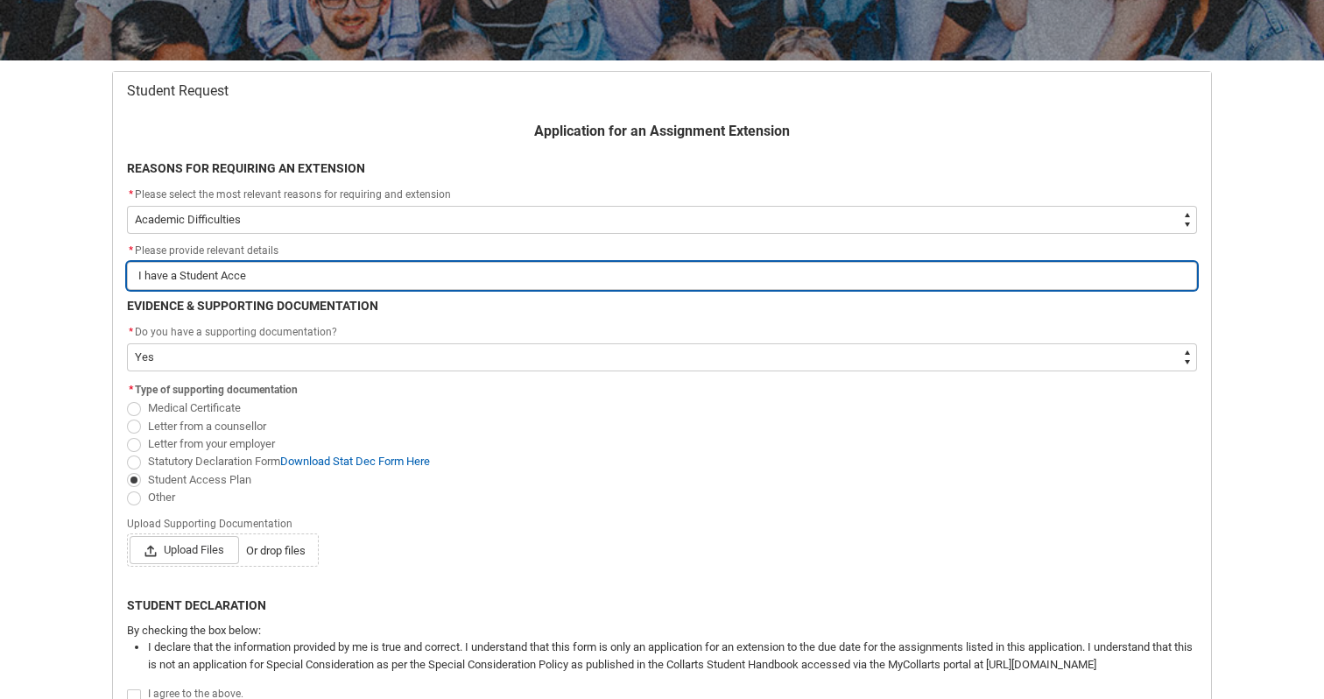
type lightning-primitive-input-simple "I have a Student Acces"
type input "I have a Student Acces"
type lightning-primitive-input-simple "I have a Student Access"
type input "I have a Student Access"
type lightning-primitive-input-simple "I have a Student Access"
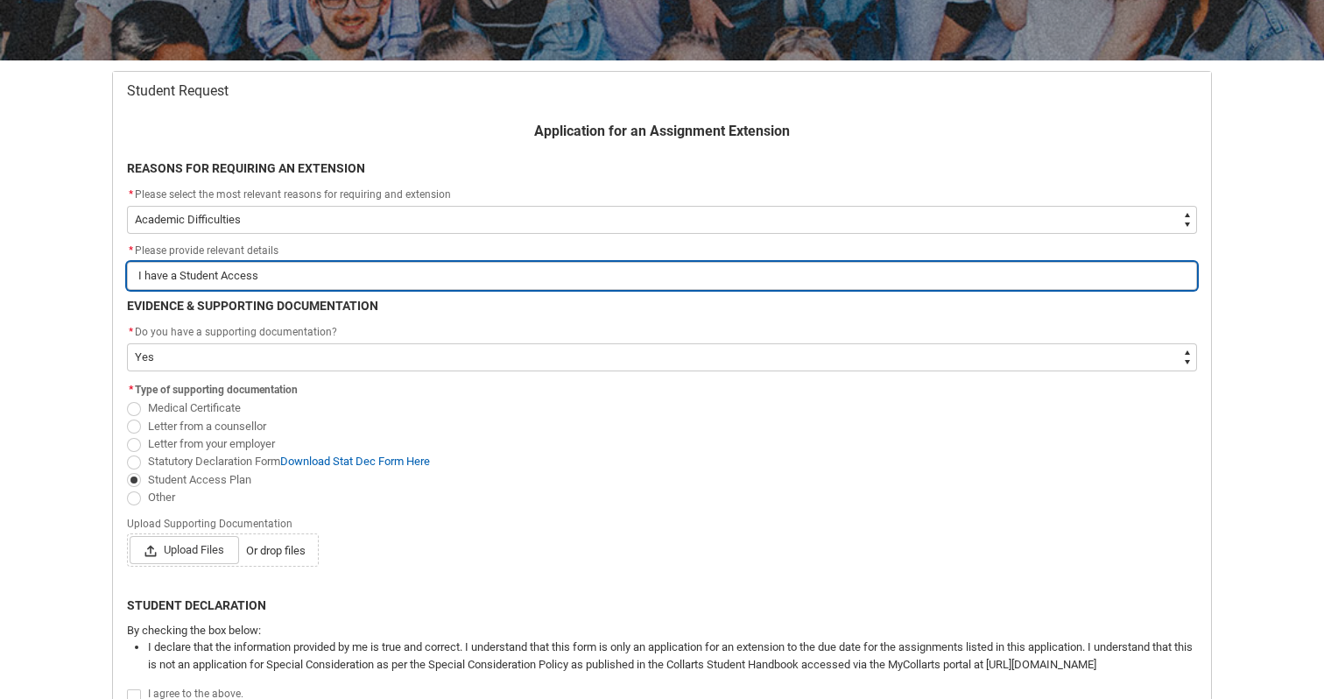
type input "I have a Student Access"
type lightning-primitive-input-simple "I have a Student Access P"
type input "I have a Student Access P"
type lightning-primitive-input-simple "I have a Student Access Pl"
type input "I have a Student Access Pl"
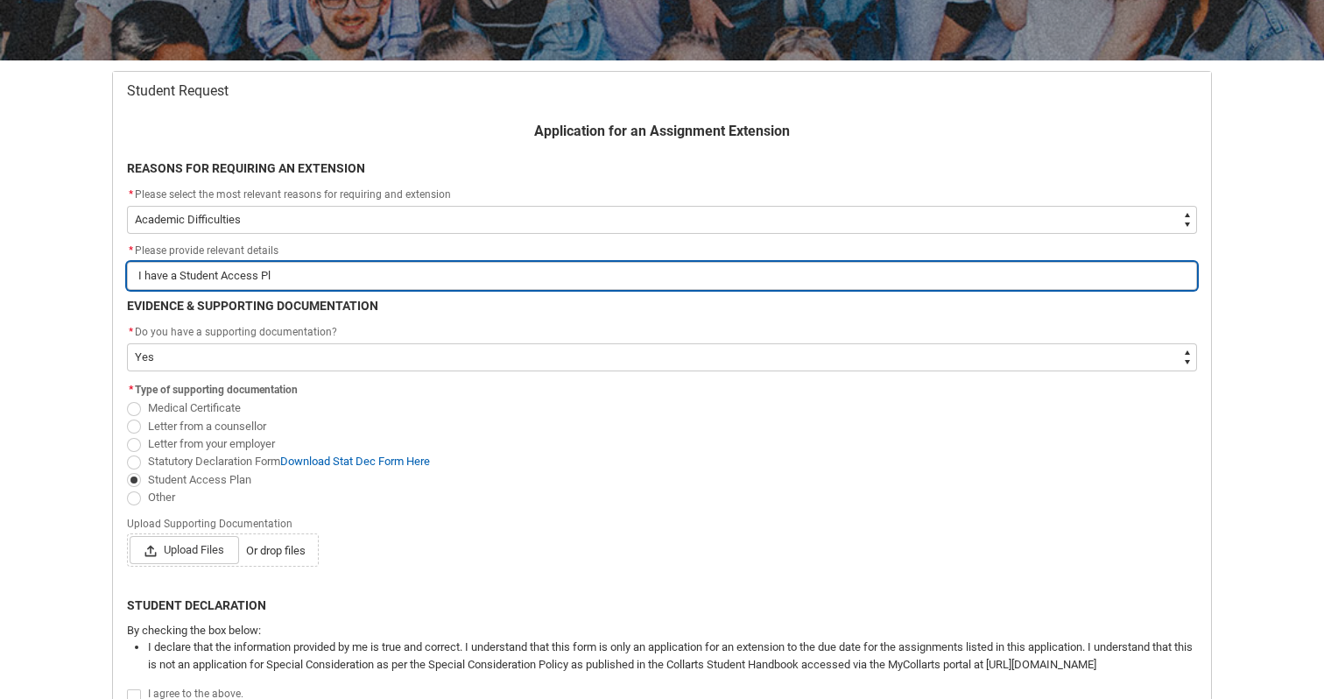
type lightning-primitive-input-simple "I have a Student Access Pla"
type input "I have a Student Access Pla"
type lightning-primitive-input-simple "I have a Student Access Plan"
type input "I have a Student Access Plan"
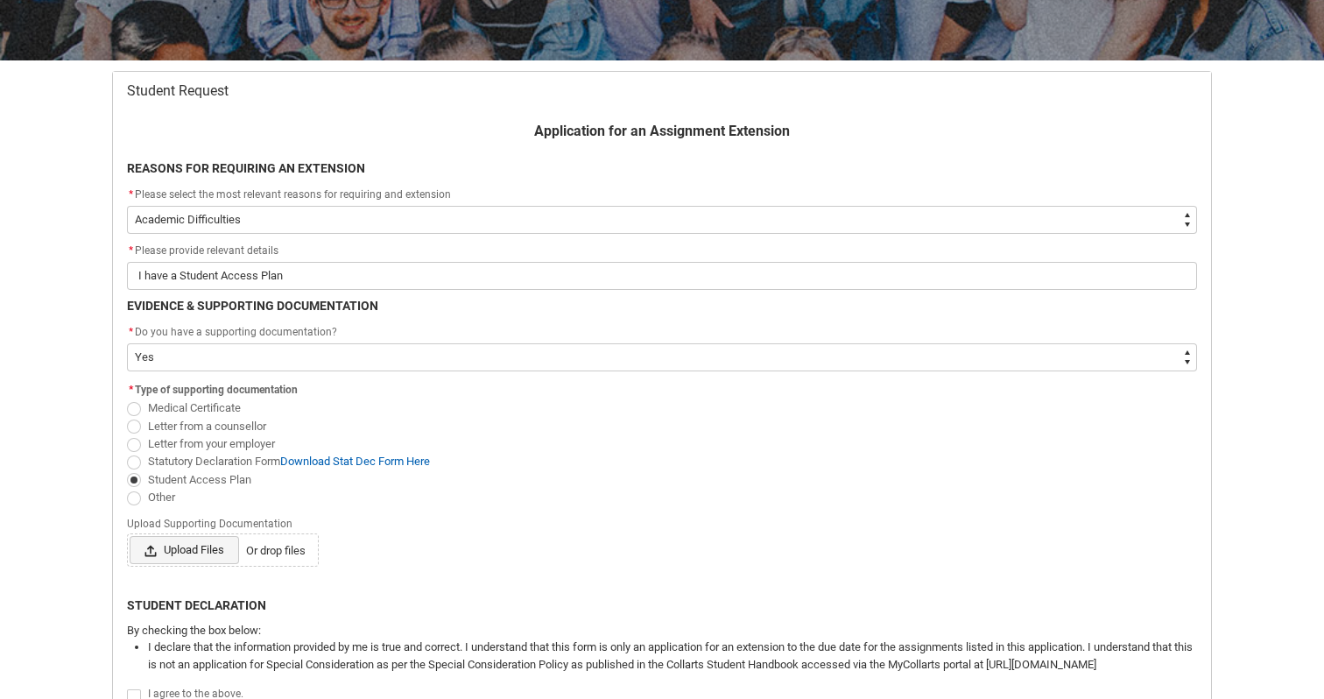
click at [182, 544] on span "Upload Files" at bounding box center [184, 550] width 109 height 28
click at [130, 536] on input "Upload Files Or drop files" at bounding box center [129, 535] width 1 height 1
type lightning-input "C:\fakepath\APPROVED Student Access Plan - Kate Patricia Thomson.pdf"
type input "C:\fakepath\APPROVED Student Access Plan - Kate Patricia Thomson.pdf"
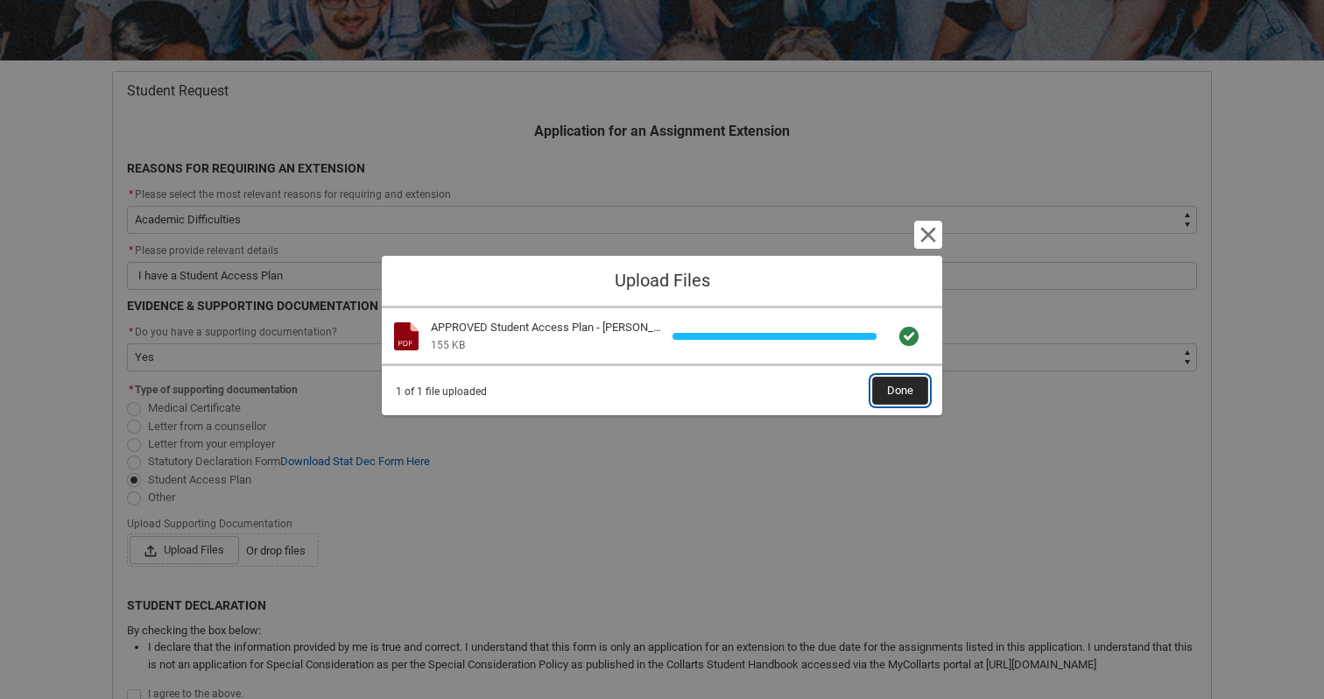
click at [914, 382] on button "Done" at bounding box center [900, 390] width 56 height 28
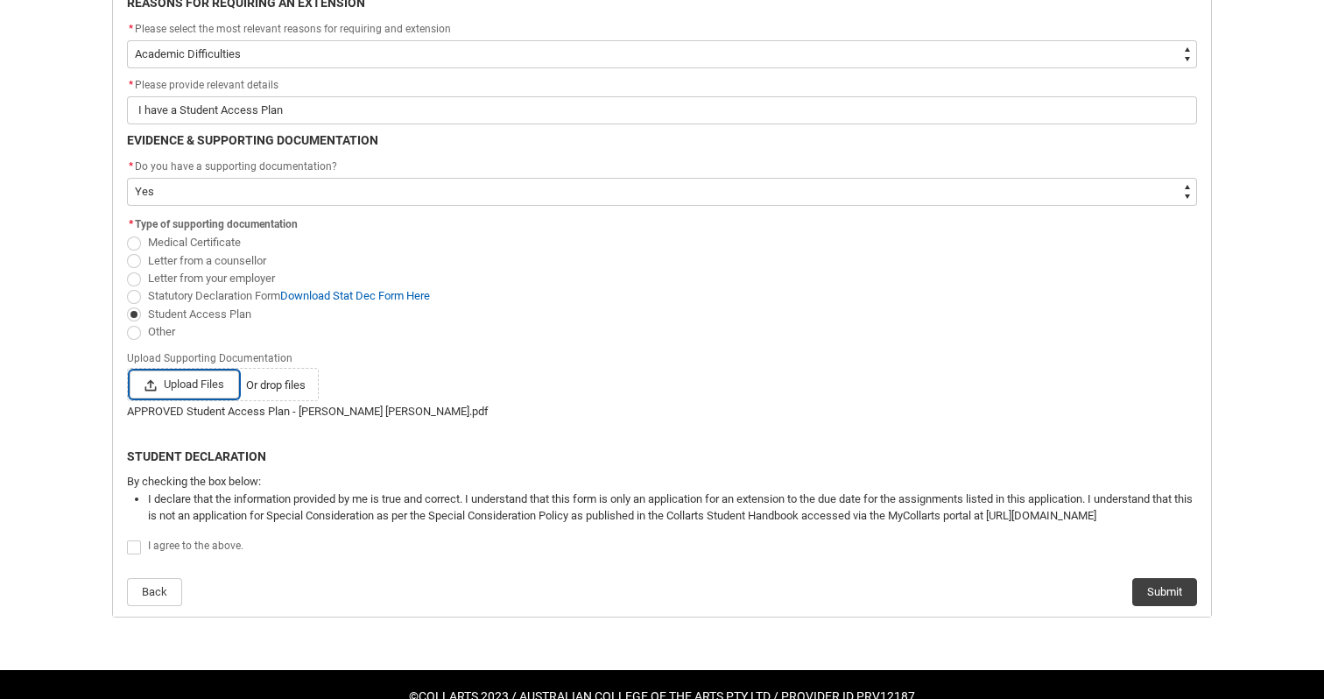
scroll to position [497, 0]
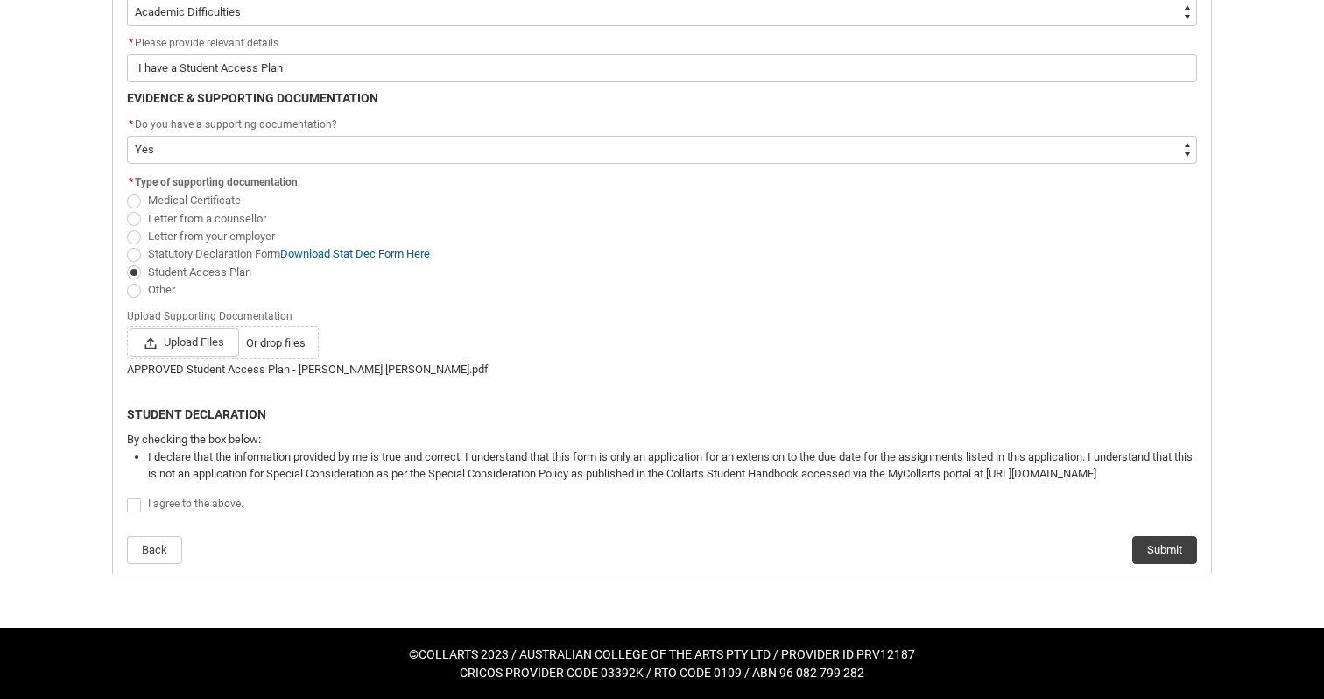
click at [217, 490] on flowruntime-screen-field "By checking the box below: I declare that the information provided by me is tru…" at bounding box center [661, 462] width 1091 height 62
click at [217, 509] on div "I agree to the above." at bounding box center [672, 504] width 1049 height 21
click at [214, 502] on span "I agree to the above." at bounding box center [195, 503] width 95 height 12
checkbox input "true"
click at [1171, 538] on button "Submit" at bounding box center [1164, 550] width 65 height 28
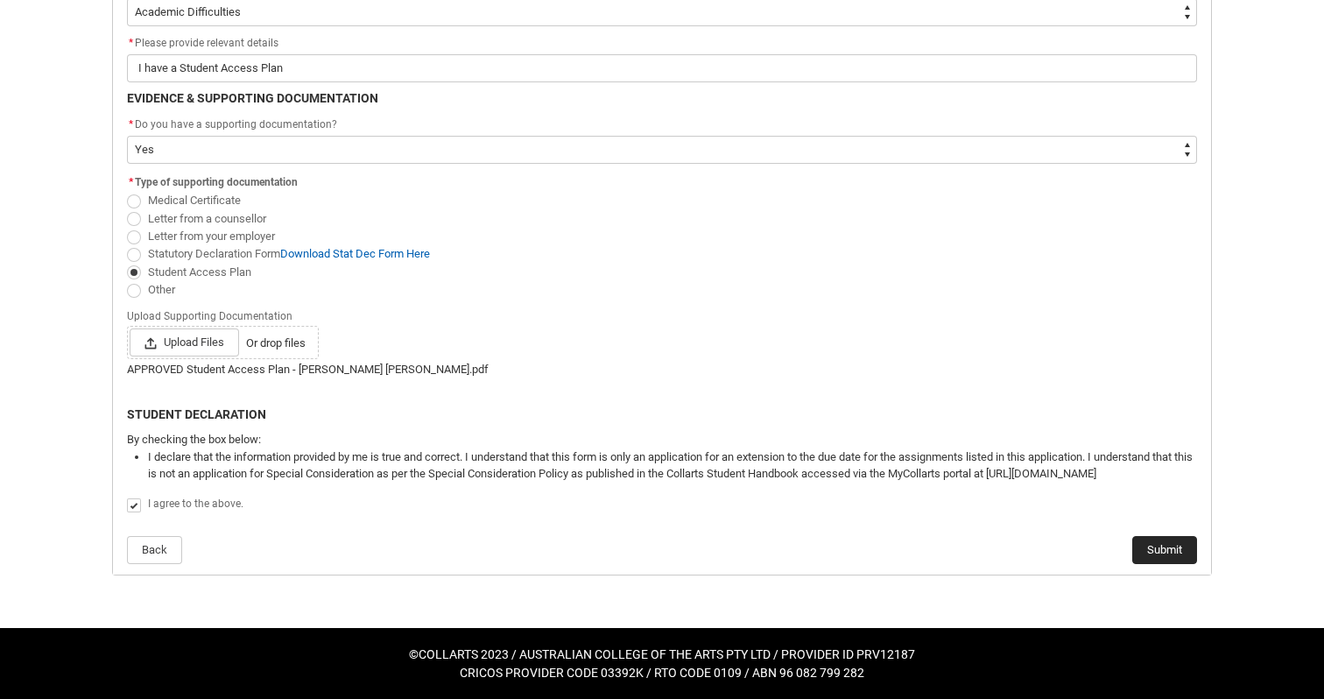
scroll to position [0, 0]
